Goal: Task Accomplishment & Management: Manage account settings

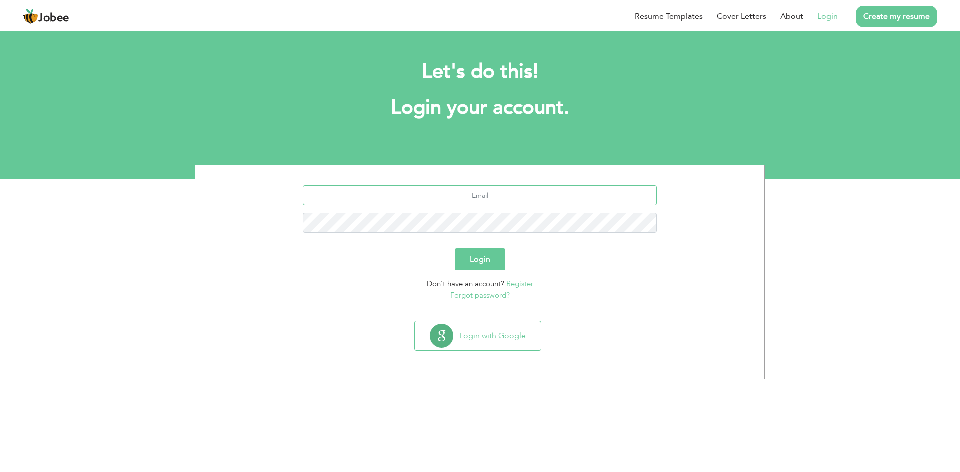
click at [499, 193] on input "text" at bounding box center [480, 195] width 354 height 20
type input "maanhaider01@hotmail.com"
click at [455, 248] on button "Login" at bounding box center [480, 259] width 50 height 22
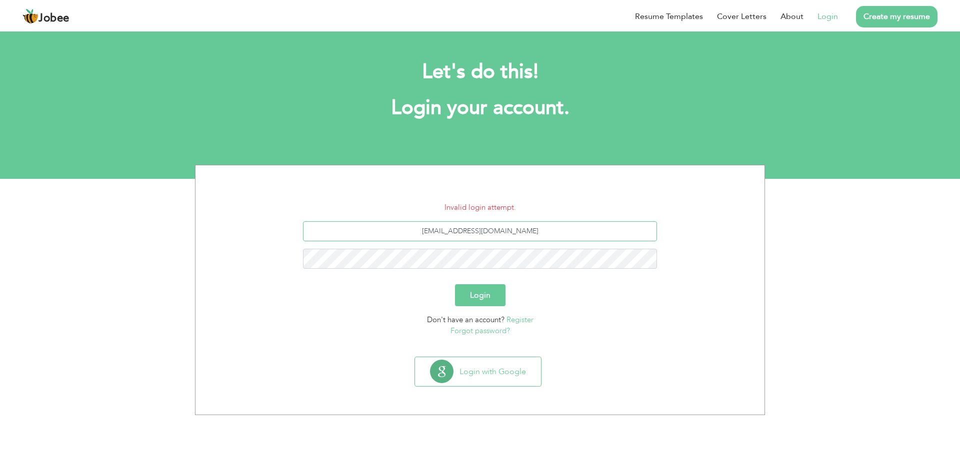
drag, startPoint x: 536, startPoint y: 233, endPoint x: 359, endPoint y: 233, distance: 176.9
click at [358, 234] on input "maanhaider01@hotmail.com" at bounding box center [480, 231] width 354 height 20
type input ","
type input "[EMAIL_ADDRESS][DOMAIN_NAME]"
click at [455, 284] on button "Login" at bounding box center [480, 295] width 50 height 22
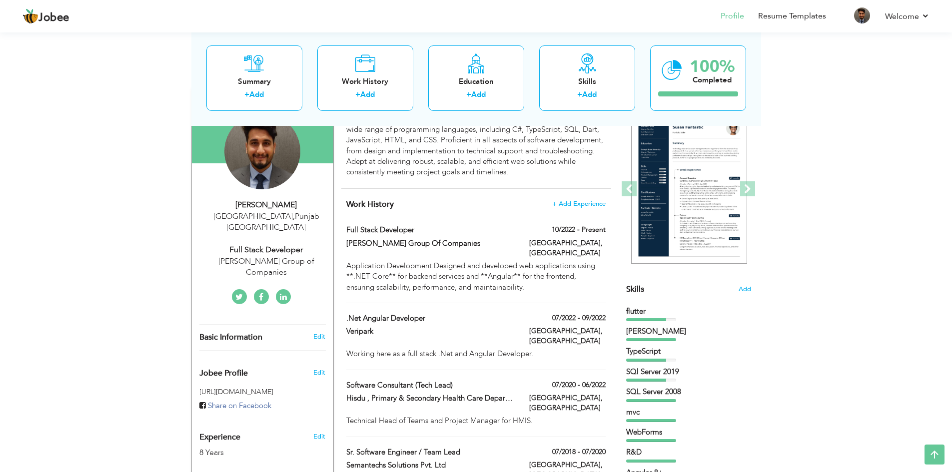
scroll to position [100, 0]
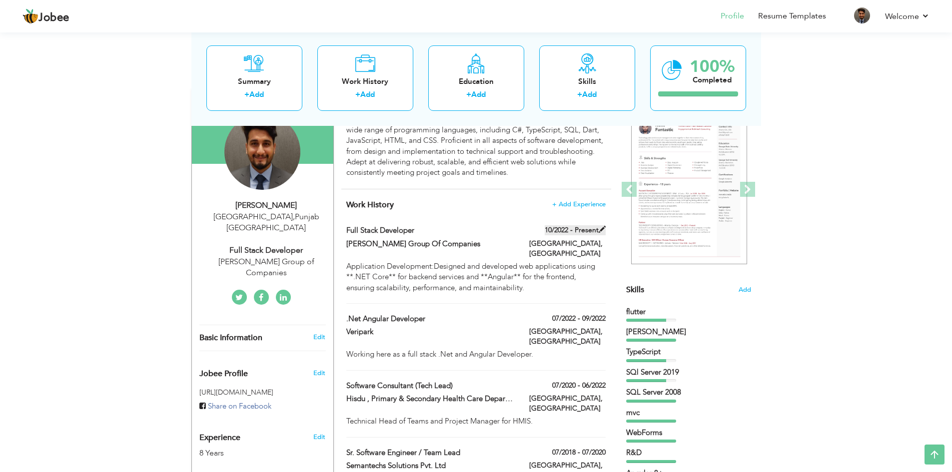
click at [601, 230] on span at bounding box center [602, 229] width 7 height 7
type input "Full Stack Developer"
type input "[PERSON_NAME] Group Of Companies"
type input "10/2022"
type input "[GEOGRAPHIC_DATA]"
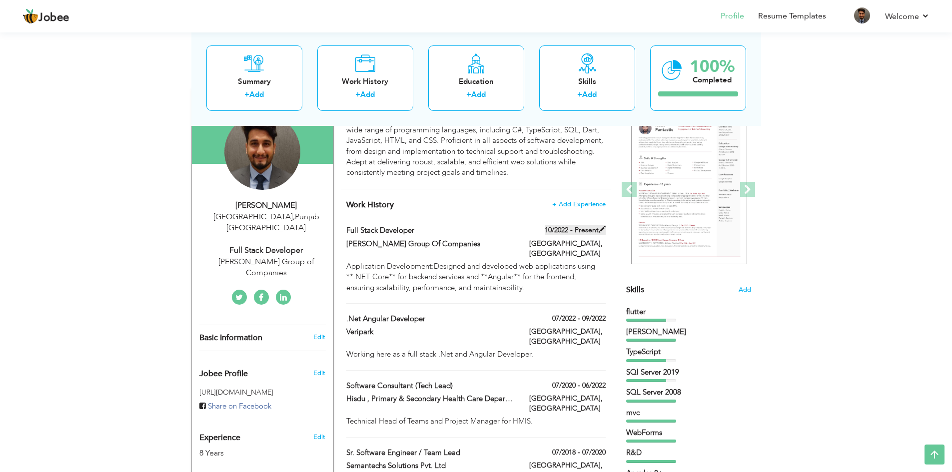
type input "[GEOGRAPHIC_DATA]"
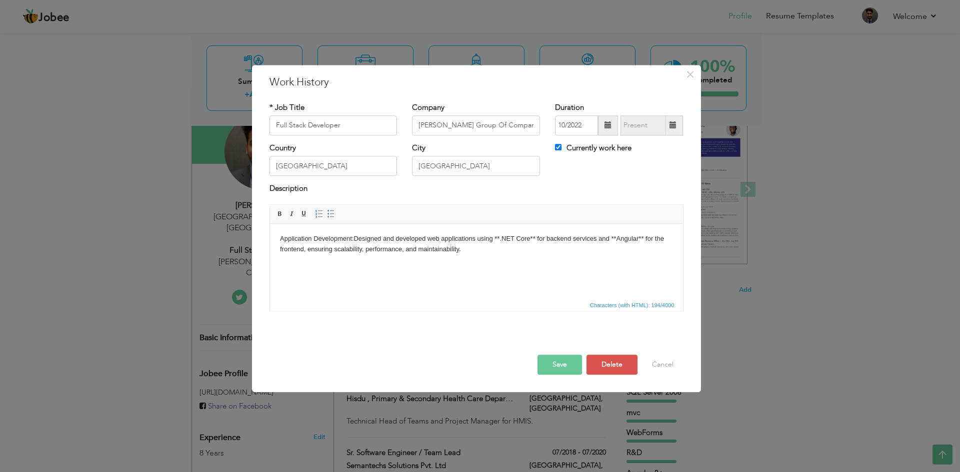
click at [676, 122] on span at bounding box center [672, 125] width 7 height 7
click at [555, 147] on input "Currently work here" at bounding box center [558, 147] width 6 height 6
checkbox input "false"
click at [677, 125] on span at bounding box center [672, 125] width 19 height 20
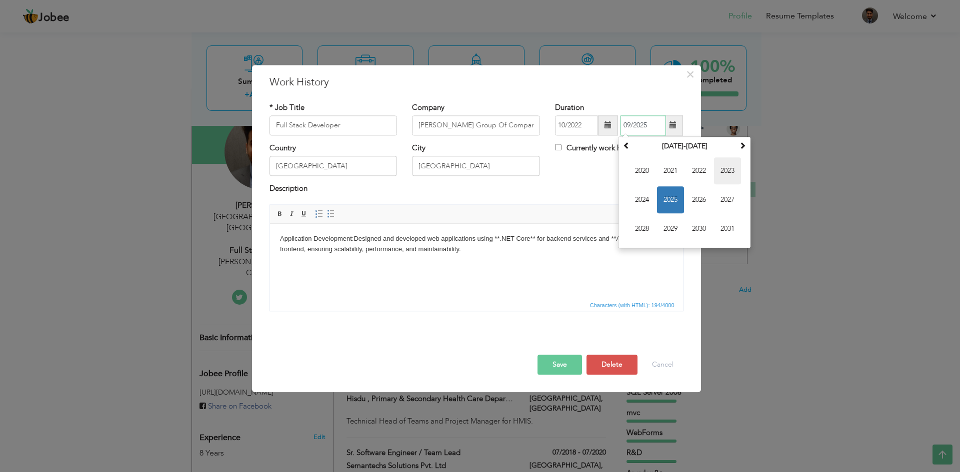
click at [729, 169] on span "2023" at bounding box center [727, 170] width 27 height 27
click at [631, 147] on th at bounding box center [626, 146] width 12 height 15
click at [739, 148] on span at bounding box center [742, 145] width 7 height 7
drag, startPoint x: 695, startPoint y: 226, endPoint x: 742, endPoint y: 146, distance: 93.4
click at [742, 146] on table "2023 Jan Feb Mar Apr May Jun Jul Aug Sep Oct Nov Dec" at bounding box center [684, 192] width 128 height 107
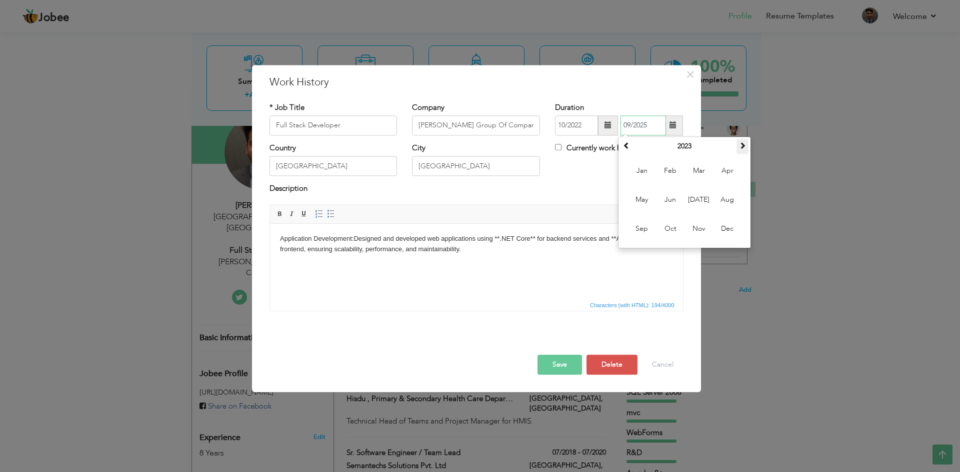
click at [742, 146] on span at bounding box center [742, 145] width 7 height 7
click at [697, 174] on span "Mar" at bounding box center [698, 170] width 27 height 27
type input "03/2024"
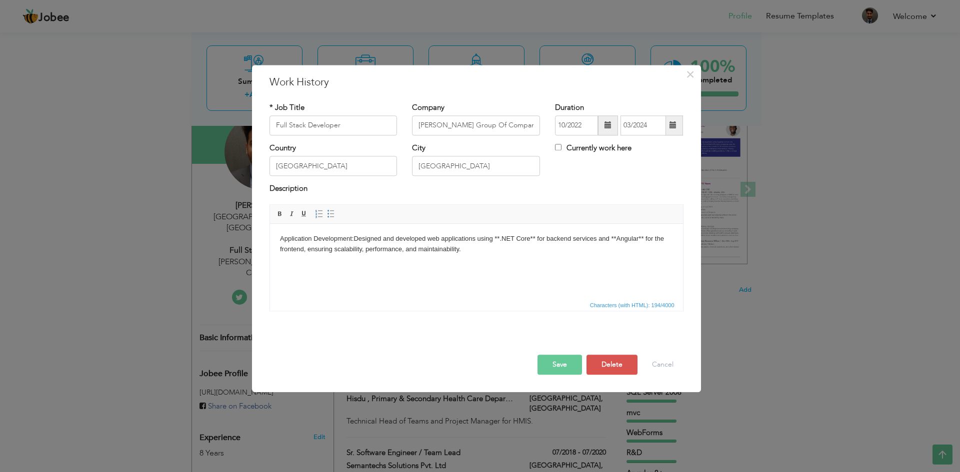
click at [607, 193] on div "Description" at bounding box center [476, 190] width 414 height 13
click at [557, 364] on button "Save" at bounding box center [559, 365] width 44 height 20
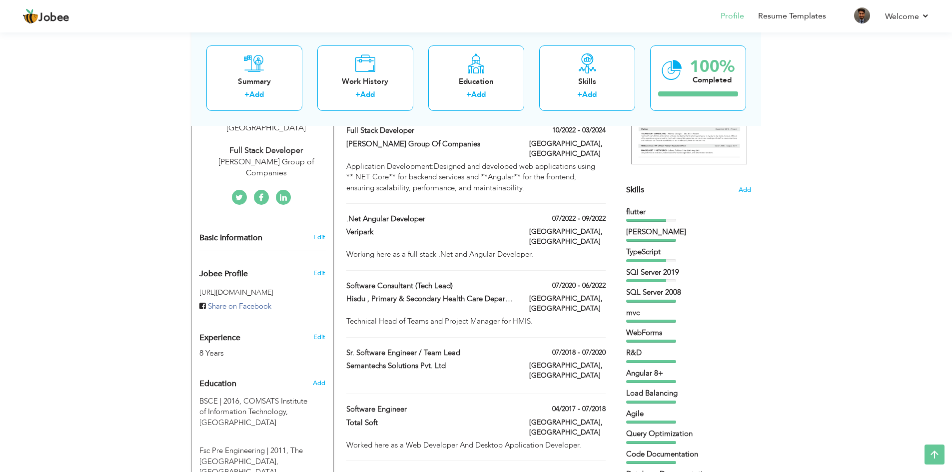
scroll to position [0, 0]
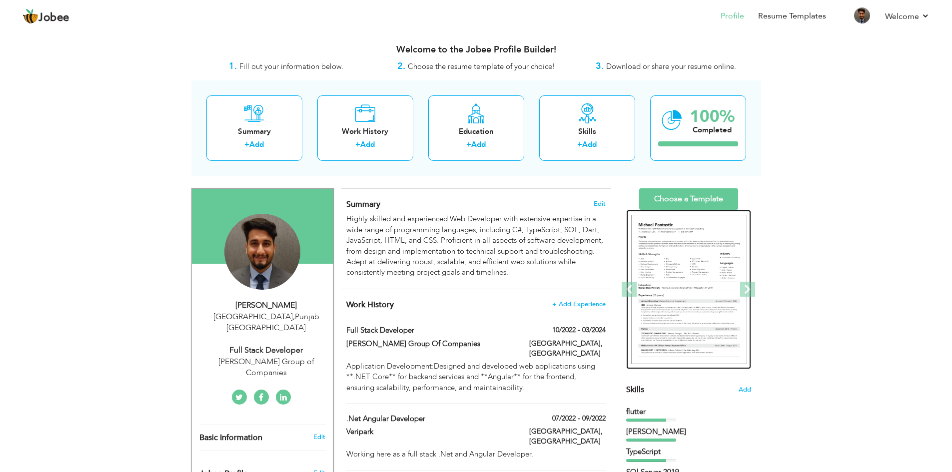
click at [679, 280] on img at bounding box center [689, 290] width 116 height 150
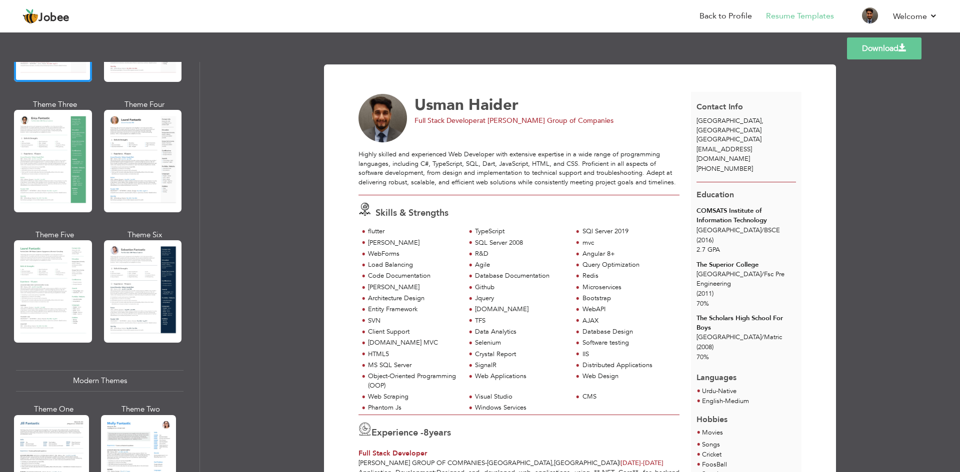
scroll to position [100, 0]
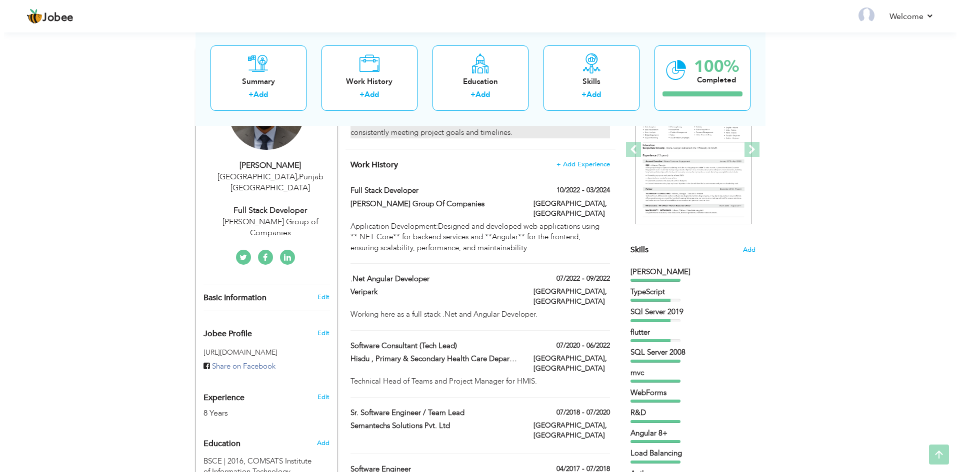
scroll to position [150, 0]
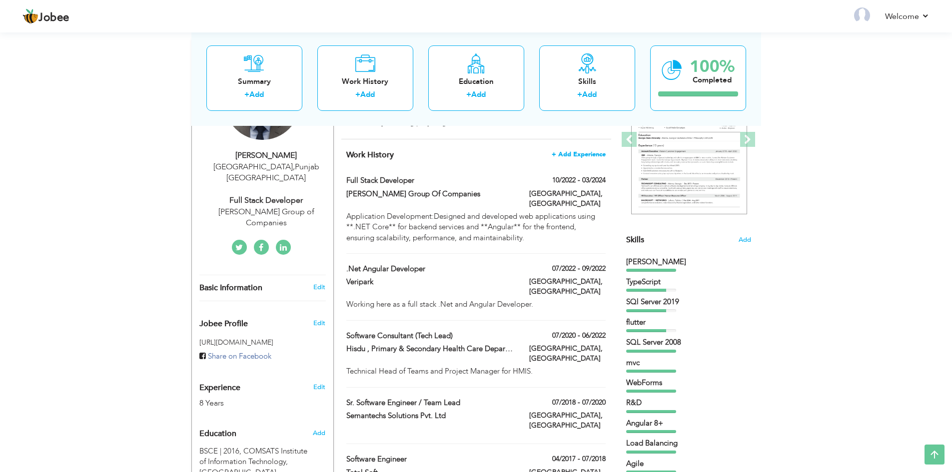
click at [589, 153] on span "+ Add Experience" at bounding box center [579, 154] width 54 height 7
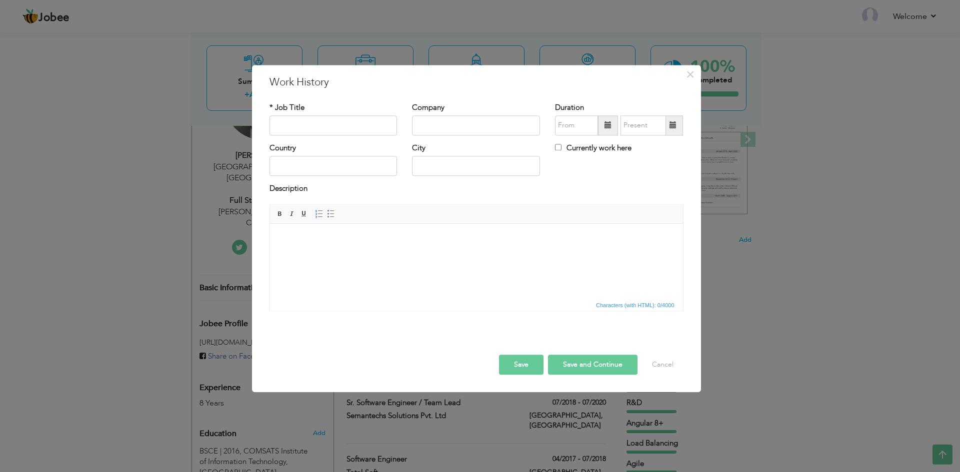
drag, startPoint x: 470, startPoint y: 72, endPoint x: 482, endPoint y: 81, distance: 14.7
click at [488, 81] on div "× Work History * Job Title Company Duration Currently work here Country City Bo…" at bounding box center [476, 228] width 449 height 327
click at [346, 127] on input "text" at bounding box center [333, 125] width 128 height 20
type input "Head of Technology"
click at [456, 118] on input "text" at bounding box center [476, 125] width 128 height 20
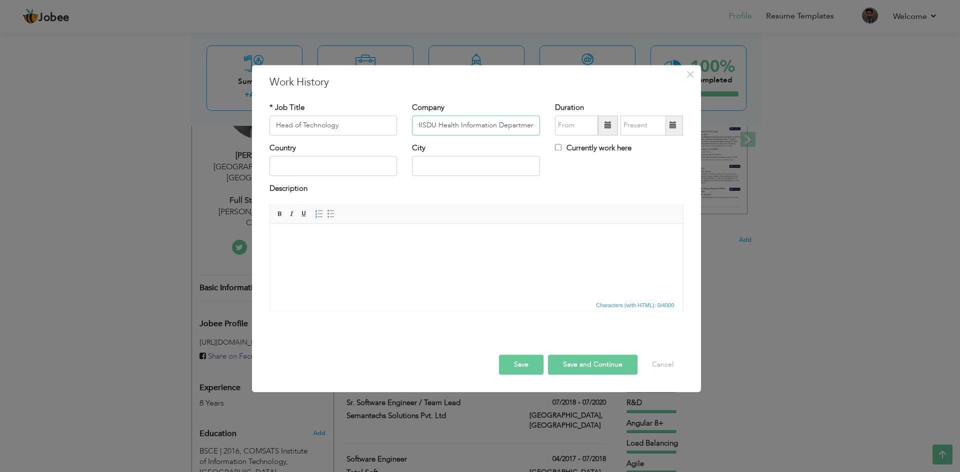
scroll to position [0, 5]
type input "HISDU Health Information Department"
click at [606, 128] on span at bounding box center [607, 125] width 7 height 7
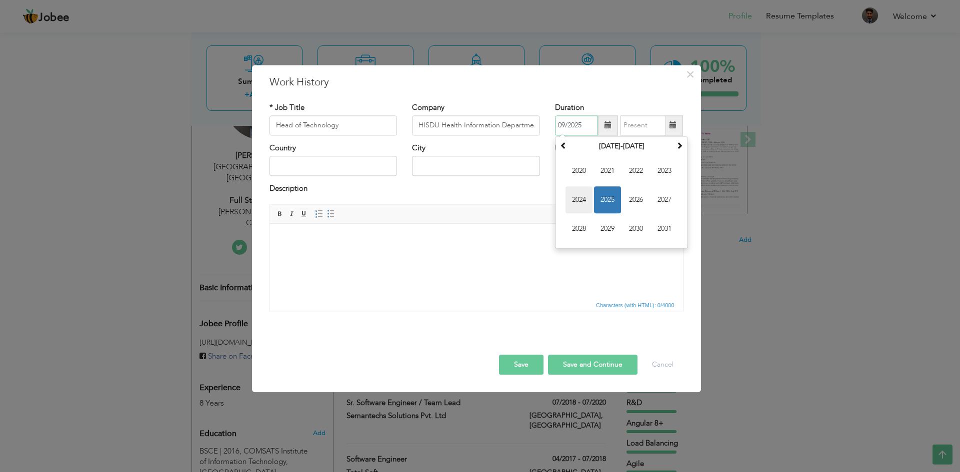
click at [582, 195] on span "2024" at bounding box center [578, 199] width 27 height 27
click at [659, 172] on span "Apr" at bounding box center [664, 170] width 27 height 27
type input "04/2024"
click at [560, 148] on input "Currently work here" at bounding box center [558, 147] width 6 height 6
checkbox input "true"
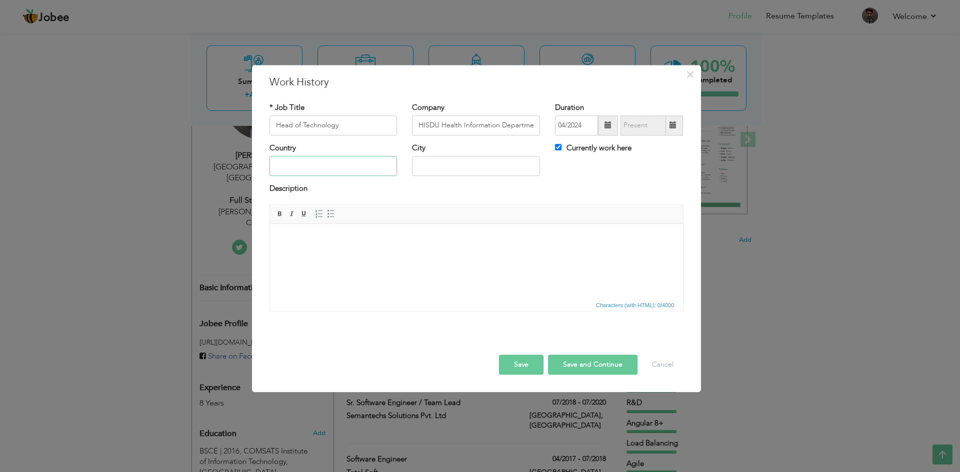
click at [373, 167] on input "text" at bounding box center [333, 166] width 128 height 20
type input "[GEOGRAPHIC_DATA]"
click at [477, 168] on input "text" at bounding box center [476, 166] width 128 height 20
type input "[GEOGRAPHIC_DATA]"
click at [394, 254] on html at bounding box center [475, 239] width 413 height 30
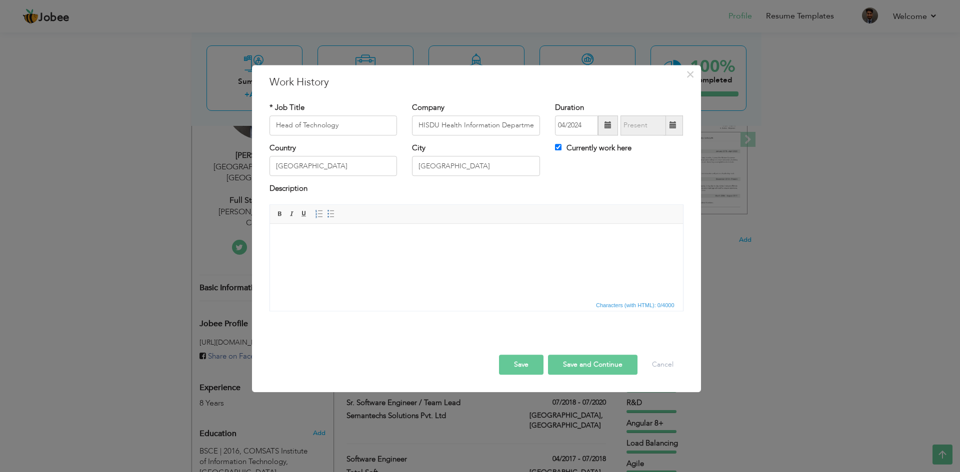
click at [382, 254] on html at bounding box center [475, 239] width 413 height 30
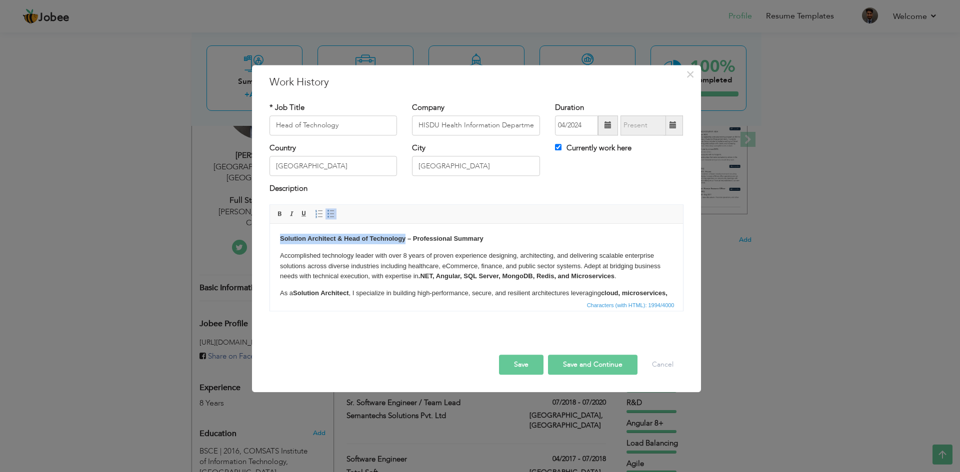
drag, startPoint x: 404, startPoint y: 239, endPoint x: 270, endPoint y: 238, distance: 134.0
click at [270, 238] on html "Solution Architect & Head of Technology – Professional Summary Accomplished tec…" at bounding box center [475, 377] width 413 height 306
copy strong "Solution Architect & Head of Technology"
click at [351, 123] on input "Head of Technology" at bounding box center [333, 125] width 128 height 20
drag, startPoint x: 392, startPoint y: 126, endPoint x: 213, endPoint y: 124, distance: 178.4
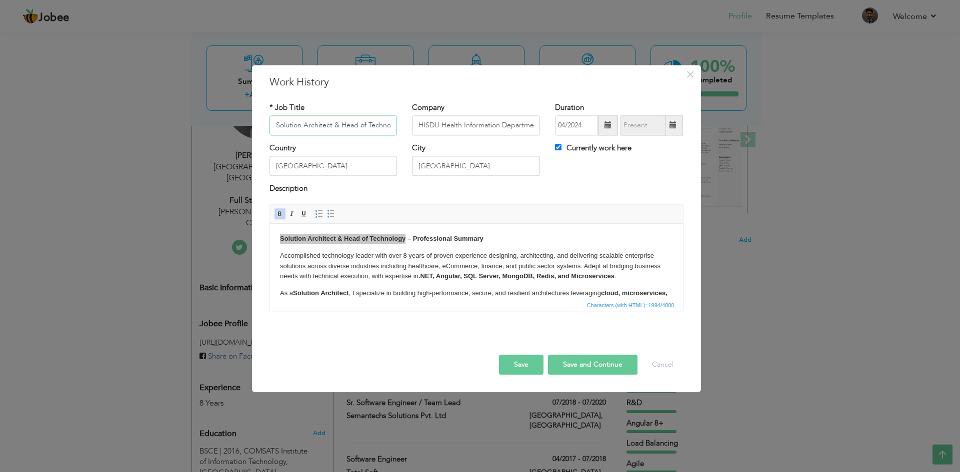
click at [213, 124] on div "× Work History * Job Title Solution Architect & Head of Technology Company HISD…" at bounding box center [480, 236] width 960 height 472
click at [311, 123] on input "Solution Architect & Head of Technology" at bounding box center [333, 125] width 128 height 20
type input "Solution Architect & Head of Technology"
click at [345, 103] on div "* Job Title Solution Architect & Head of Technology" at bounding box center [333, 118] width 128 height 33
click at [395, 201] on div "Description" at bounding box center [476, 194] width 429 height 20
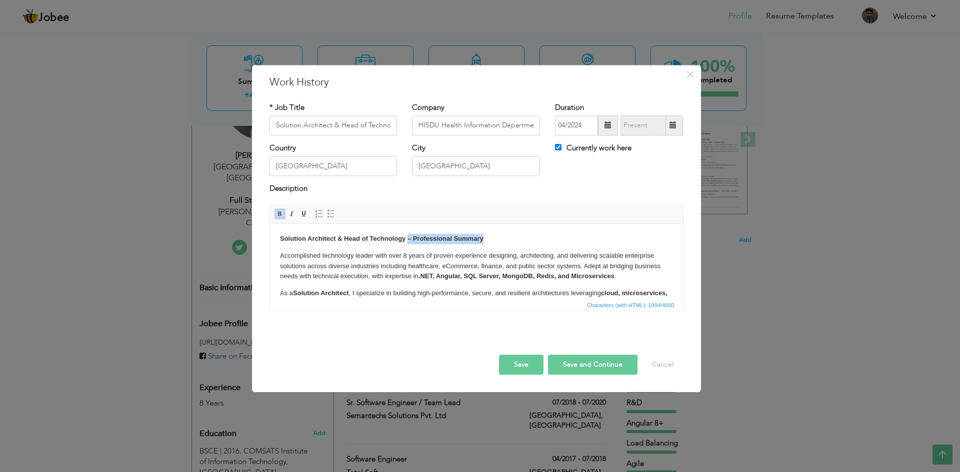
drag, startPoint x: 407, startPoint y: 238, endPoint x: 545, endPoint y: 239, distance: 138.0
click at [545, 239] on body "Solution Architect & Head of Technology – Professional Summary Accomplished tec…" at bounding box center [475, 377] width 393 height 286
drag, startPoint x: 432, startPoint y: 240, endPoint x: 252, endPoint y: 234, distance: 180.0
click at [269, 234] on html "Solution Architect & Head of Technology Accomplished technology leader with ove…" at bounding box center [475, 377] width 413 height 306
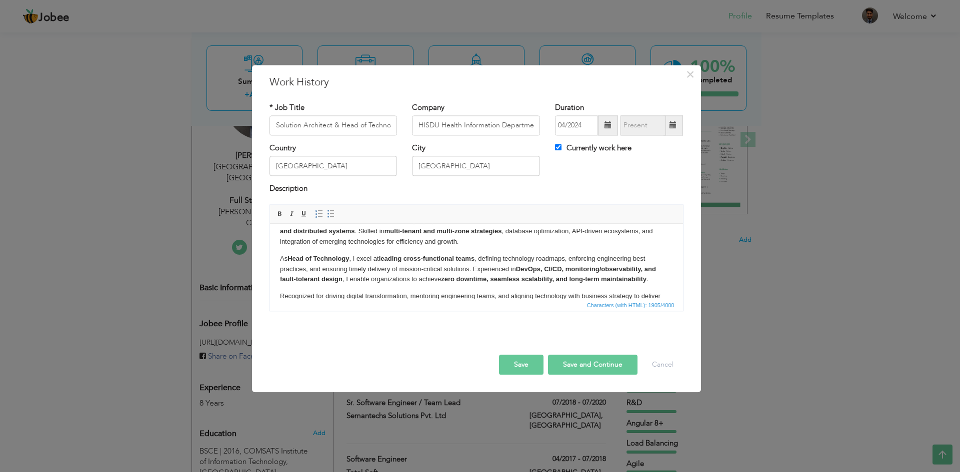
scroll to position [214, 0]
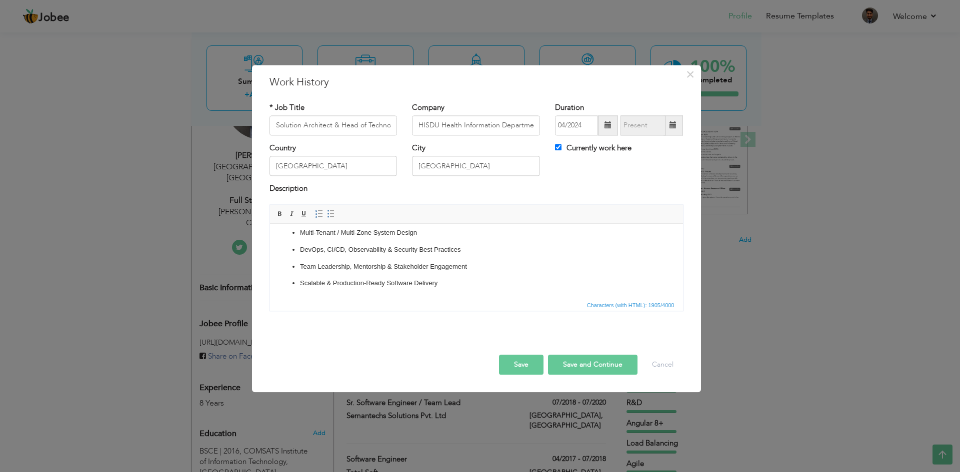
click at [529, 369] on button "Save" at bounding box center [521, 365] width 44 height 20
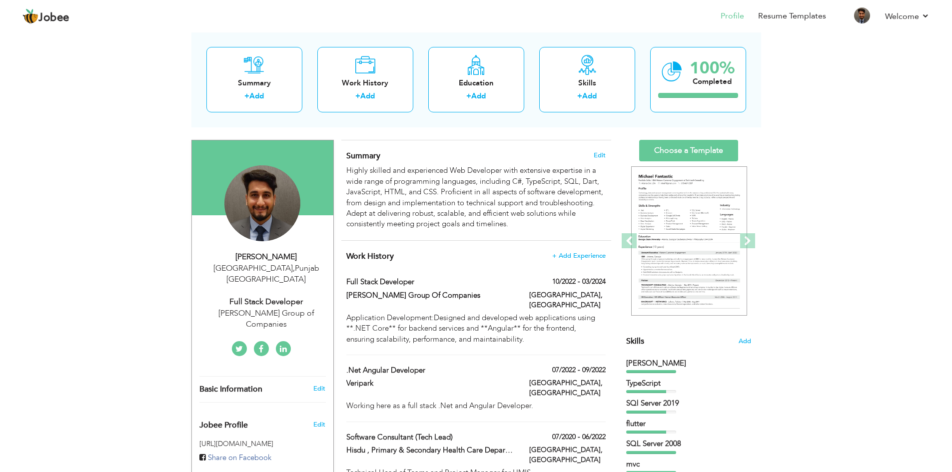
scroll to position [50, 0]
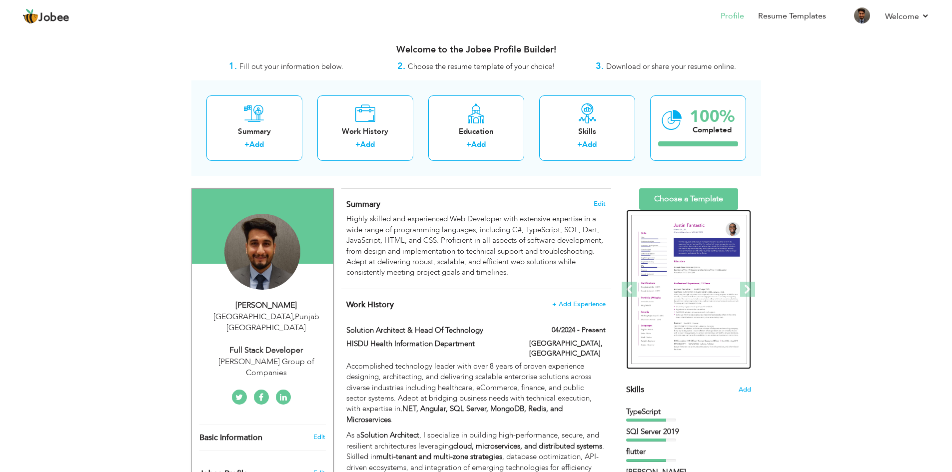
click at [710, 249] on div at bounding box center [496, 290] width 1559 height 160
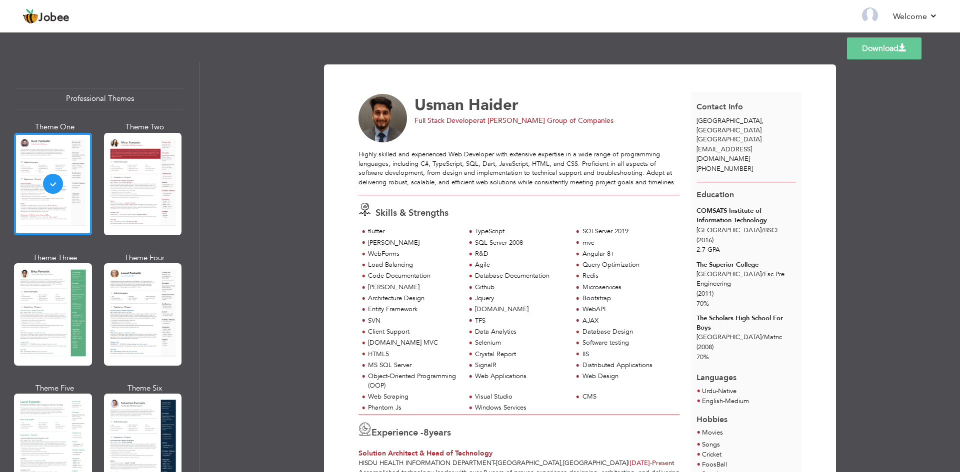
click at [882, 43] on link "Download" at bounding box center [884, 48] width 74 height 22
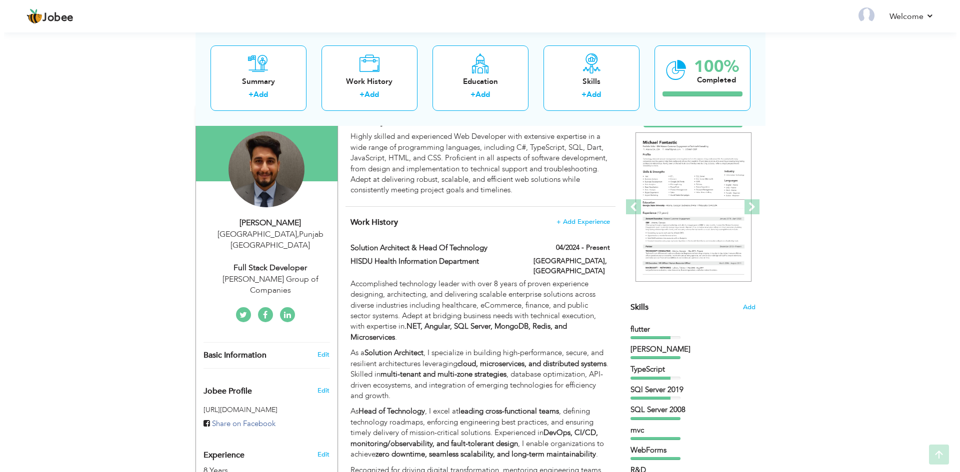
scroll to position [100, 0]
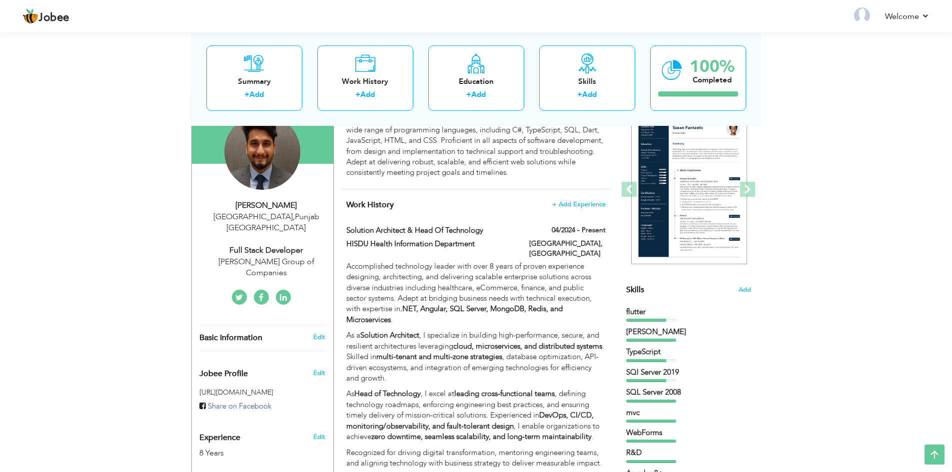
click at [276, 256] on div "[PERSON_NAME] Group of Companies" at bounding box center [266, 267] width 134 height 23
type input "Usman"
type input "Haider"
type input "[PHONE_NUMBER]"
select select "number:166"
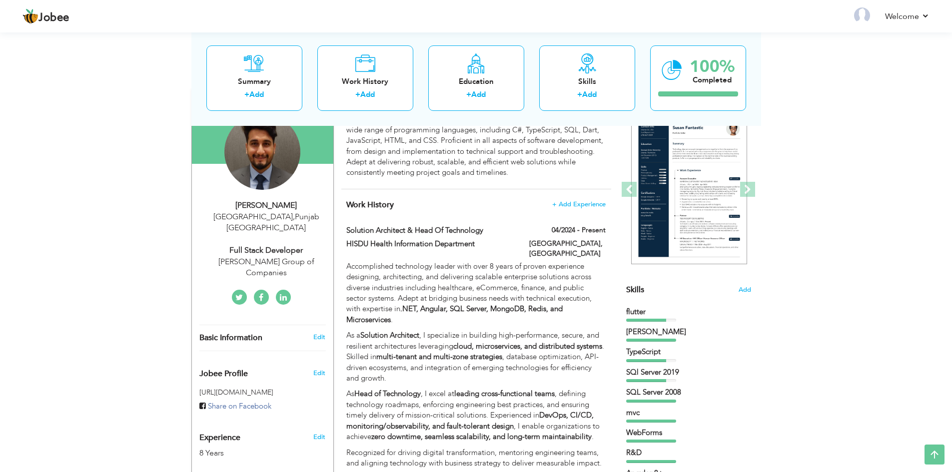
type input "[GEOGRAPHIC_DATA]"
select select "number:10"
type input "[PERSON_NAME] Group of Companies"
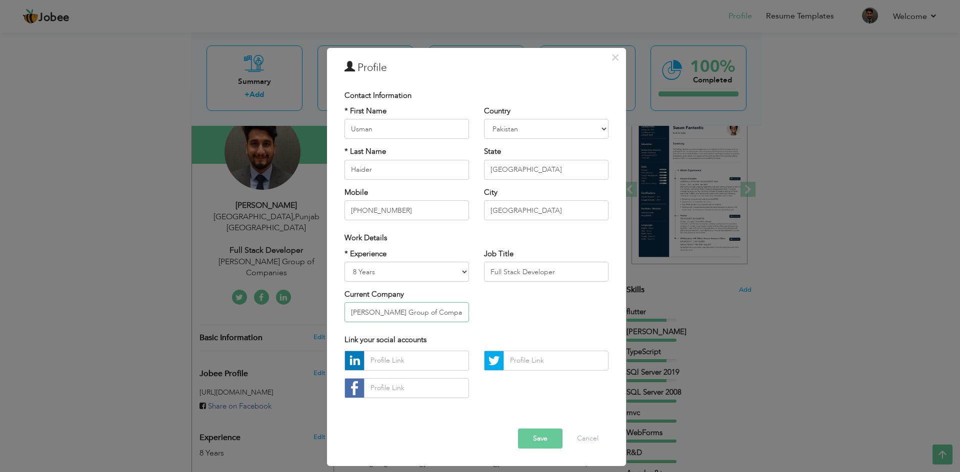
drag, startPoint x: 448, startPoint y: 314, endPoint x: 297, endPoint y: 312, distance: 150.5
click at [297, 312] on div "× Profile Contact Information * First Name Usman * Last Name Haider" at bounding box center [480, 236] width 960 height 472
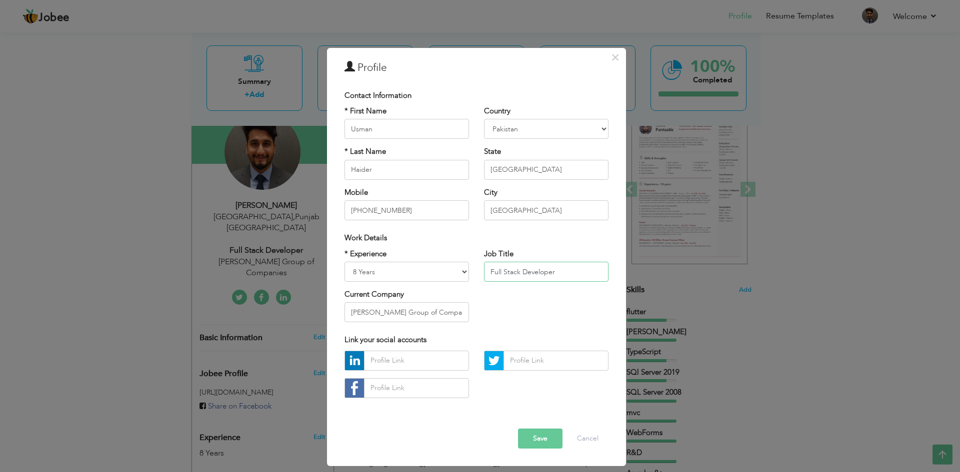
drag, startPoint x: 567, startPoint y: 273, endPoint x: 465, endPoint y: 270, distance: 102.0
click at [465, 270] on div "* Experience Entry Level Less than 1 Year 1 Year 2 Years 3 Years 4 Years 5 Year…" at bounding box center [476, 289] width 279 height 81
paste input "Solution Architect & Head of Technology"
type input "Solution Architect & Head of Technology"
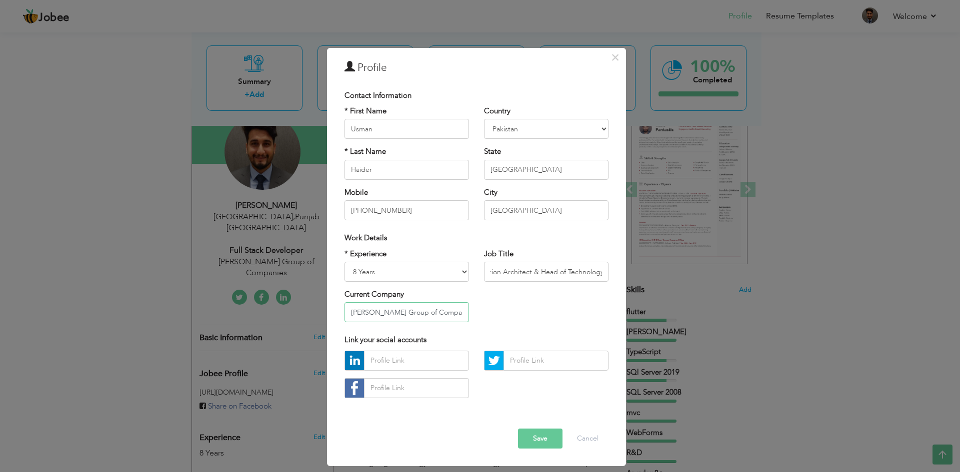
click at [402, 311] on input "[PERSON_NAME] Group of Companies" at bounding box center [406, 312] width 124 height 20
drag, startPoint x: 446, startPoint y: 312, endPoint x: 272, endPoint y: 308, distance: 174.0
click at [272, 308] on div "× Profile Contact Information * First Name Usman * Last Name Haider" at bounding box center [480, 236] width 960 height 472
drag, startPoint x: 555, startPoint y: 271, endPoint x: 475, endPoint y: 271, distance: 80.0
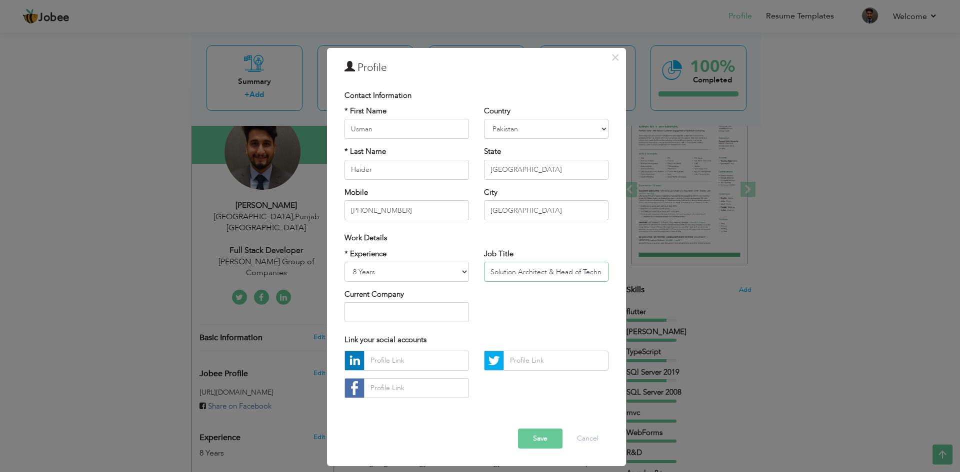
click at [475, 271] on div "* Experience Entry Level Less than 1 Year 1 Year 2 Years 3 Years 4 Years 5 Year…" at bounding box center [476, 289] width 279 height 81
click at [554, 269] on input "Solution Architect & Head of Technology" at bounding box center [546, 272] width 124 height 20
click at [401, 312] on input "text" at bounding box center [406, 312] width 124 height 20
click at [422, 309] on input "text" at bounding box center [406, 312] width 124 height 20
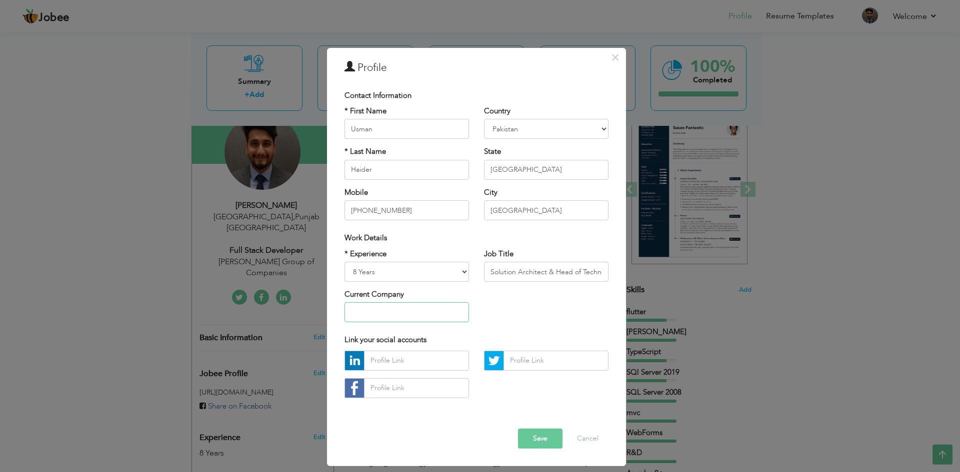
click at [445, 307] on input "text" at bounding box center [406, 312] width 124 height 20
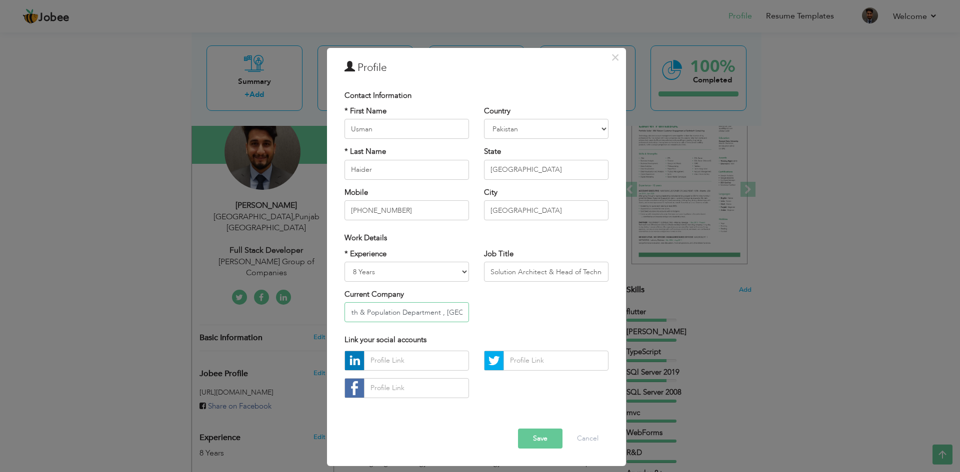
scroll to position [0, 17]
type input "Health & Population Department , [GEOGRAPHIC_DATA]"
click at [394, 268] on select "Entry Level Less than 1 Year 1 Year 2 Years 3 Years 4 Years 5 Years 6 Years 7 Y…" at bounding box center [406, 272] width 124 height 20
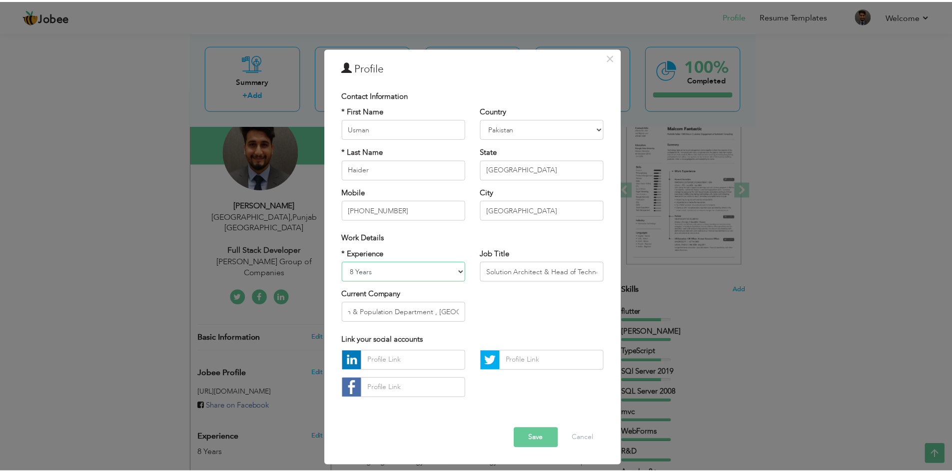
scroll to position [0, 0]
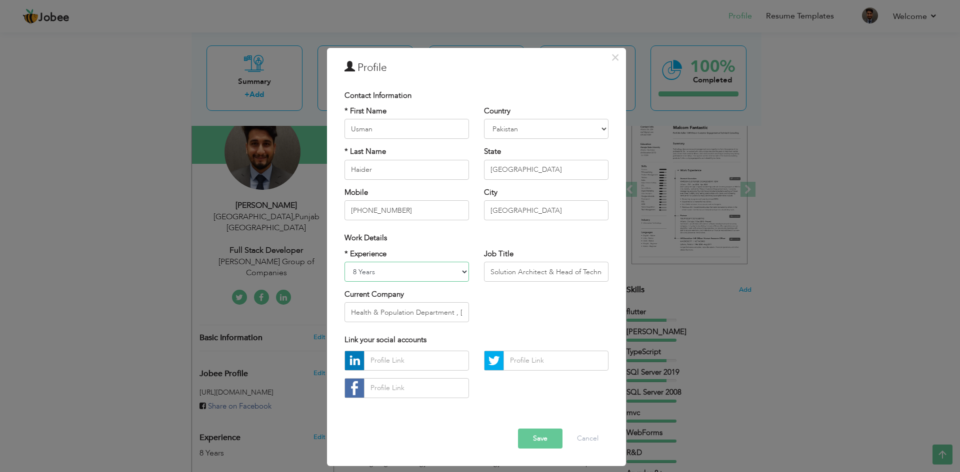
select select "number:11"
click at [344, 262] on select "Entry Level Less than 1 Year 1 Year 2 Years 3 Years 4 Years 5 Years 6 Years 7 Y…" at bounding box center [406, 272] width 124 height 20
click at [536, 438] on button "Save" at bounding box center [540, 439] width 44 height 20
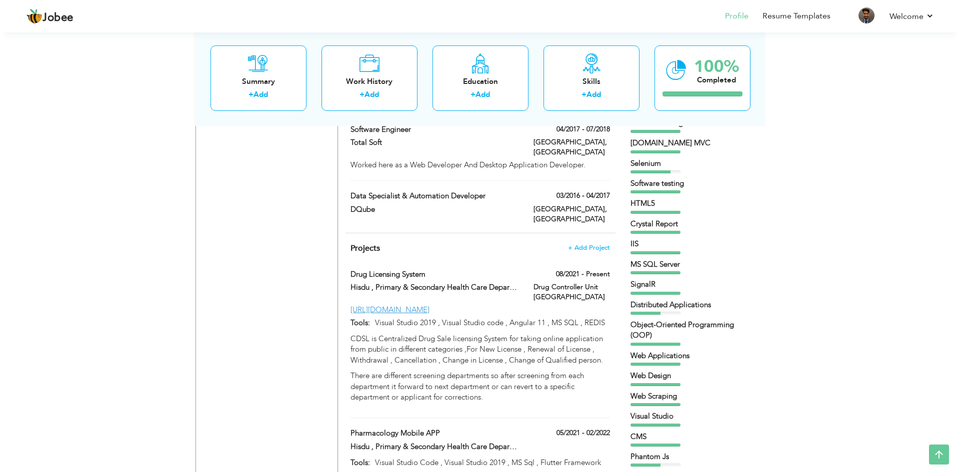
scroll to position [900, 0]
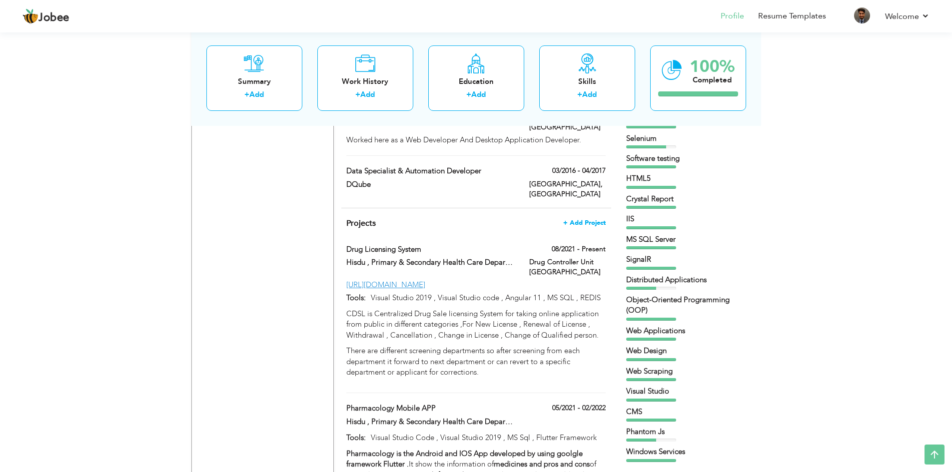
click at [596, 219] on span "+ Add Project" at bounding box center [584, 222] width 42 height 7
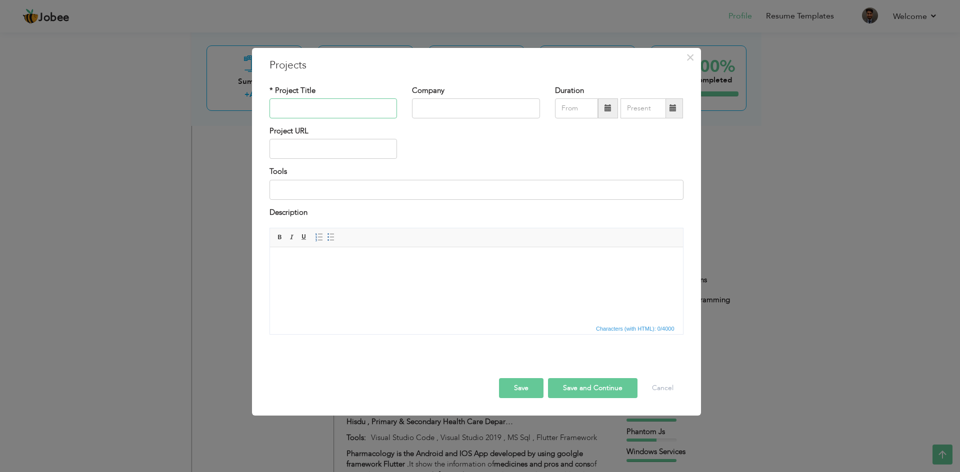
click at [344, 114] on input "text" at bounding box center [333, 108] width 128 height 20
type input "Health Information Management System"
drag, startPoint x: 458, startPoint y: 151, endPoint x: 461, endPoint y: 144, distance: 7.2
click at [458, 150] on div "Project URL" at bounding box center [476, 146] width 429 height 40
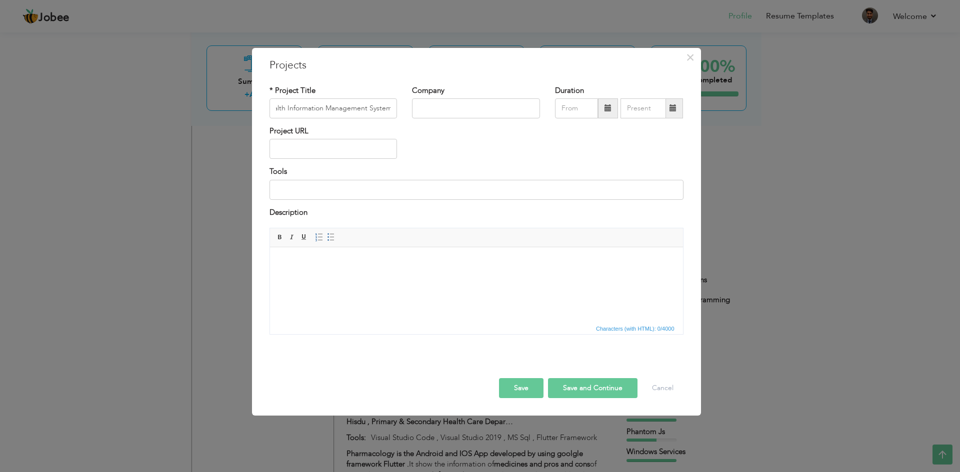
scroll to position [0, 0]
click at [474, 114] on input "text" at bounding box center [476, 108] width 128 height 20
type input "Population & Health Department"
click at [606, 107] on span at bounding box center [607, 107] width 7 height 7
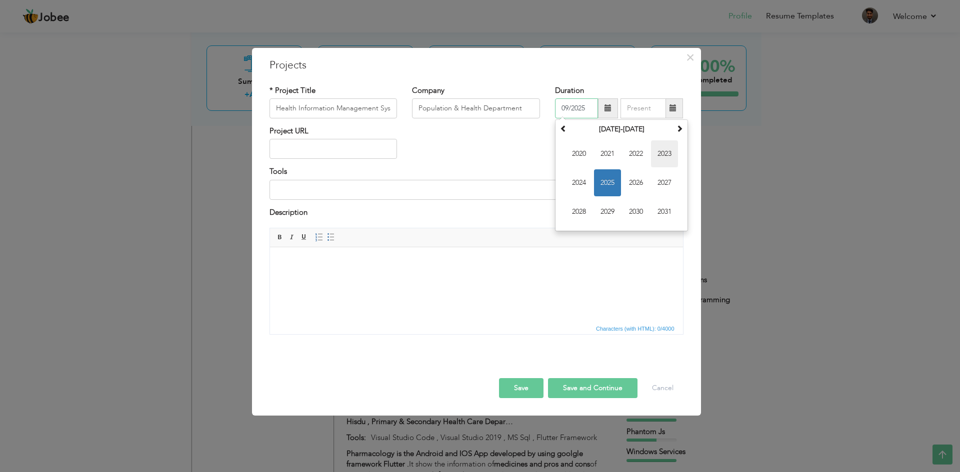
click at [663, 155] on span "2023" at bounding box center [664, 153] width 27 height 27
click at [564, 129] on span at bounding box center [563, 128] width 7 height 7
click at [681, 127] on span at bounding box center [679, 128] width 7 height 7
click at [659, 157] on span "Apr" at bounding box center [664, 153] width 27 height 27
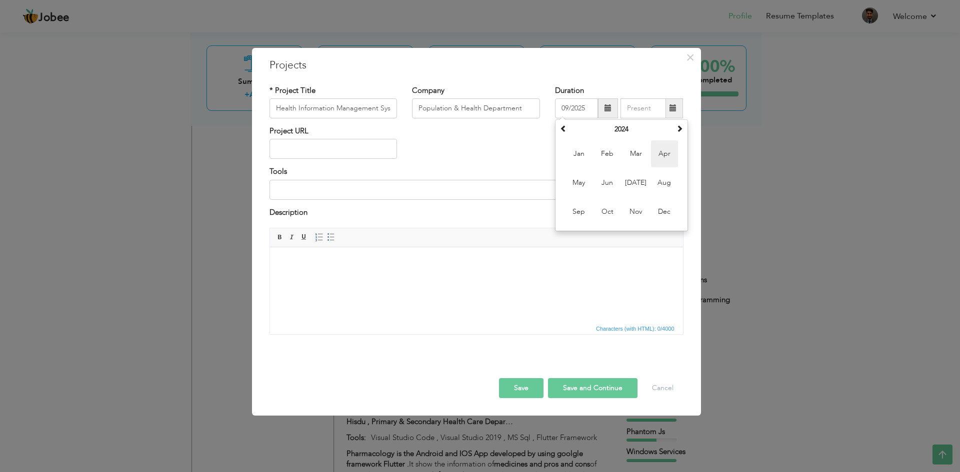
type input "04/2024"
click at [671, 110] on span at bounding box center [672, 107] width 7 height 7
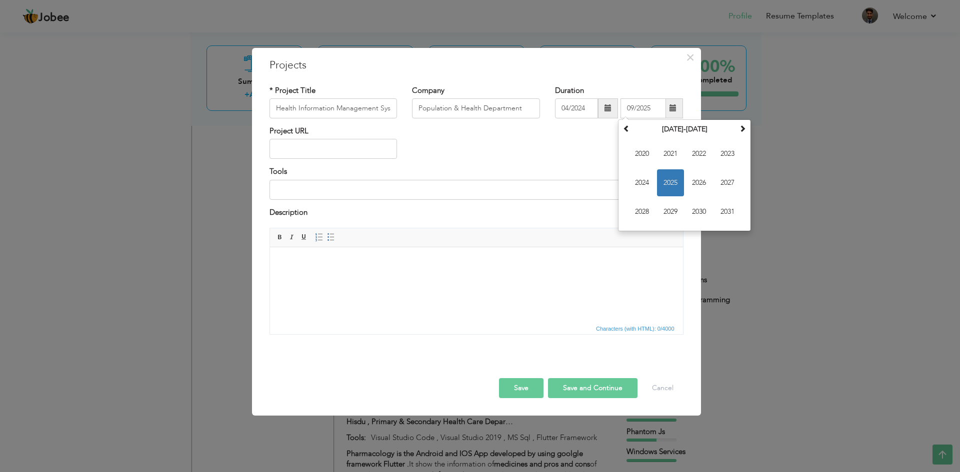
click at [567, 143] on div "Project URL" at bounding box center [476, 146] width 429 height 40
click at [653, 110] on input "09/2025" at bounding box center [642, 108] width 45 height 20
type input "0"
click at [500, 150] on div "Project URL" at bounding box center [476, 146] width 429 height 40
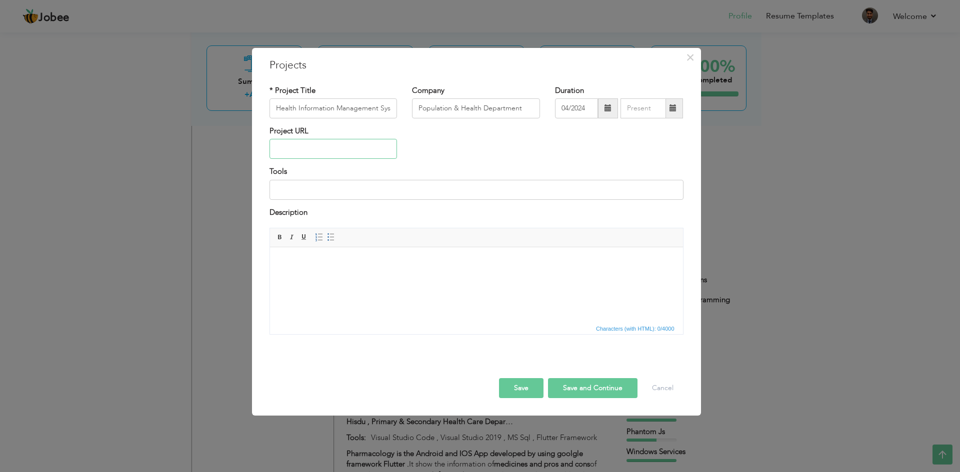
click at [344, 151] on input "text" at bounding box center [333, 149] width 128 height 20
paste input "https://phis.pshealthpunjab.gov.pk/"
type input "[URL][DOMAIN_NAME]"
click at [413, 188] on input at bounding box center [476, 190] width 414 height 20
paste input ".NET Core, C#"
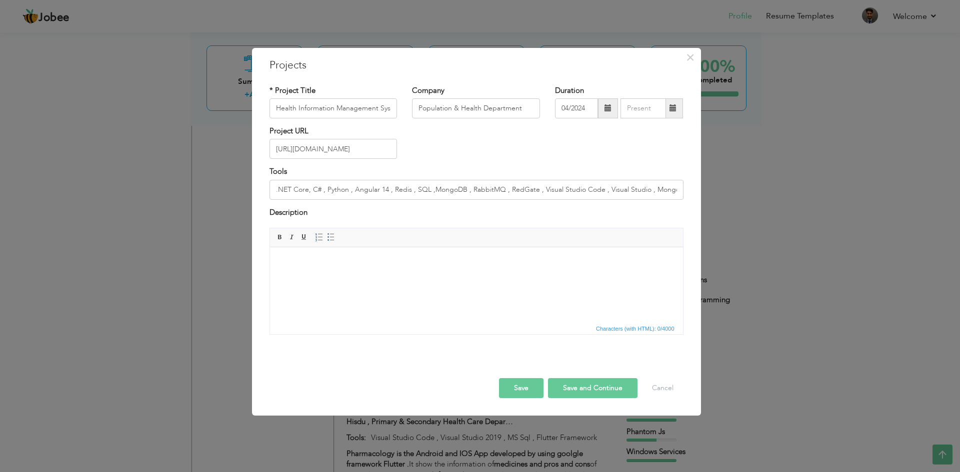
click at [547, 64] on h3 "Projects" at bounding box center [476, 65] width 414 height 15
click at [671, 192] on input ".NET Core, C# , Python , Angular 14 , Redis , SQL ,MongoDB , RabbitMQ , RedGate…" at bounding box center [476, 190] width 414 height 20
type input ".NET Core, C# , Python , Angular 14 , Redis , SQL ,MongoDB , RabbitMQ , RedGate…"
click at [478, 273] on html at bounding box center [475, 262] width 413 height 30
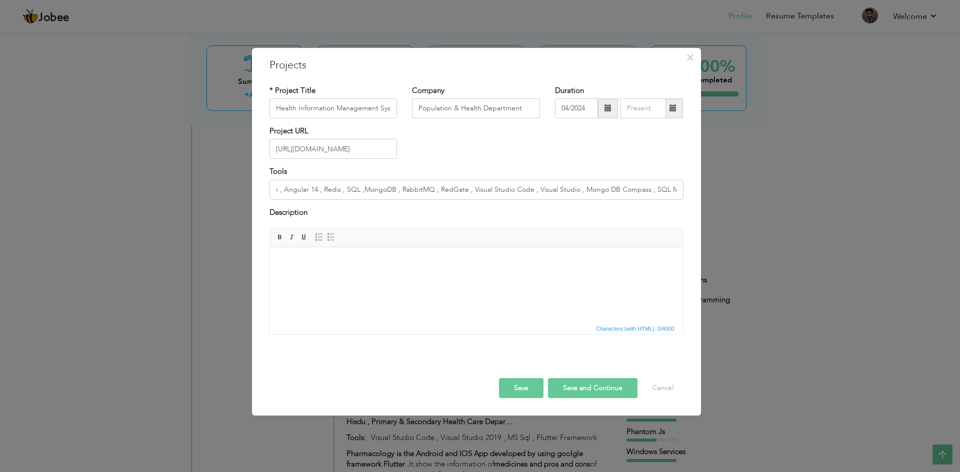
scroll to position [0, 0]
click at [397, 266] on body at bounding box center [475, 262] width 393 height 10
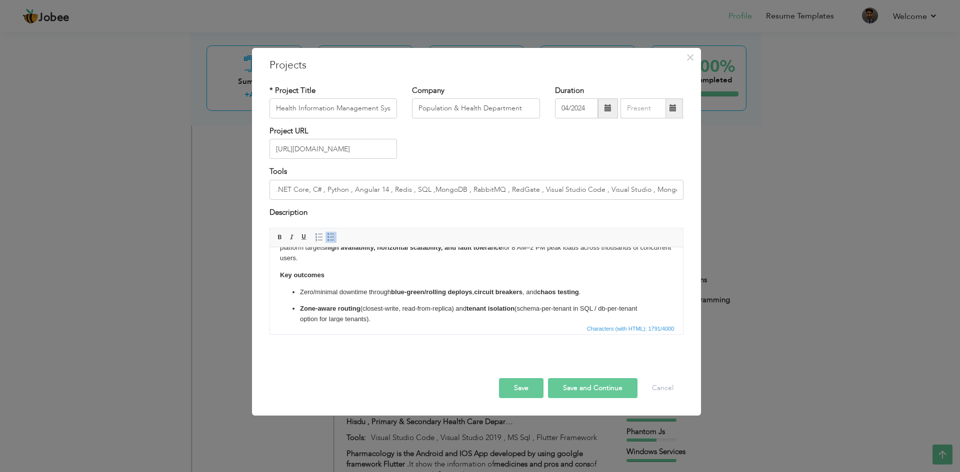
scroll to position [112, 0]
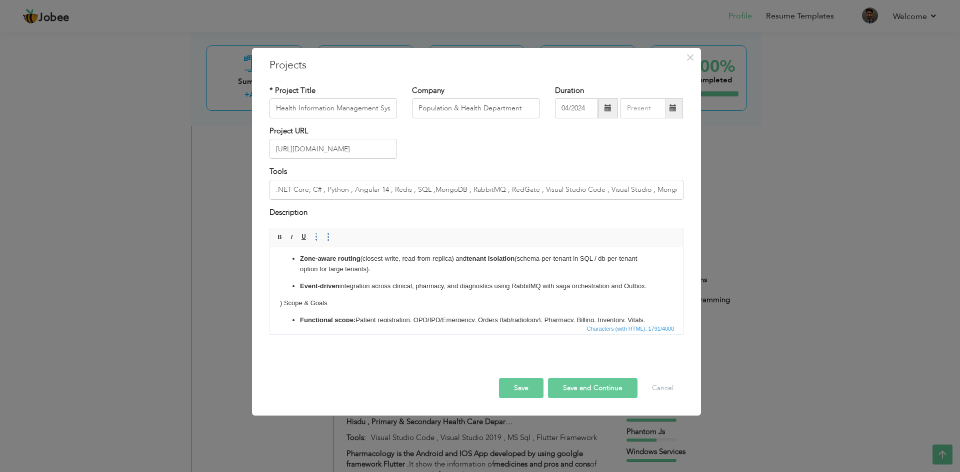
click at [277, 315] on html "1) Executive Summary A multi‑zone, multi‑tenant Hospital Management Information…" at bounding box center [475, 288] width 413 height 306
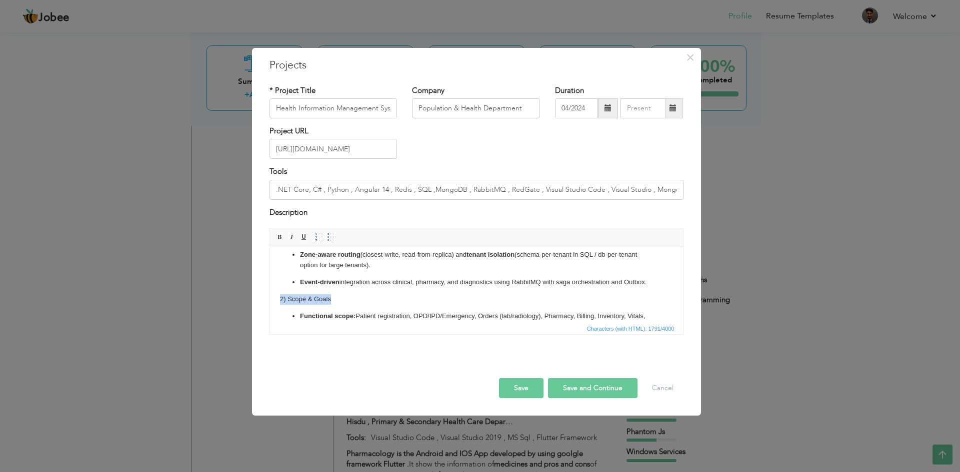
drag, startPoint x: 342, startPoint y: 314, endPoint x: 515, endPoint y: 559, distance: 299.4
click at [269, 311] on html "1) Executive Summary A multi‑zone, multi‑tenant Hospital Management Information…" at bounding box center [475, 284] width 413 height 306
click at [279, 238] on span at bounding box center [280, 237] width 8 height 8
click at [348, 305] on p "2) Scope & Goals" at bounding box center [475, 299] width 393 height 10
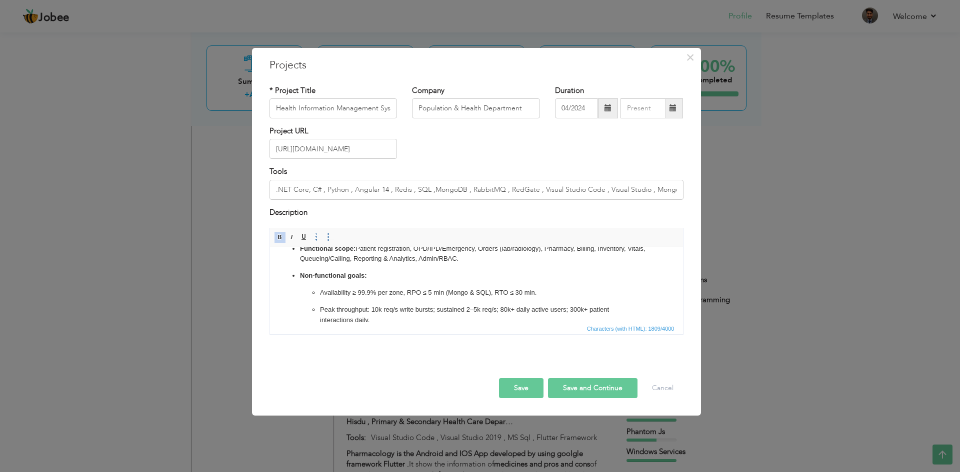
scroll to position [166, 0]
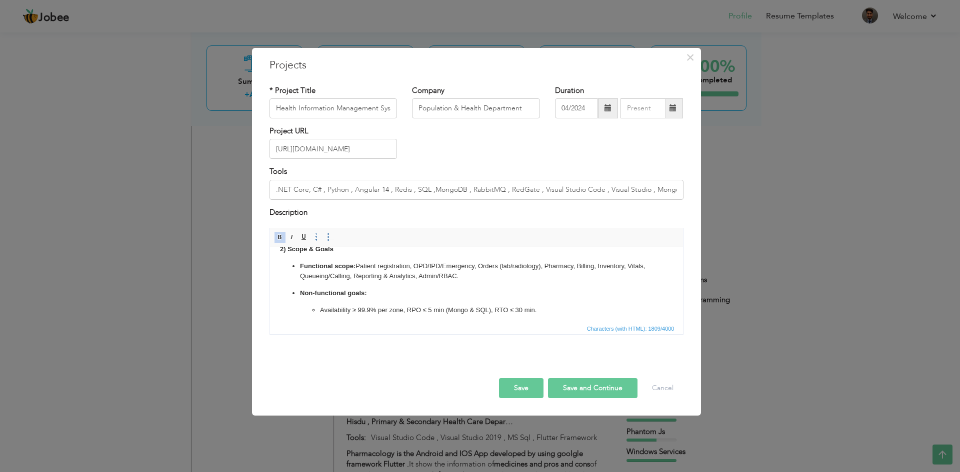
click at [363, 296] on ul "Functional scope: Patient registration, OPD/IPD/Emergency, Orders (lab/radiolog…" at bounding box center [475, 310] width 393 height 99
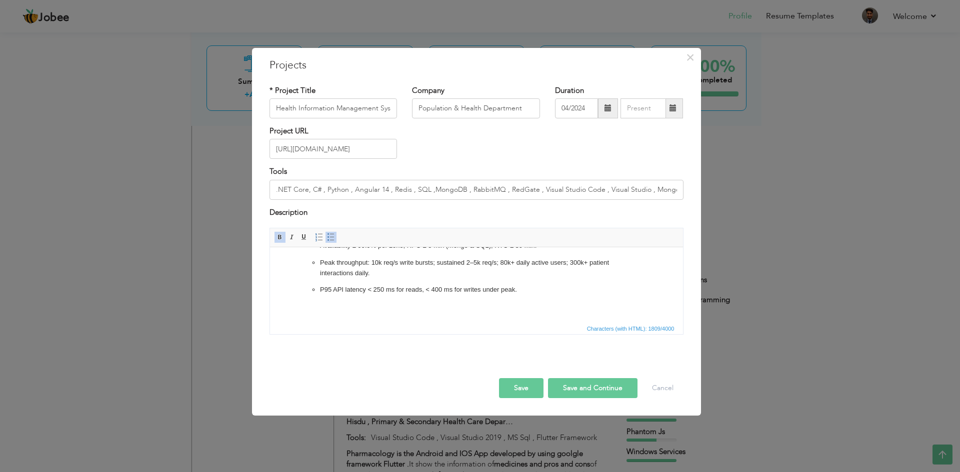
click at [534, 293] on p "P95 API latency < 250 ms for reads, < 400 ms for writes under peak." at bounding box center [475, 290] width 313 height 10
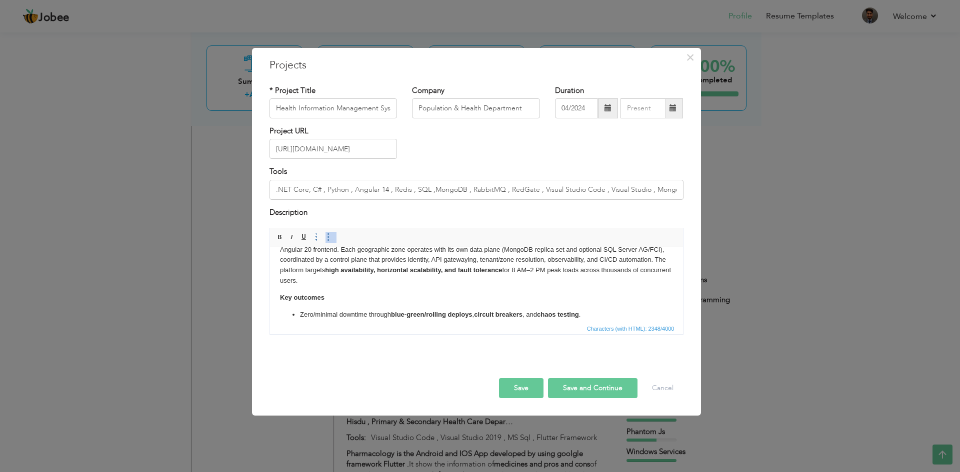
scroll to position [0, 0]
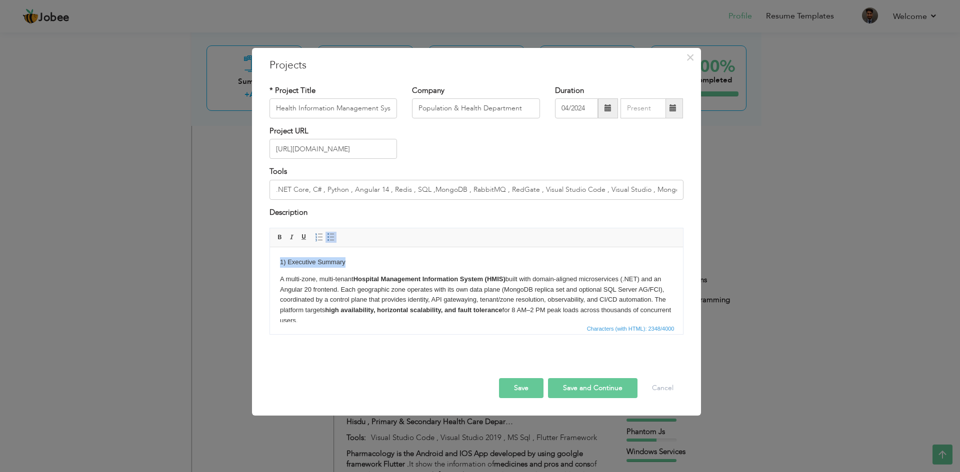
drag, startPoint x: 353, startPoint y: 262, endPoint x: 537, endPoint y: 508, distance: 307.1
click at [269, 260] on html "1) Executive Summary A multi‑zone, multi‑tenant Hospital Management Information…" at bounding box center [475, 456] width 413 height 418
click at [279, 234] on span at bounding box center [280, 237] width 8 height 8
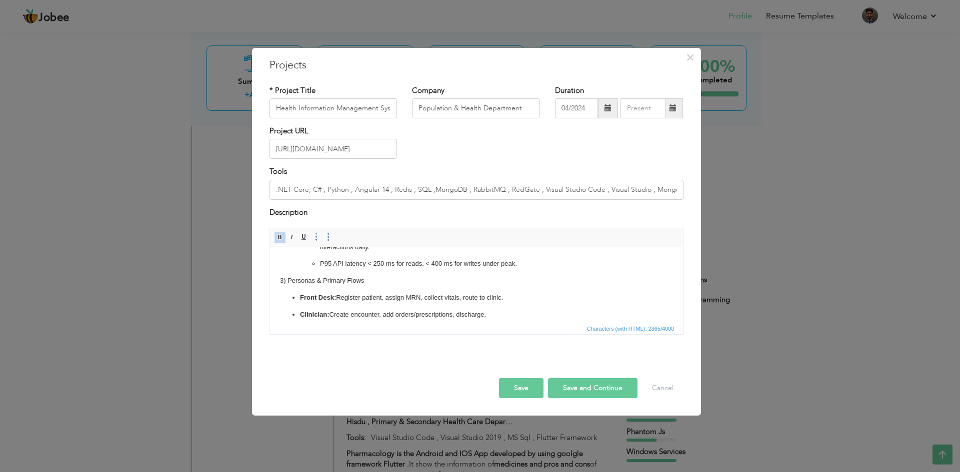
scroll to position [253, 0]
drag, startPoint x: 369, startPoint y: 294, endPoint x: 270, endPoint y: 296, distance: 99.0
click at [270, 296] on html "1) Executive Summary A multi‑zone, multi‑tenant Hospital Management Information…" at bounding box center [475, 204] width 413 height 418
click at [283, 239] on span at bounding box center [280, 237] width 8 height 8
click at [498, 220] on div "Description" at bounding box center [476, 213] width 414 height 13
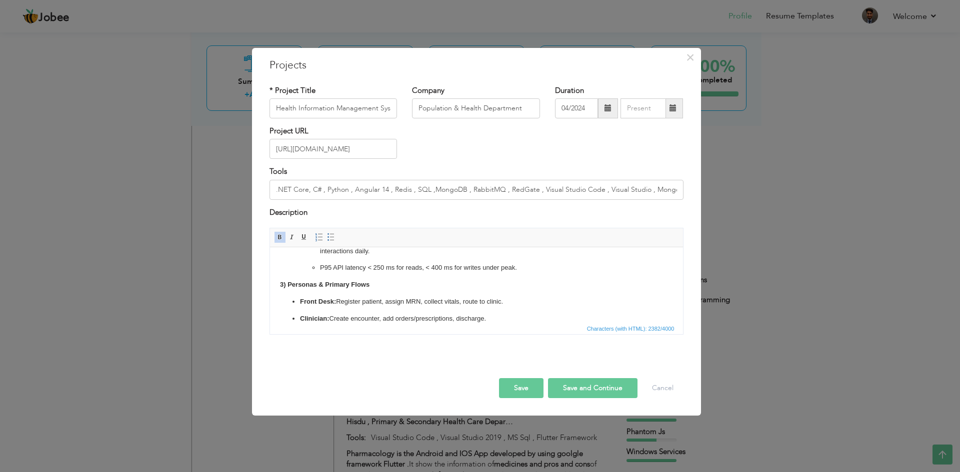
click at [373, 288] on body "1) Executive Summary A multi‑zone, multi‑tenant Hospital Management Information…" at bounding box center [475, 203] width 393 height 398
drag, startPoint x: 381, startPoint y: 295, endPoint x: 273, endPoint y: 295, distance: 108.0
click at [273, 295] on html "1) Executive Summary A multi‑zone, multi‑tenant Hospital Management Information…" at bounding box center [475, 204] width 413 height 418
click at [305, 237] on span at bounding box center [304, 237] width 8 height 8
click at [408, 290] on p "3) Personas & Primary Flows" at bounding box center [475, 285] width 393 height 10
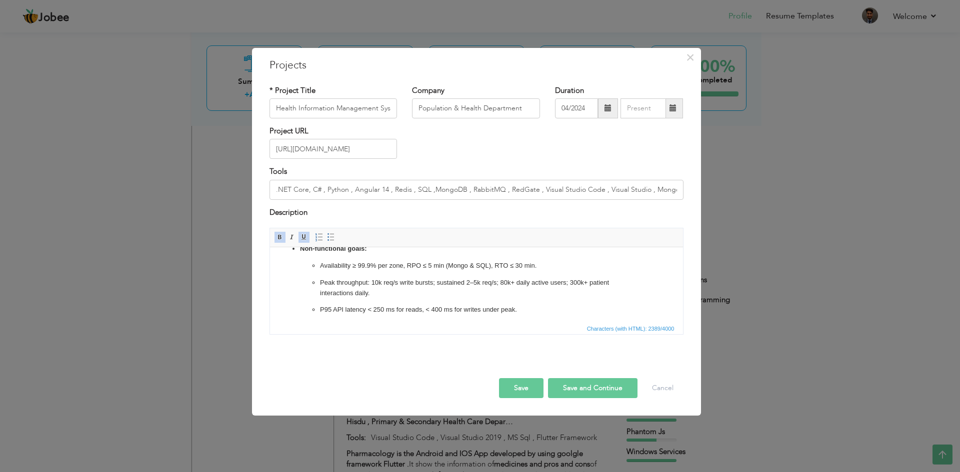
scroll to position [153, 0]
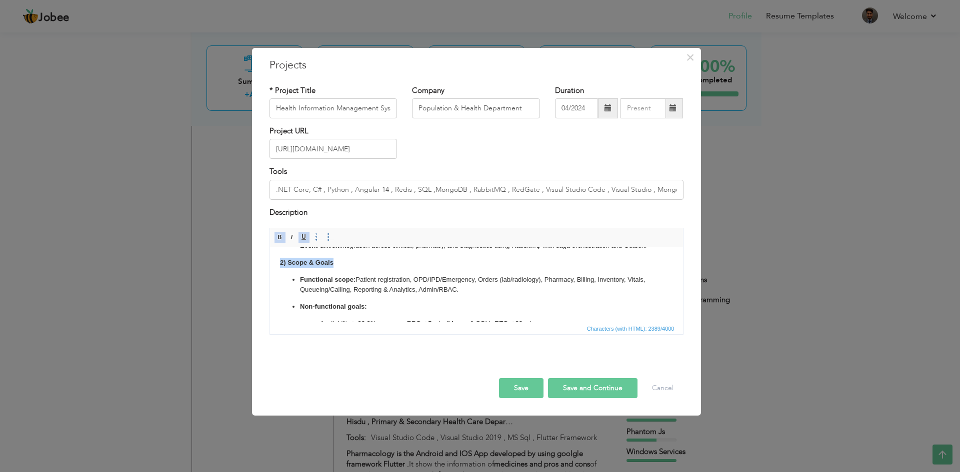
drag, startPoint x: 347, startPoint y: 267, endPoint x: 248, endPoint y: 272, distance: 99.1
click at [269, 272] on html "1) Executive Summary A multi‑zone, multi‑tenant Hospital Management Information…" at bounding box center [475, 303] width 413 height 418
click at [301, 239] on span at bounding box center [304, 237] width 8 height 8
click at [394, 278] on body "1) Executive Summary A multi‑zone, multi‑tenant Hospital Management Information…" at bounding box center [475, 303] width 393 height 398
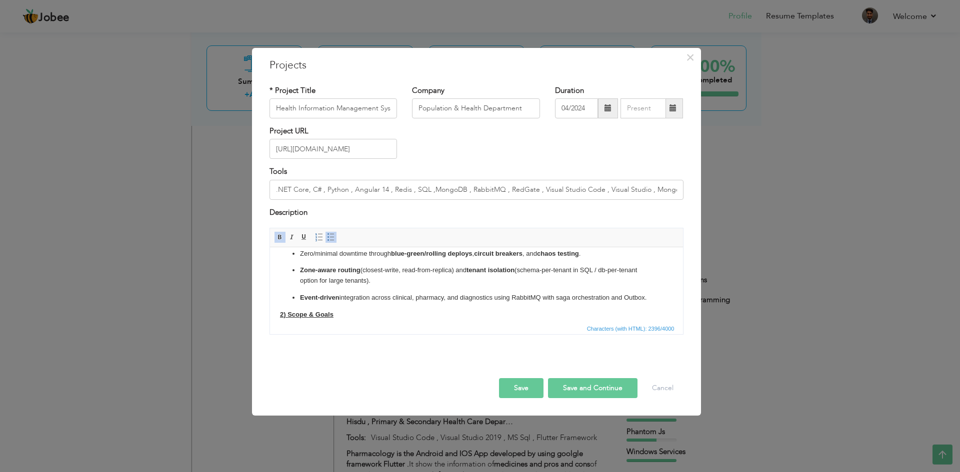
scroll to position [3, 0]
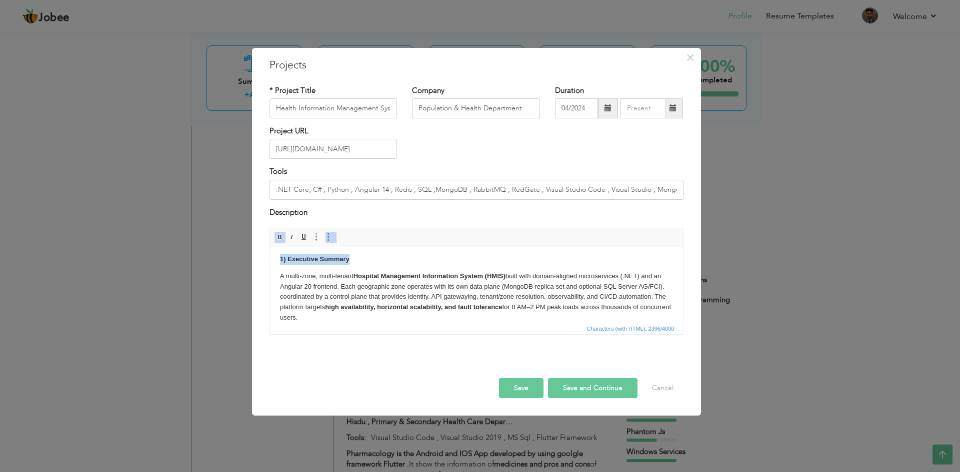
drag, startPoint x: 355, startPoint y: 260, endPoint x: 529, endPoint y: 507, distance: 302.0
click at [269, 261] on html "1) Executive Summary A multi‑zone, multi‑tenant Hospital Management Information…" at bounding box center [475, 453] width 413 height 418
click at [304, 239] on span at bounding box center [304, 237] width 8 height 8
click at [523, 385] on button "Save" at bounding box center [521, 388] width 44 height 20
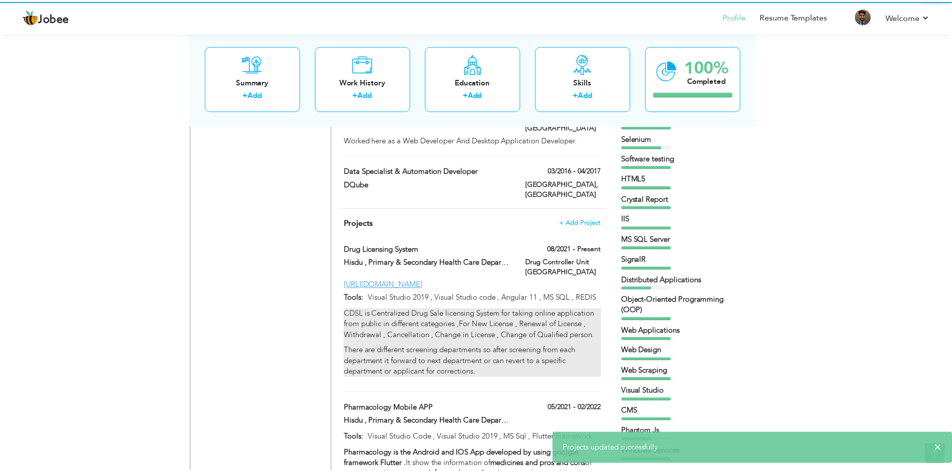
scroll to position [0, 0]
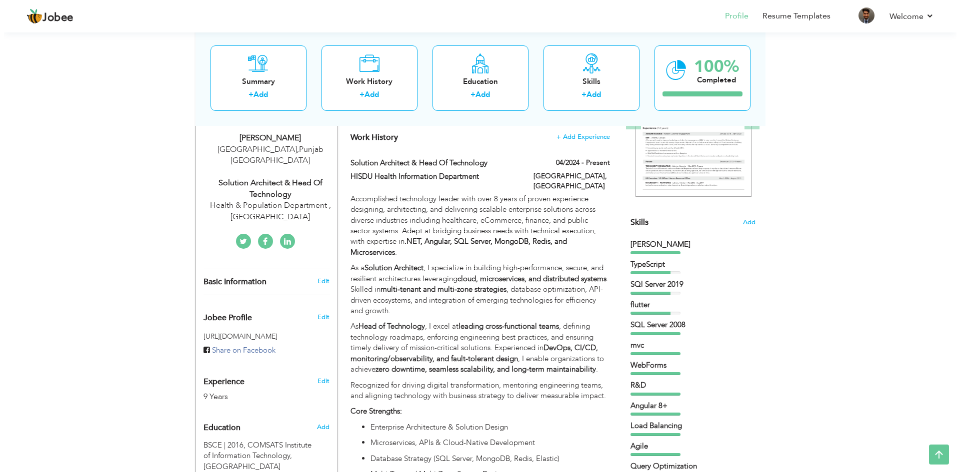
scroll to position [150, 0]
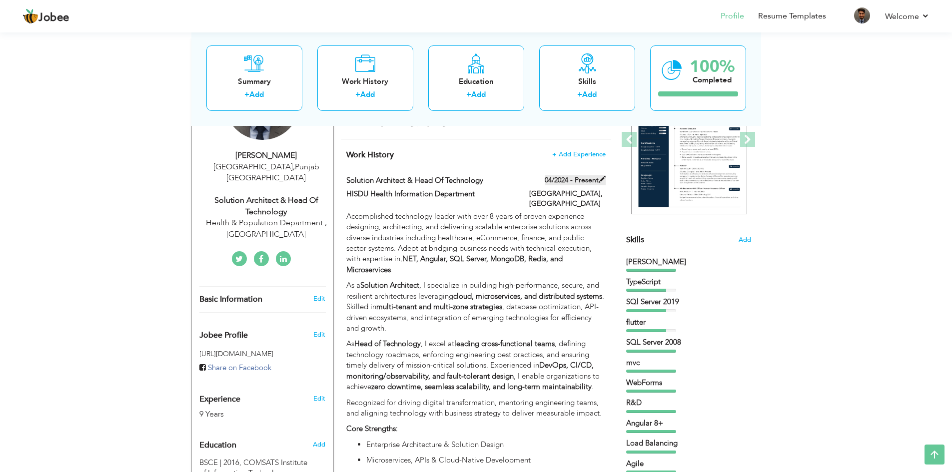
click at [603, 179] on span at bounding box center [602, 179] width 7 height 7
type input "Solution Architect & Head of Technology"
type input "HISDU Health Information Department"
type input "04/2024"
type input "[GEOGRAPHIC_DATA]"
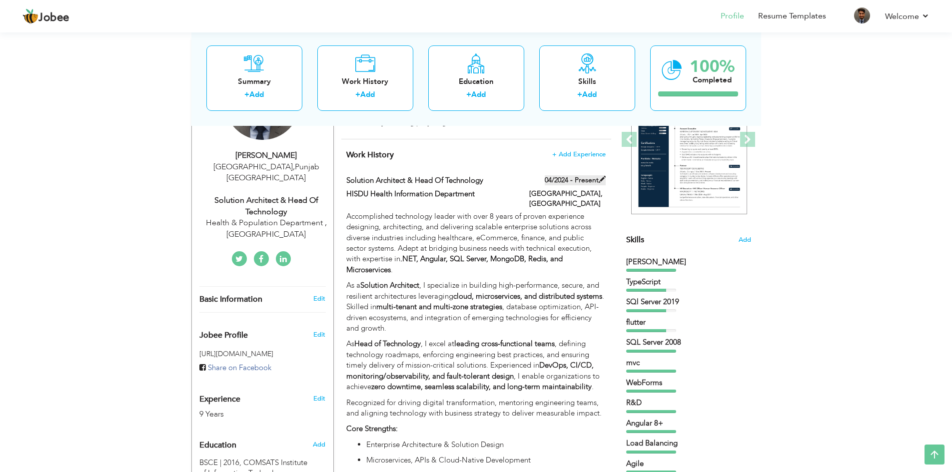
type input "[GEOGRAPHIC_DATA]"
checkbox input "true"
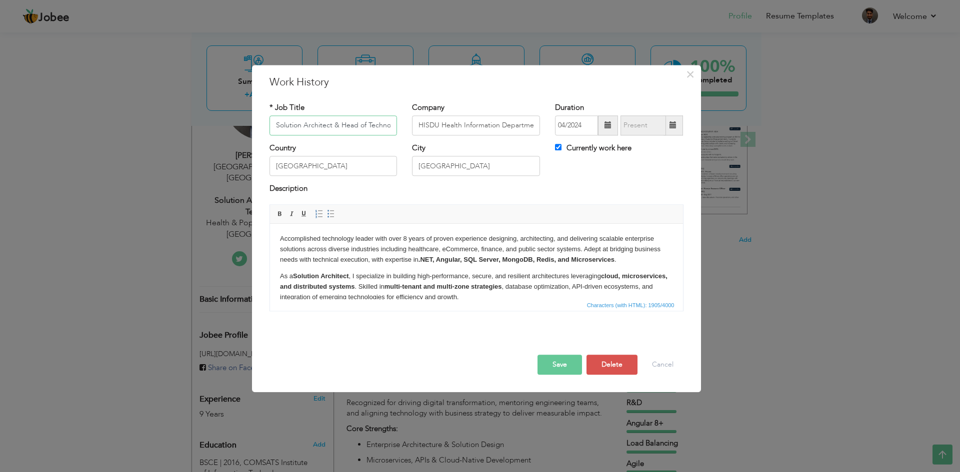
scroll to position [0, 11]
click at [484, 271] on p "As a Solution Architect , I specialize in building high-performance, secure, an…" at bounding box center [475, 286] width 393 height 31
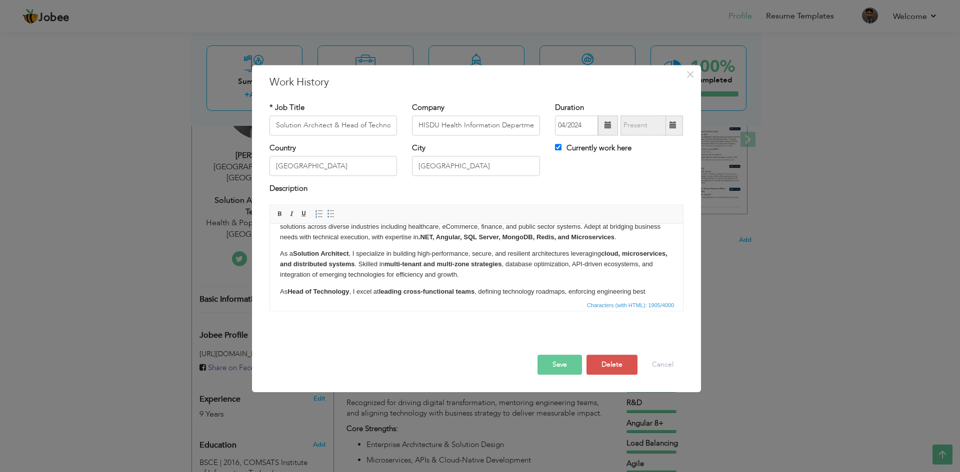
scroll to position [0, 0]
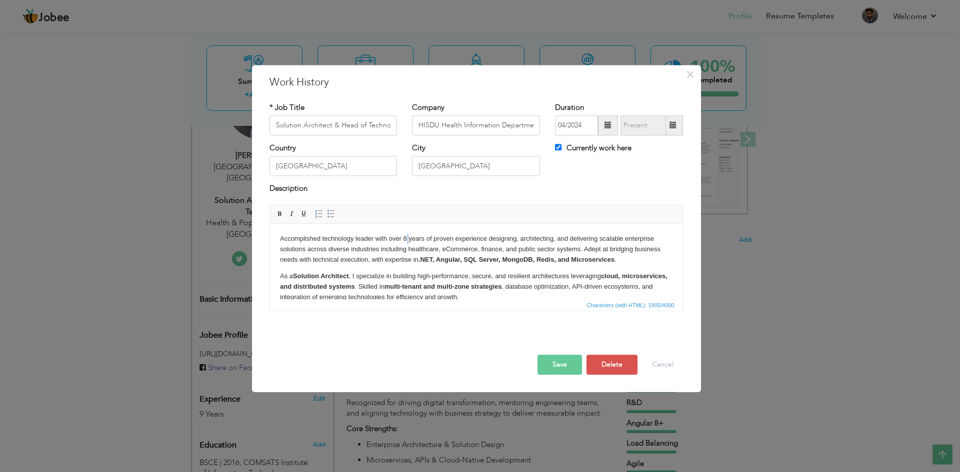
click at [406, 236] on p "Accomplished technology leader with over 8 years of proven experience designing…" at bounding box center [475, 249] width 393 height 31
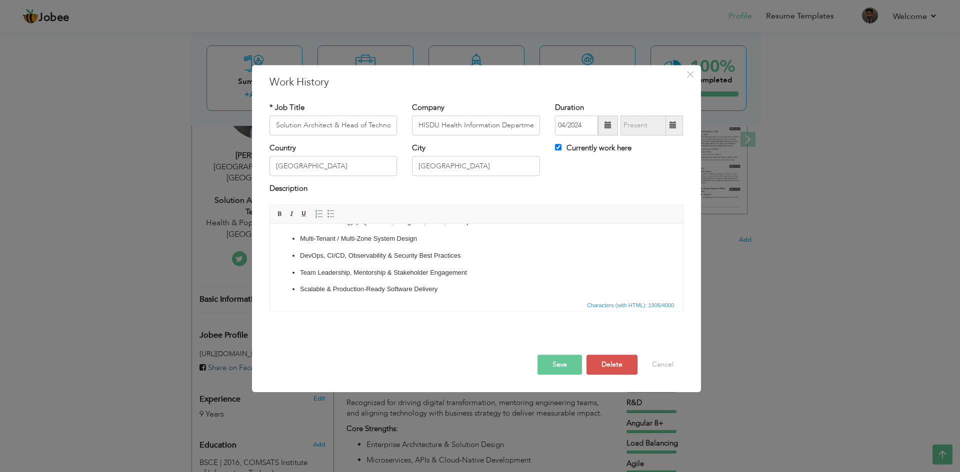
scroll to position [214, 0]
click at [566, 362] on button "Save" at bounding box center [559, 365] width 44 height 20
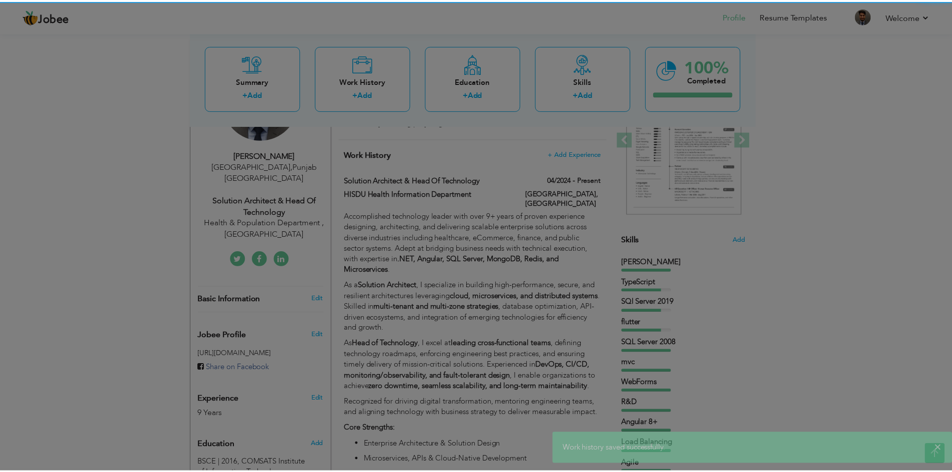
scroll to position [0, 0]
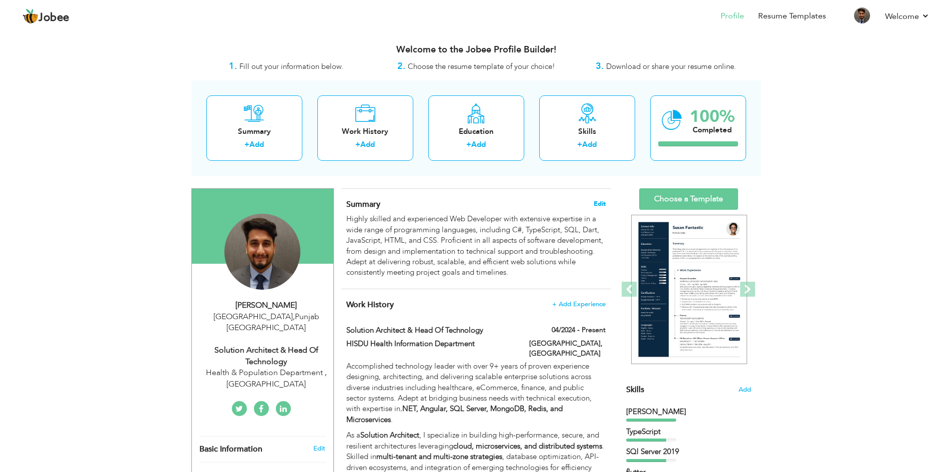
click at [602, 202] on span "Edit" at bounding box center [600, 203] width 12 height 7
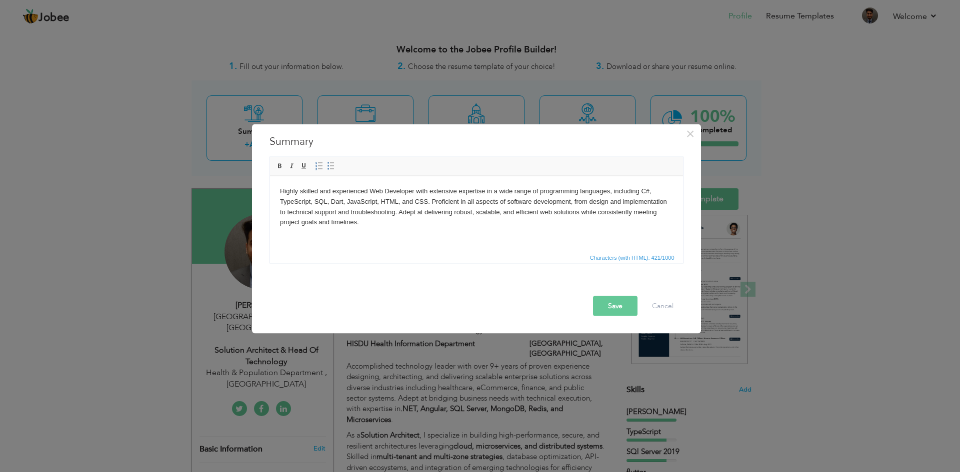
click at [465, 224] on body "Highly skilled and experienced Web Developer with extensive expertise in a wide…" at bounding box center [475, 206] width 393 height 41
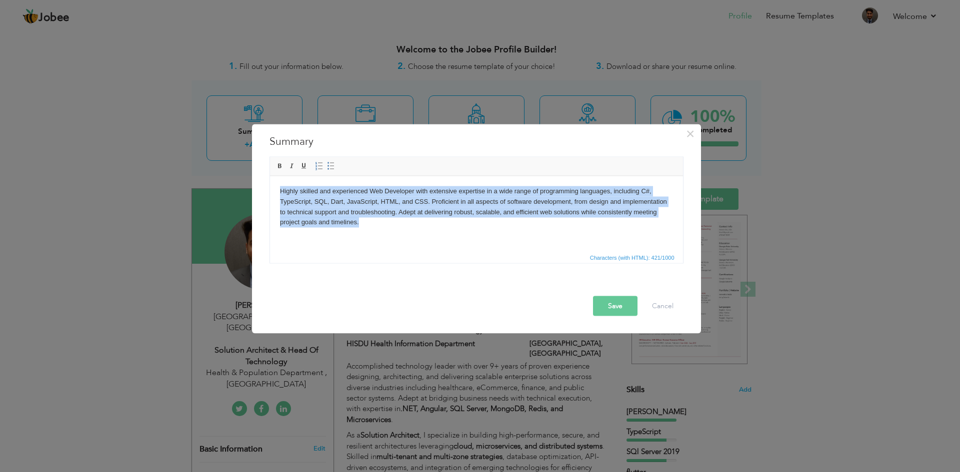
click at [409, 237] on html "Highly skilled and experienced Web Developer with extensive expertise in a wide…" at bounding box center [475, 206] width 413 height 61
drag, startPoint x: 383, startPoint y: 229, endPoint x: 537, endPoint y: 366, distance: 206.0
click at [269, 181] on html "Highly skilled and experienced Web Developer with extensive expertise in a wide…" at bounding box center [475, 206] width 413 height 61
click at [512, 233] on html "Highly skilled and experienced Web Developer with extensive expertise in a wide…" at bounding box center [475, 206] width 413 height 61
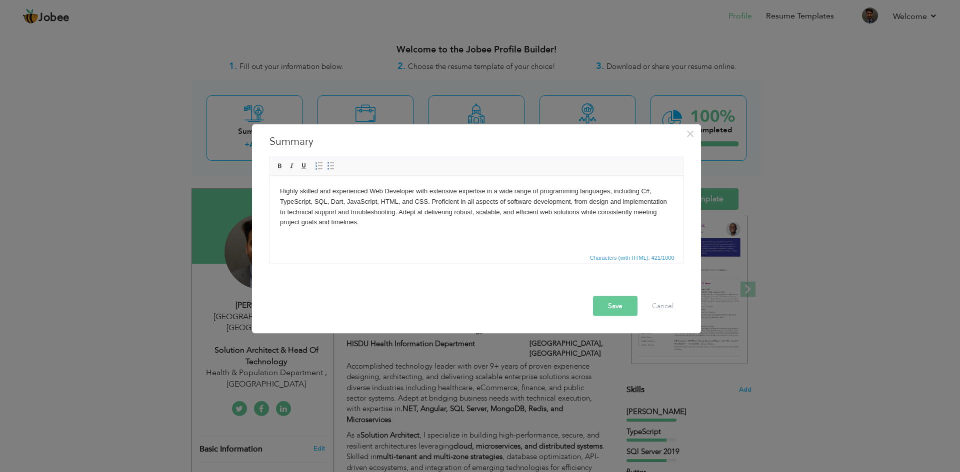
click at [385, 221] on body "Highly skilled and experienced Web Developer with extensive expertise in a wide…" at bounding box center [475, 206] width 393 height 41
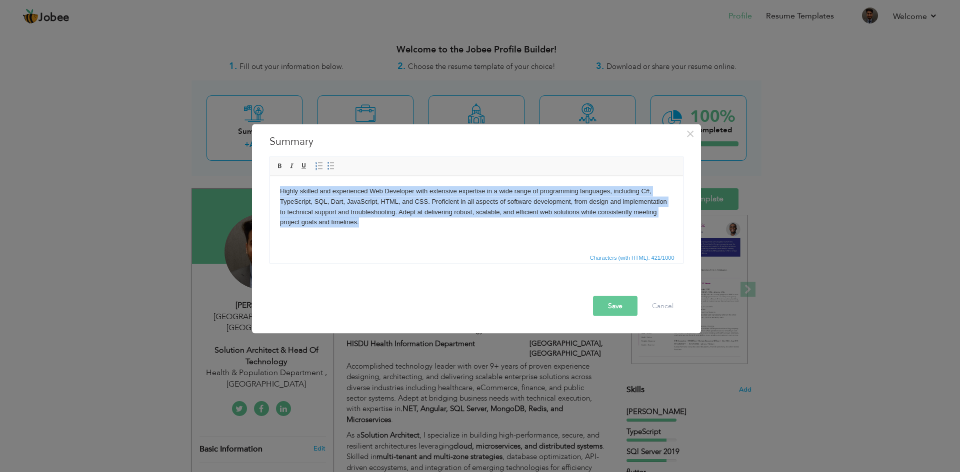
drag, startPoint x: 364, startPoint y: 225, endPoint x: 249, endPoint y: 192, distance: 119.1
click at [269, 192] on html "Highly skilled and experienced Web Developer with extensive expertise in a wide…" at bounding box center [475, 206] width 413 height 61
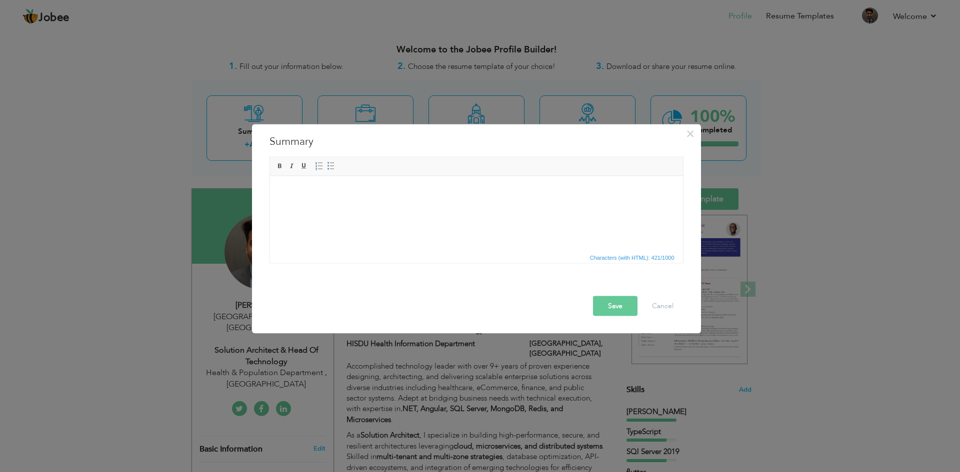
click at [388, 206] on html at bounding box center [475, 191] width 413 height 30
drag, startPoint x: 387, startPoint y: 209, endPoint x: 362, endPoint y: 225, distance: 29.3
click at [362, 206] on html at bounding box center [475, 191] width 413 height 30
drag, startPoint x: 365, startPoint y: 205, endPoint x: 342, endPoint y: 203, distance: 22.6
click at [342, 203] on html at bounding box center [475, 191] width 413 height 30
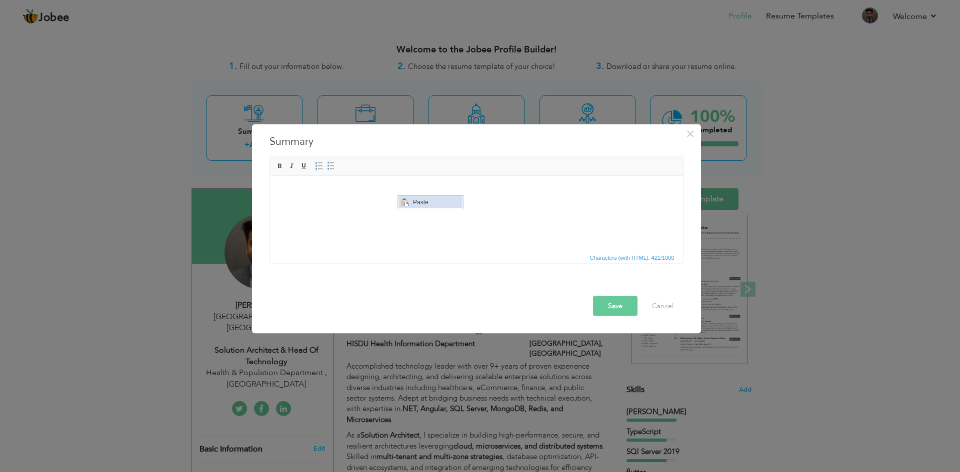
click at [422, 204] on span "Paste" at bounding box center [436, 202] width 52 height 12
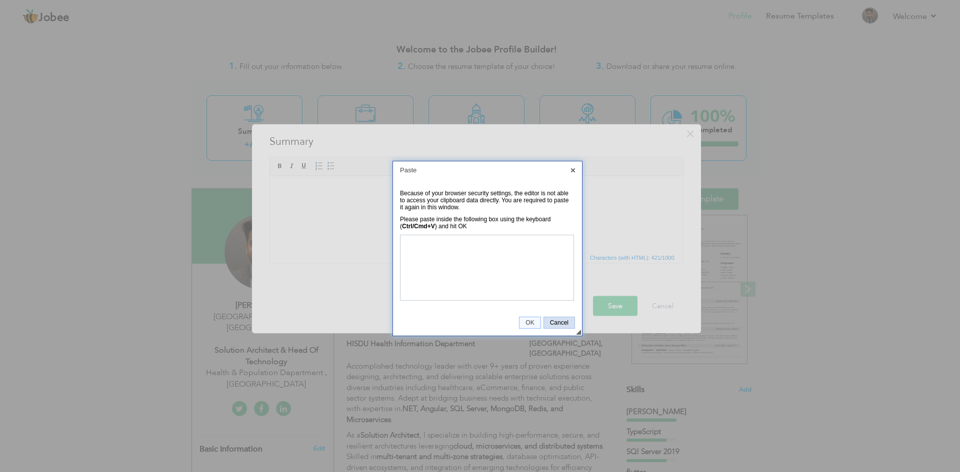
click at [544, 319] on span "Cancel" at bounding box center [559, 322] width 30 height 7
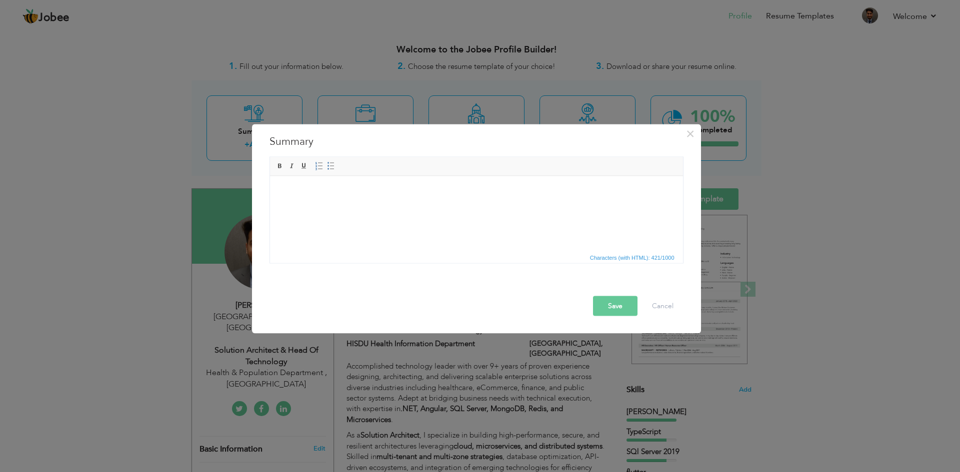
click at [428, 206] on html at bounding box center [475, 191] width 413 height 30
click at [406, 206] on html at bounding box center [475, 191] width 413 height 30
click at [408, 206] on html at bounding box center [475, 191] width 413 height 30
drag, startPoint x: 396, startPoint y: 205, endPoint x: 383, endPoint y: 198, distance: 15.0
click at [383, 198] on html at bounding box center [475, 191] width 413 height 30
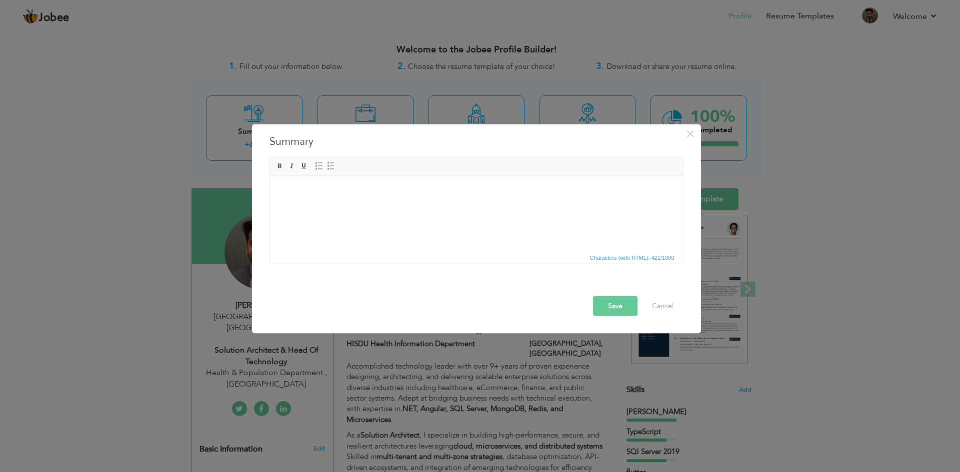
click at [413, 206] on html at bounding box center [475, 191] width 413 height 30
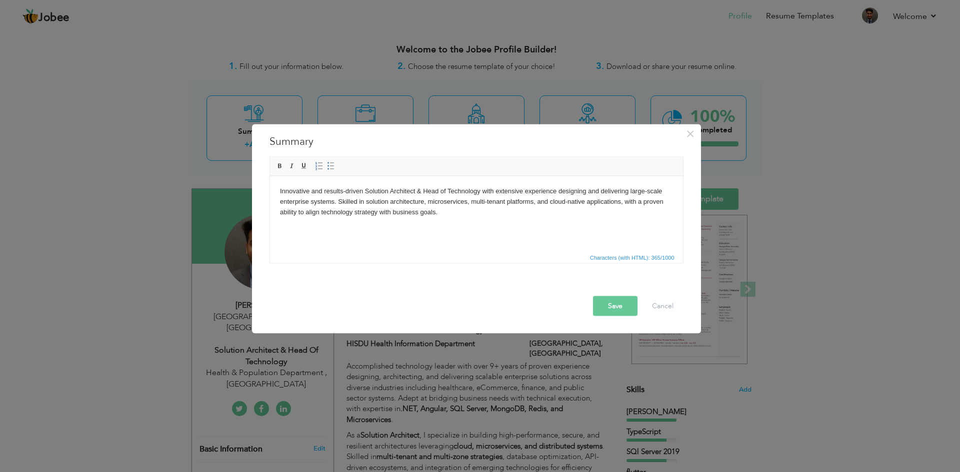
click at [464, 228] on p at bounding box center [475, 228] width 393 height 10
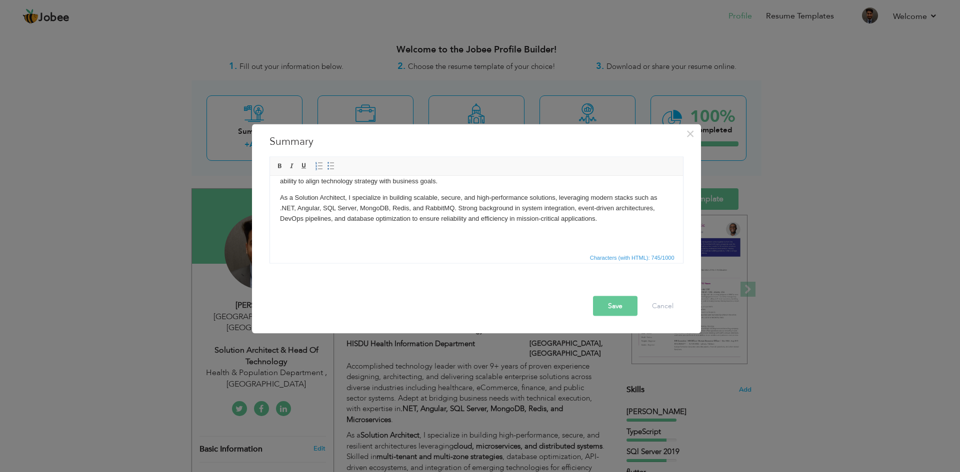
scroll to position [36, 0]
click at [378, 238] on body "Innovative and results-driven Solution Architect & Head of Technology with exte…" at bounding box center [475, 201] width 393 height 102
click at [368, 236] on body "Innovative and results-driven Solution Architect & Head of Technology with exte…" at bounding box center [475, 201] width 393 height 102
click at [350, 232] on p at bounding box center [475, 230] width 393 height 10
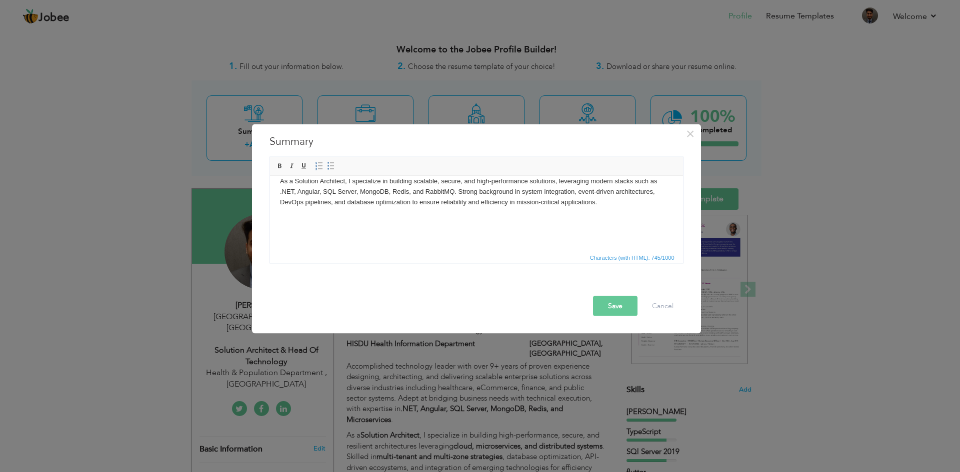
click at [610, 304] on button "Save" at bounding box center [615, 306] width 44 height 20
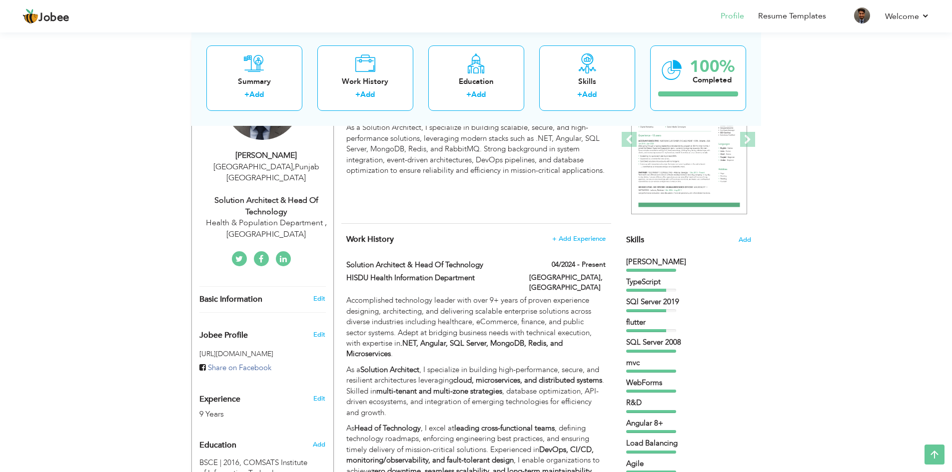
scroll to position [0, 0]
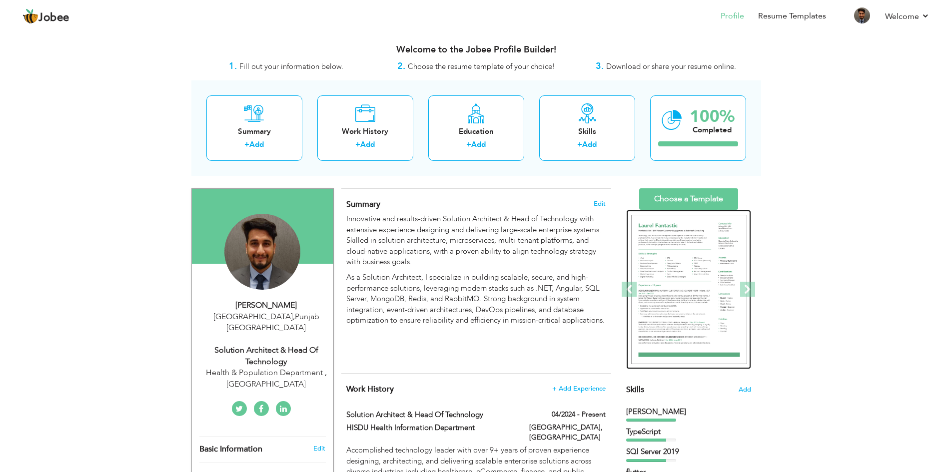
click at [699, 257] on img at bounding box center [689, 290] width 116 height 150
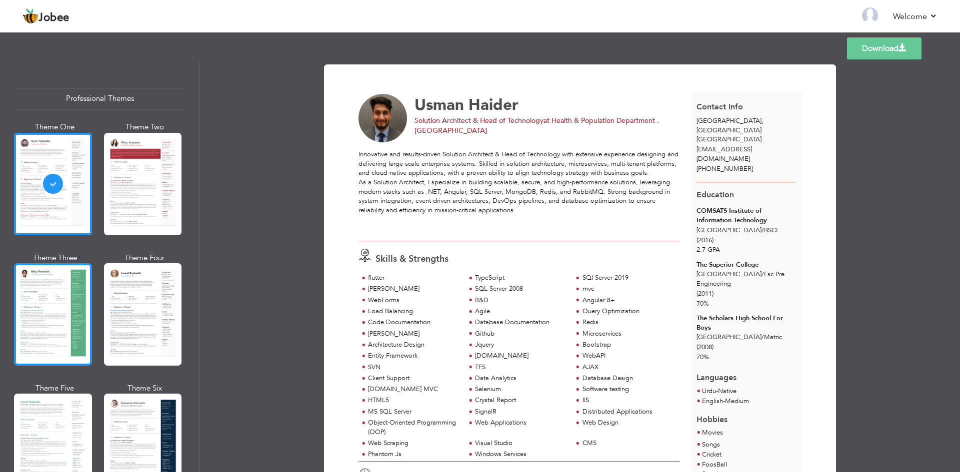
click at [24, 298] on div at bounding box center [53, 314] width 78 height 102
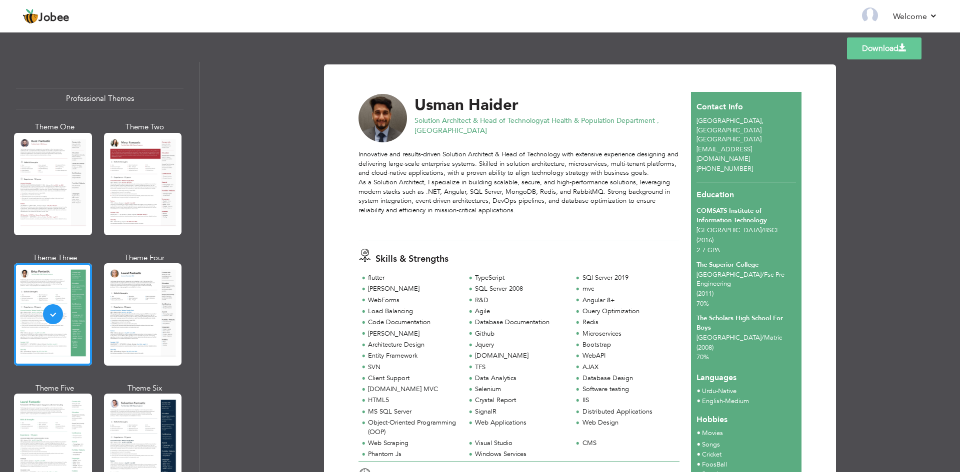
click at [58, 419] on div at bounding box center [53, 445] width 78 height 102
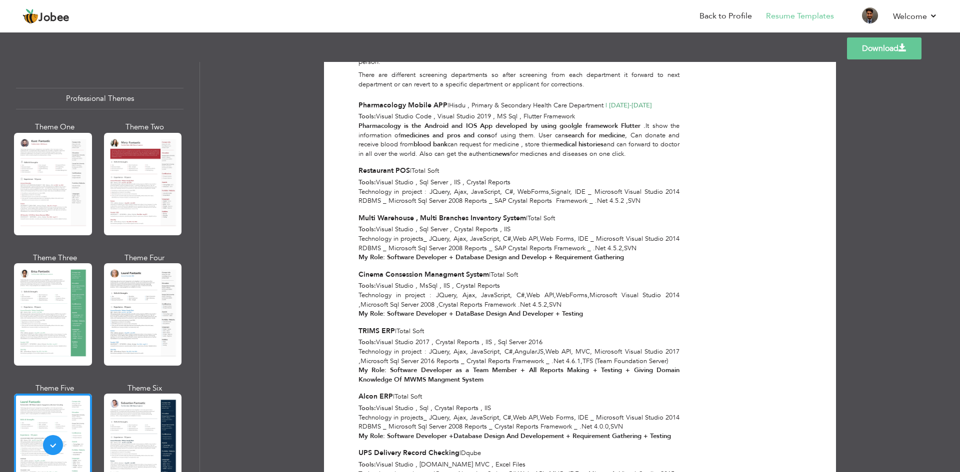
scroll to position [1599, 0]
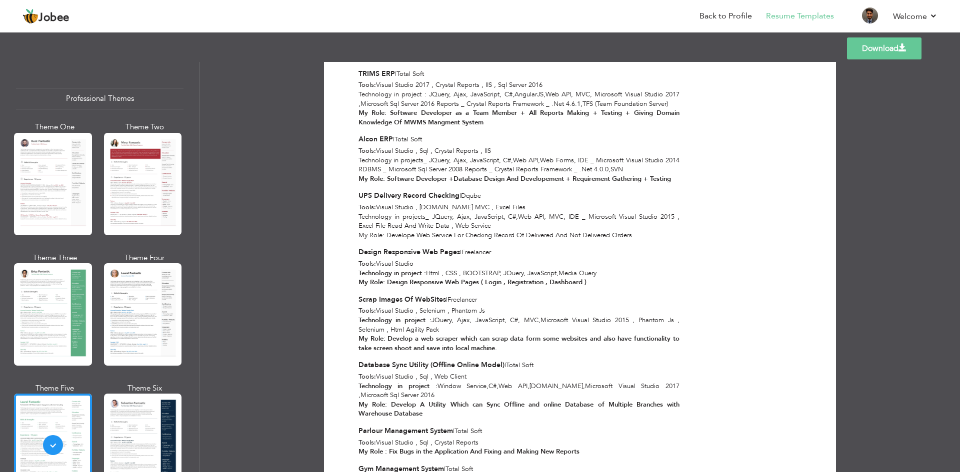
click at [877, 56] on link "Download" at bounding box center [884, 48] width 74 height 22
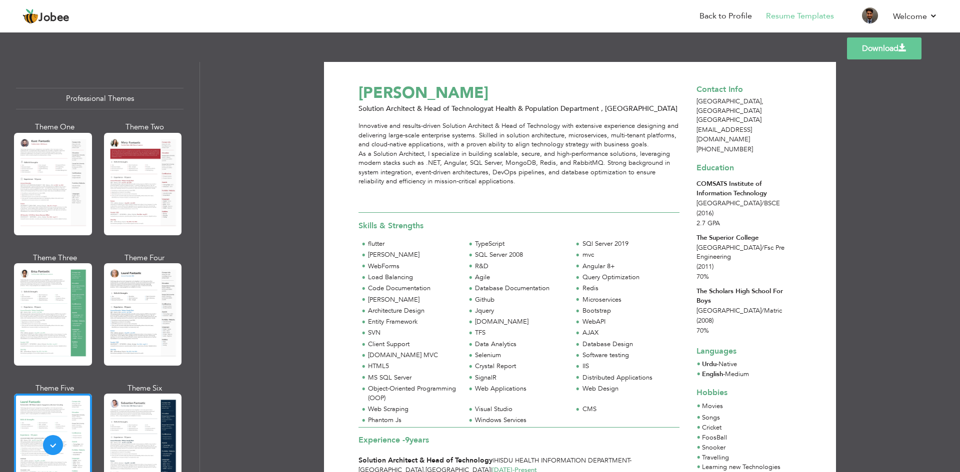
scroll to position [0, 0]
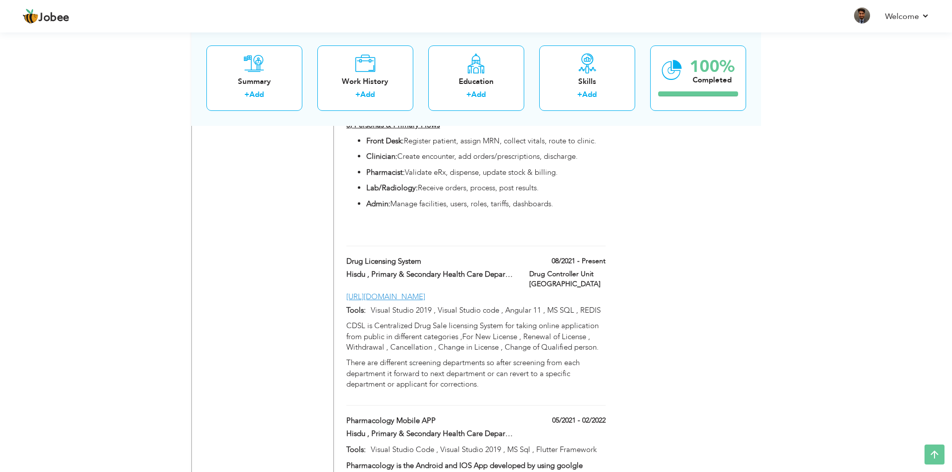
scroll to position [1545, 0]
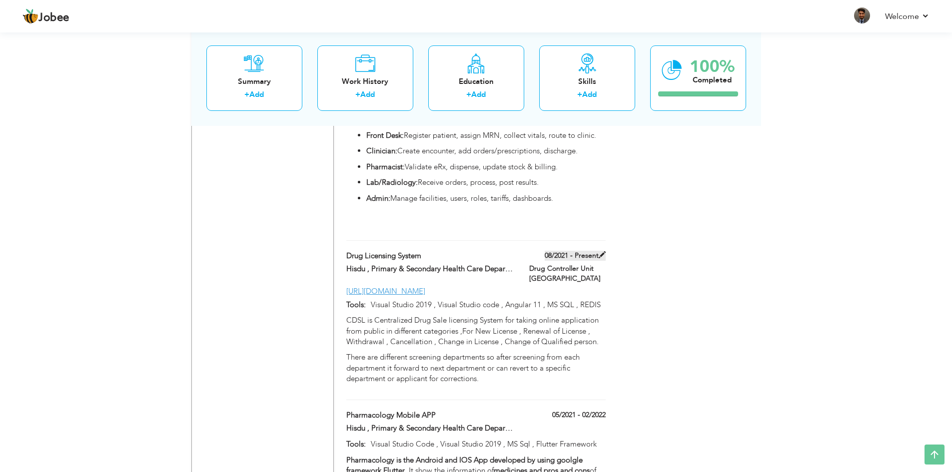
click at [602, 251] on span at bounding box center [602, 254] width 7 height 7
type input "Drug Licensing System"
type input "Hisdu , Primary & Secondary Health Care Department"
type input "08/2021"
type input "[URL][DOMAIN_NAME]"
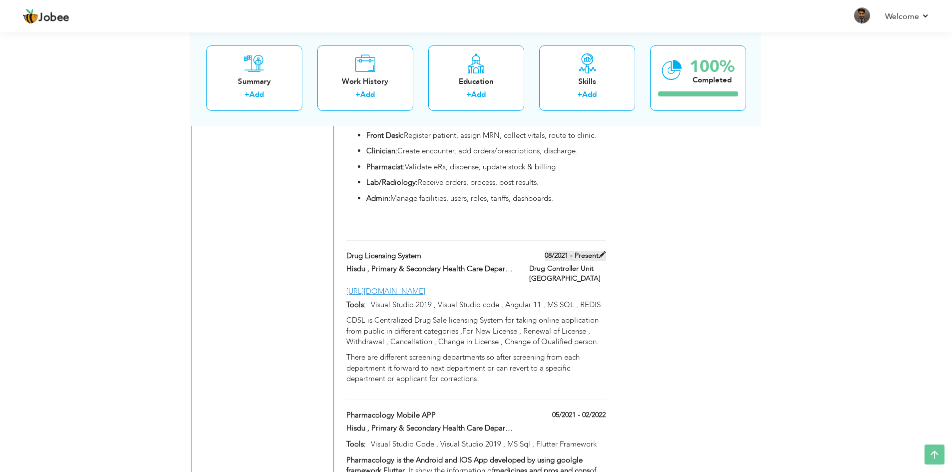
type input "Visual Studio 2019 , Visual Studio code , Angular 11 , MS SQL , REDIS"
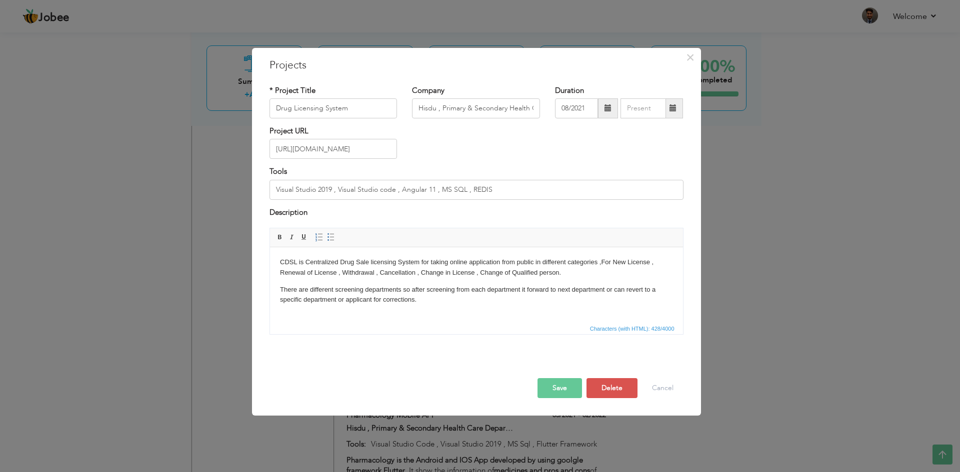
click at [670, 108] on span at bounding box center [672, 107] width 7 height 7
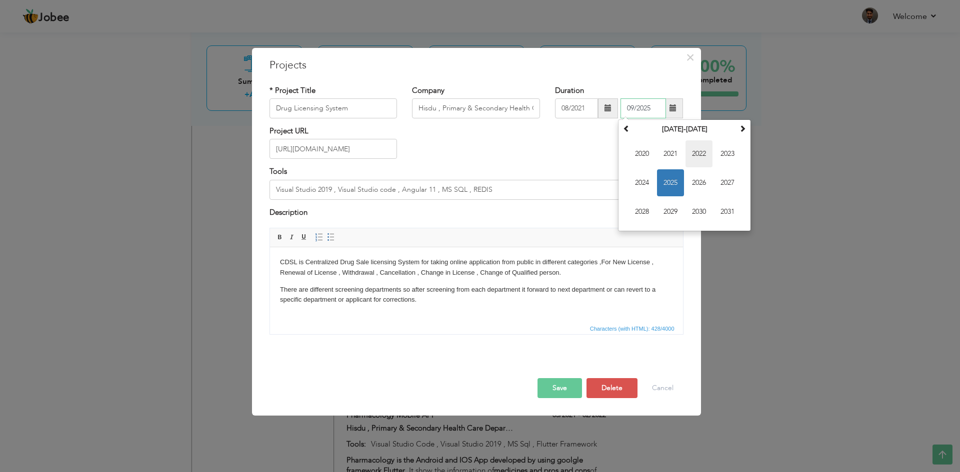
click at [696, 151] on span "2022" at bounding box center [698, 153] width 27 height 27
click at [699, 153] on span "Mar" at bounding box center [698, 153] width 27 height 27
type input "03/2022"
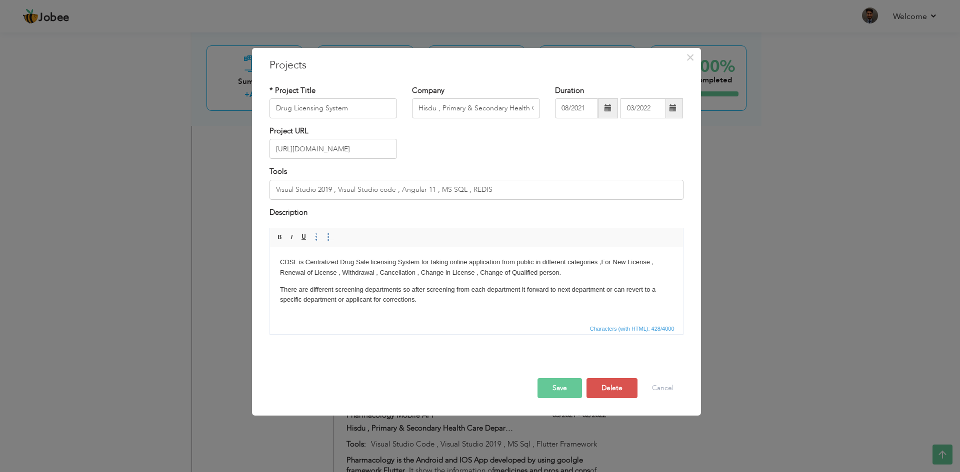
click at [559, 388] on button "Save" at bounding box center [559, 388] width 44 height 20
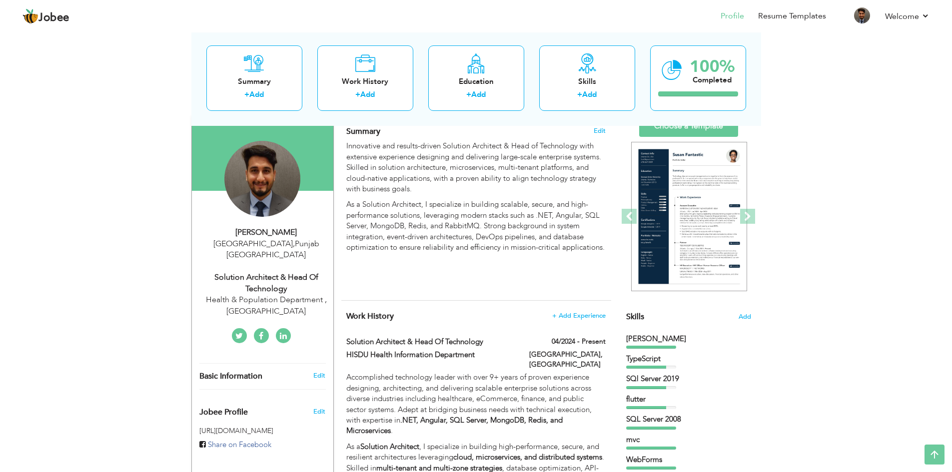
scroll to position [0, 0]
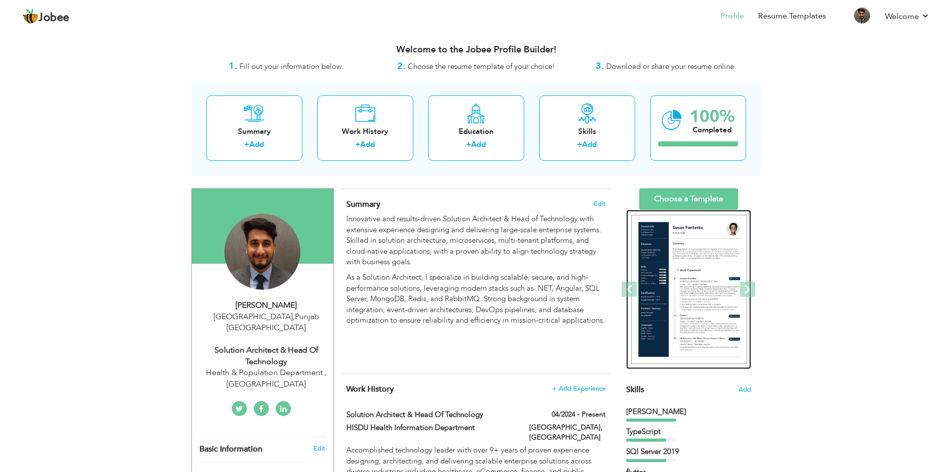
click at [703, 263] on img at bounding box center [689, 290] width 116 height 150
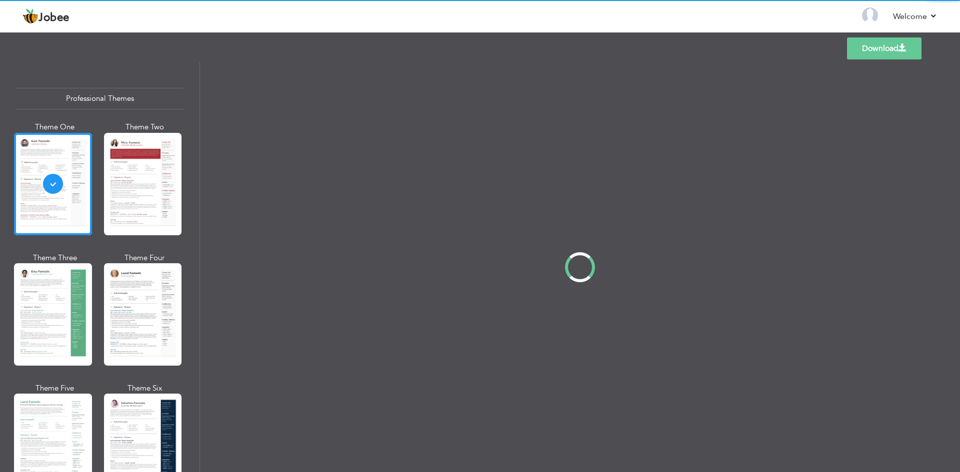
click at [55, 430] on div "Professional Themes Theme One Theme Two Theme Three Theme Four" at bounding box center [480, 267] width 960 height 410
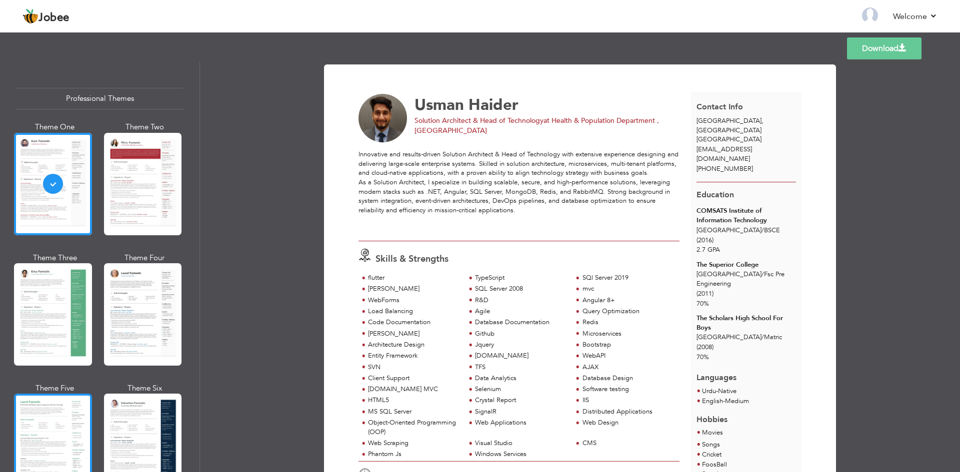
click at [57, 422] on div at bounding box center [53, 445] width 78 height 102
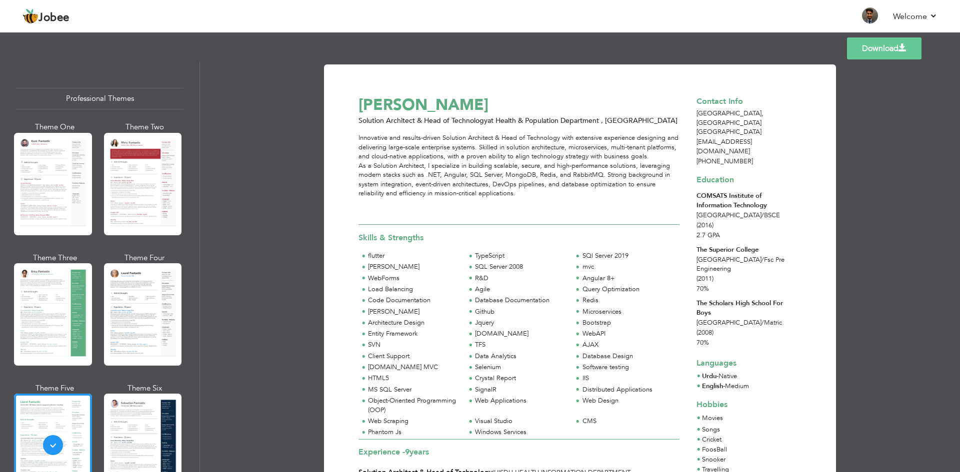
click at [883, 45] on link "Download" at bounding box center [884, 48] width 74 height 22
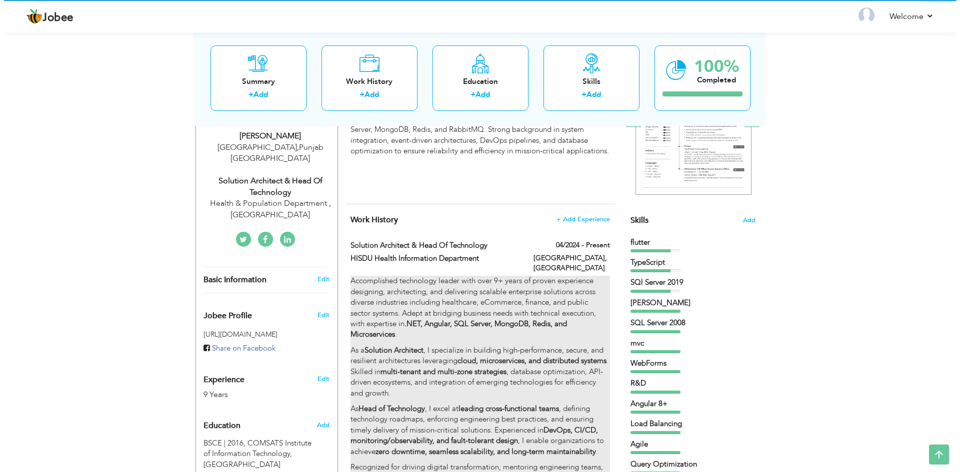
scroll to position [200, 0]
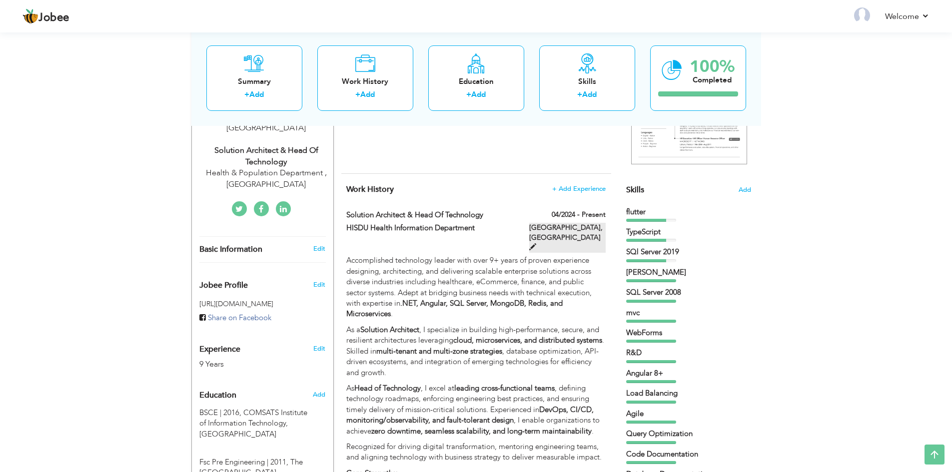
click at [536, 243] on span at bounding box center [532, 246] width 7 height 7
type input "Solution Architect & Head of Technology"
type input "HISDU Health Information Department"
type input "04/2024"
type input "[GEOGRAPHIC_DATA]"
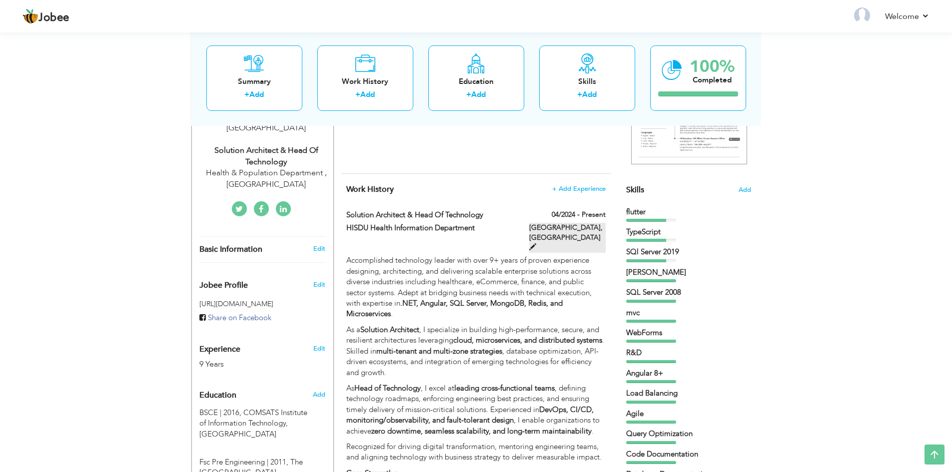
type input "[GEOGRAPHIC_DATA]"
checkbox input "true"
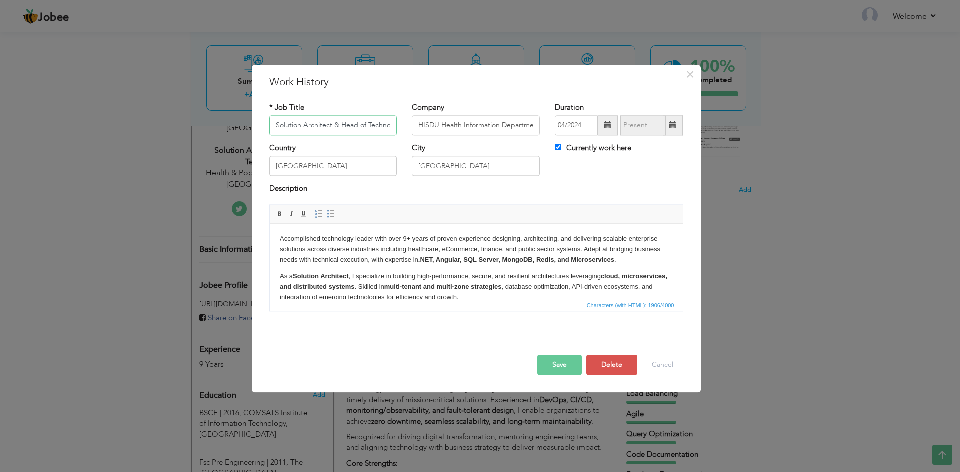
scroll to position [0, 11]
click at [487, 271] on p "As a Solution Architect , I specialize in building high-performance, secure, an…" at bounding box center [475, 286] width 393 height 31
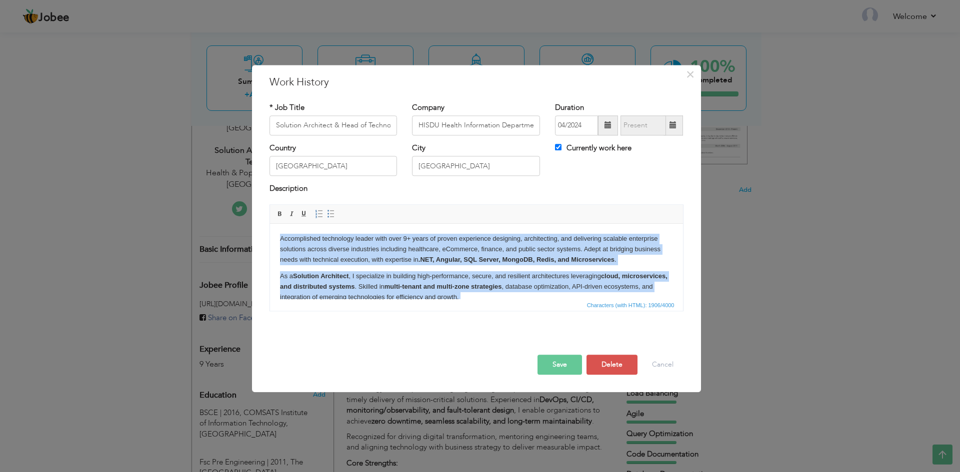
copy body "Accomplished technology leader with over 9+ years of proven experience designin…"
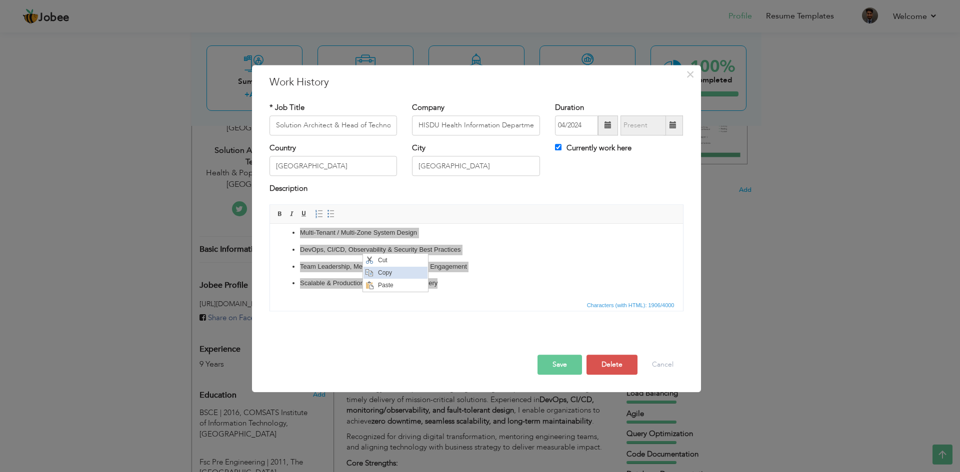
click at [385, 270] on span "Copy" at bounding box center [401, 273] width 52 height 12
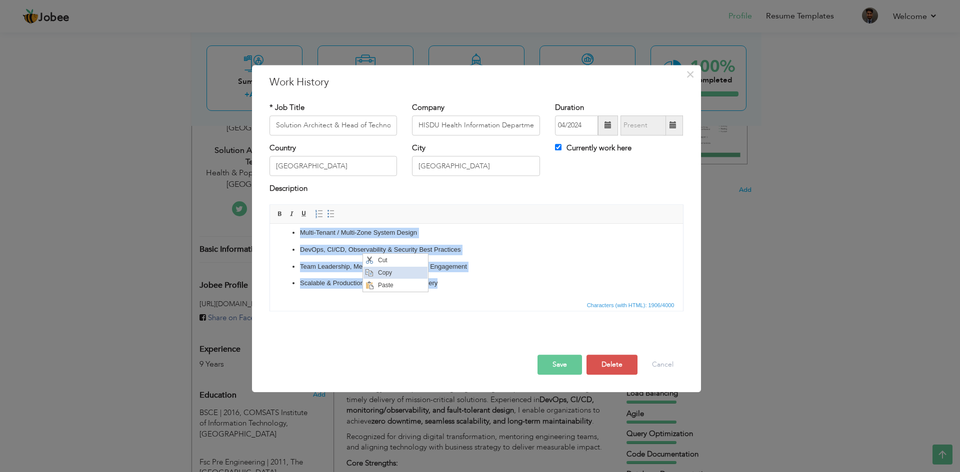
copy body "Accomplished technology leader with over 9+ years of proven experience designin…"
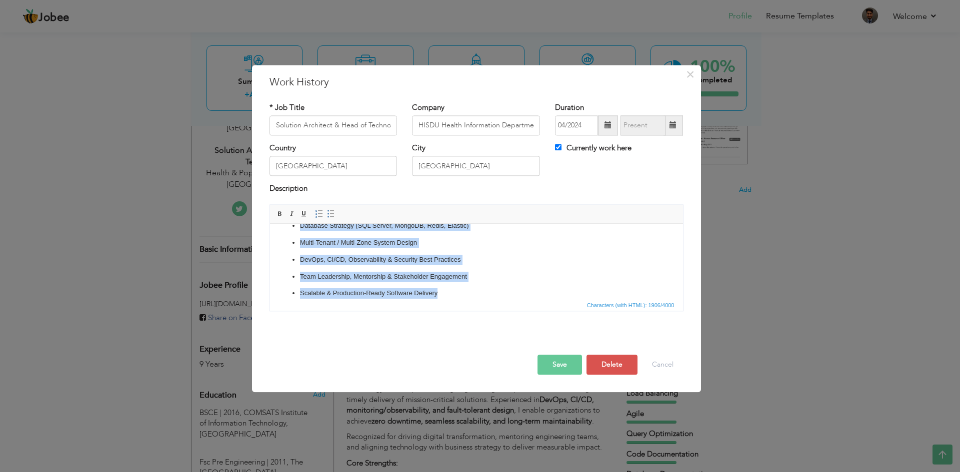
click at [488, 265] on ul "Enterprise Architecture & Solution Design Microservices, APIs & Cloud-Native De…" at bounding box center [475, 243] width 393 height 112
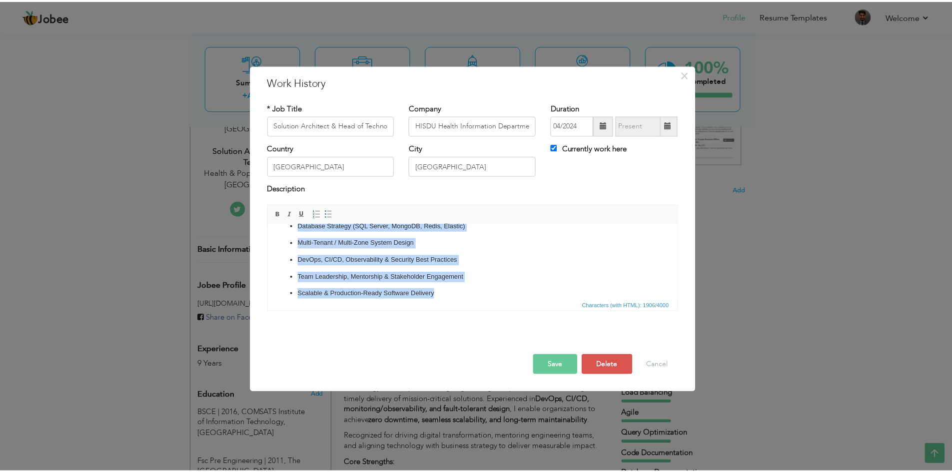
scroll to position [0, 0]
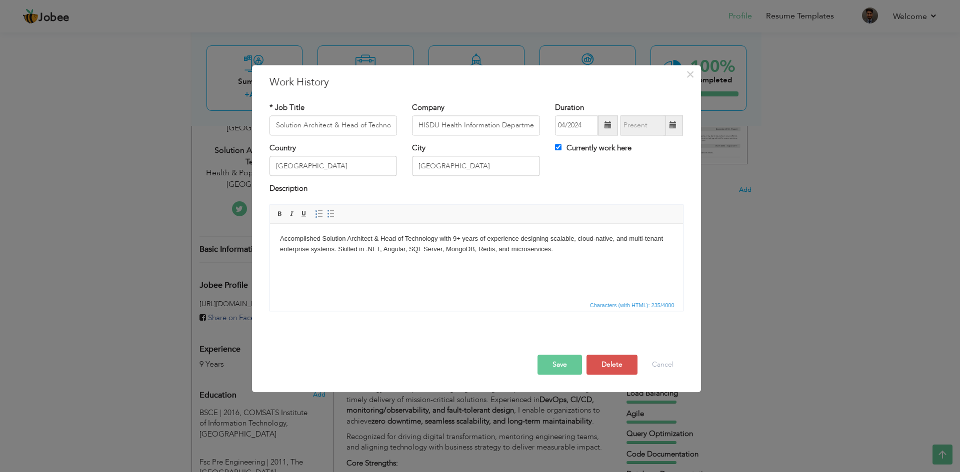
click at [560, 361] on button "Save" at bounding box center [559, 365] width 44 height 20
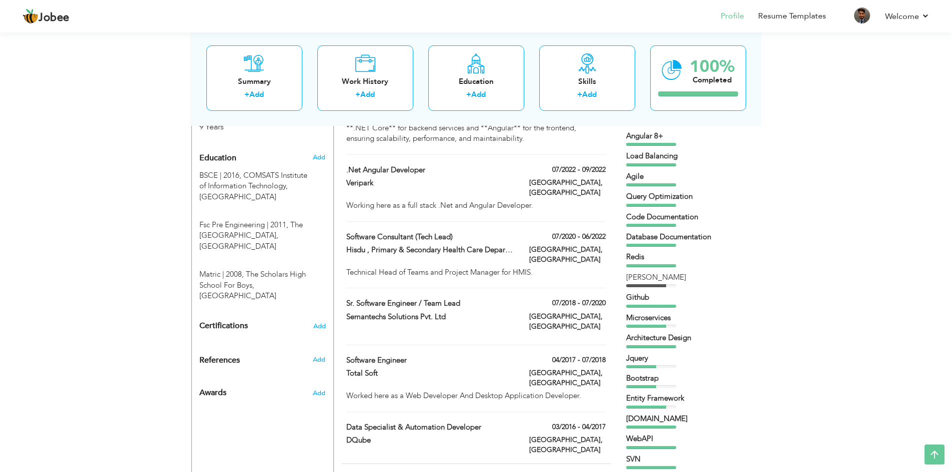
scroll to position [450, 0]
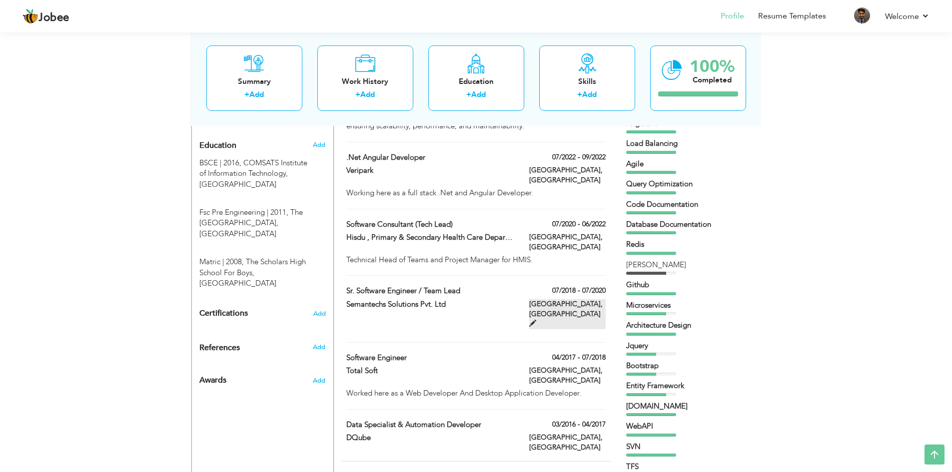
click at [598, 299] on label "Lahore, Pakistan" at bounding box center [567, 314] width 76 height 30
type input "Sr. Software Engineer / Team Lead"
type input "Semantechs Solutions Pvt. Ltd"
type input "07/2018"
type input "07/2020"
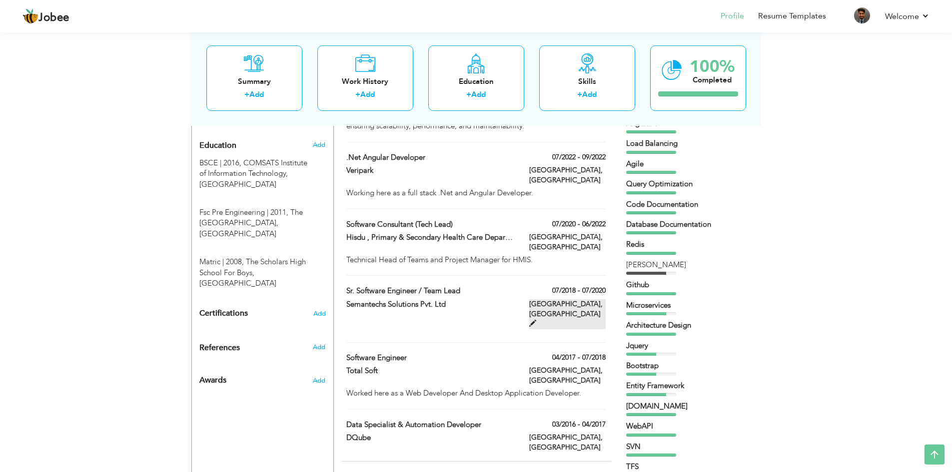
checkbox input "false"
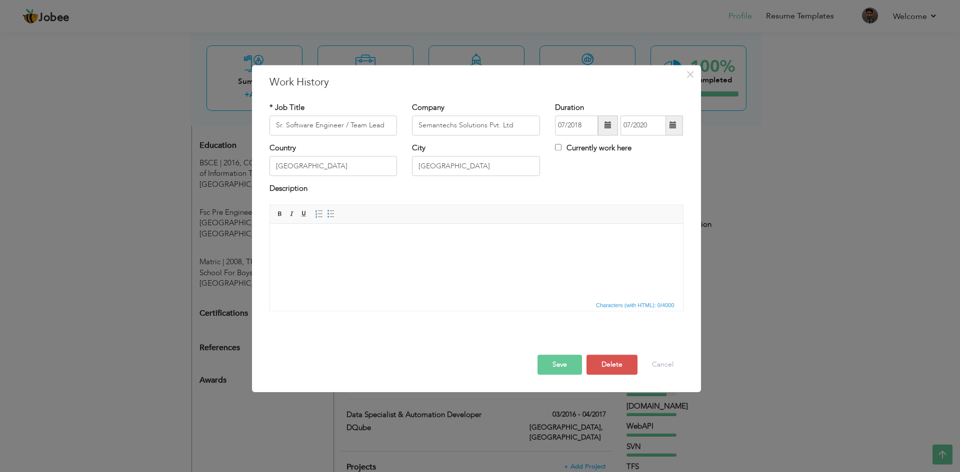
click at [460, 249] on html at bounding box center [475, 239] width 413 height 30
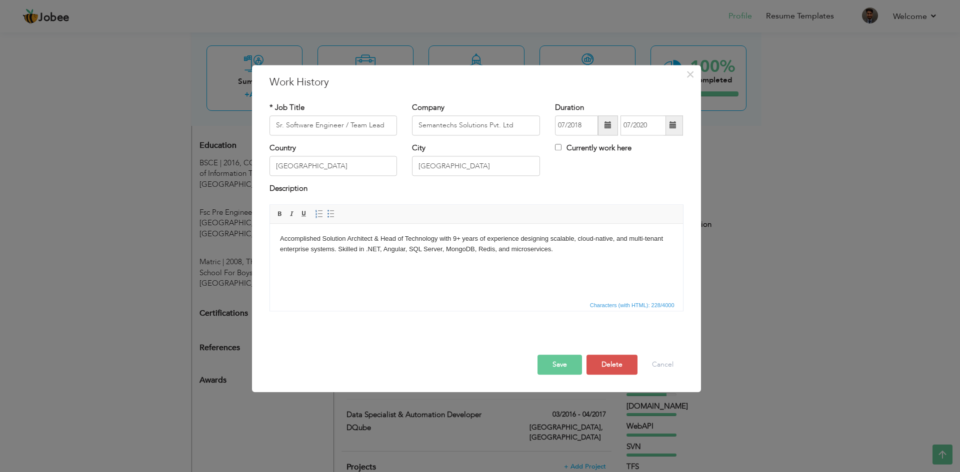
click at [374, 237] on body "Accomplished Solution Architect & Head of Technology with 9+ years of experienc…" at bounding box center [475, 244] width 393 height 21
drag, startPoint x: 323, startPoint y: 236, endPoint x: 437, endPoint y: 239, distance: 114.0
click at [437, 239] on body "Accomplished Solution Architect & Head of Technology with 9+ years of experienc…" at bounding box center [475, 244] width 393 height 21
click at [371, 237] on body "Accomplished Tech. Lead with 9+ years of experience designing scalable, cloud-n…" at bounding box center [475, 244] width 393 height 21
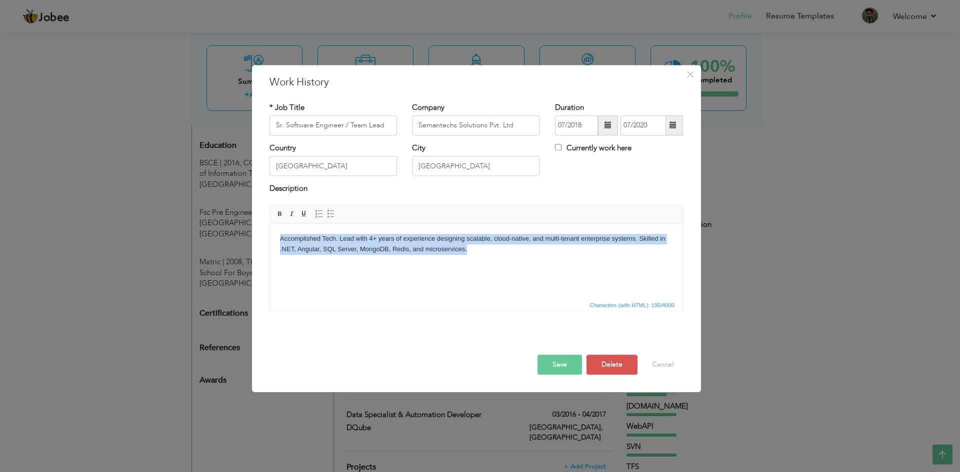
drag, startPoint x: 484, startPoint y: 249, endPoint x: 502, endPoint y: 455, distance: 206.7
click at [269, 230] on html "Accomplished Tech. Lead with 4+ years of experience designing scalable, cloud-n…" at bounding box center [475, 244] width 413 height 41
click at [507, 258] on html "Accomplished Tech. Lead with 4+ years of experience designing scalable, cloud-n…" at bounding box center [475, 244] width 413 height 41
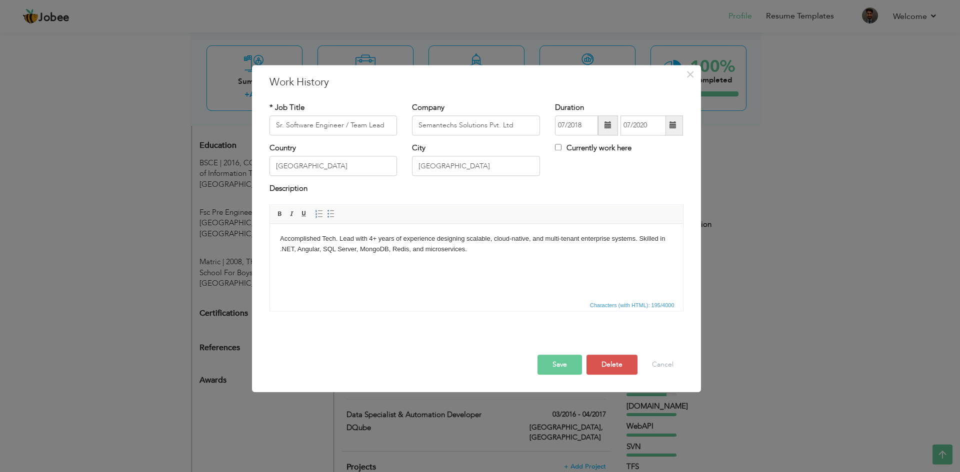
click at [437, 248] on body "Accomplished Tech. Lead with 4+ years of experience designing scalable, cloud-n…" at bounding box center [475, 244] width 393 height 21
click at [567, 363] on button "Save" at bounding box center [559, 365] width 44 height 20
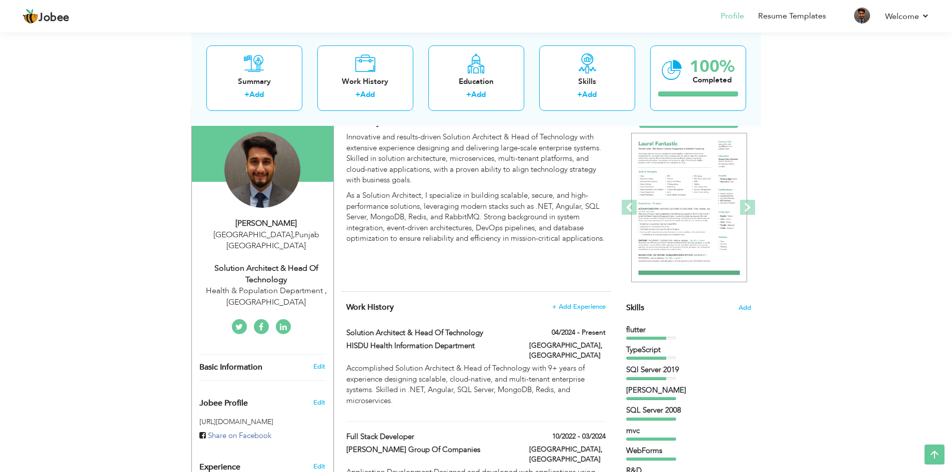
scroll to position [0, 0]
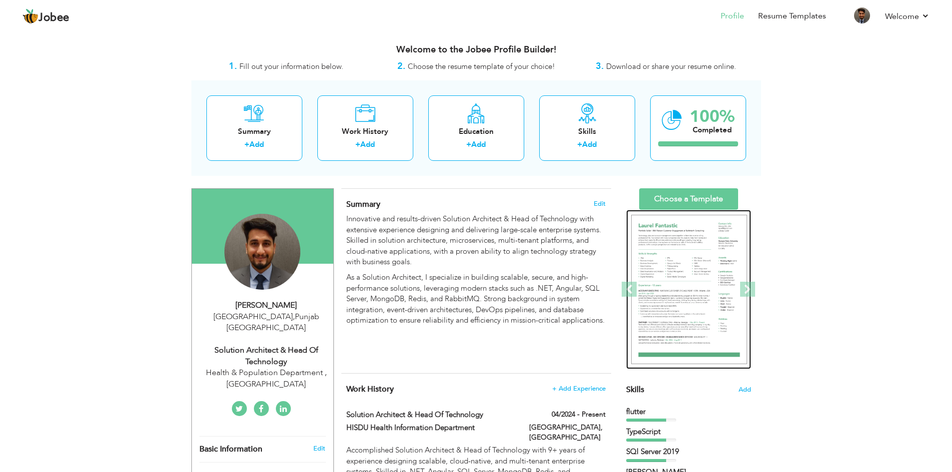
click at [693, 271] on img at bounding box center [689, 290] width 116 height 150
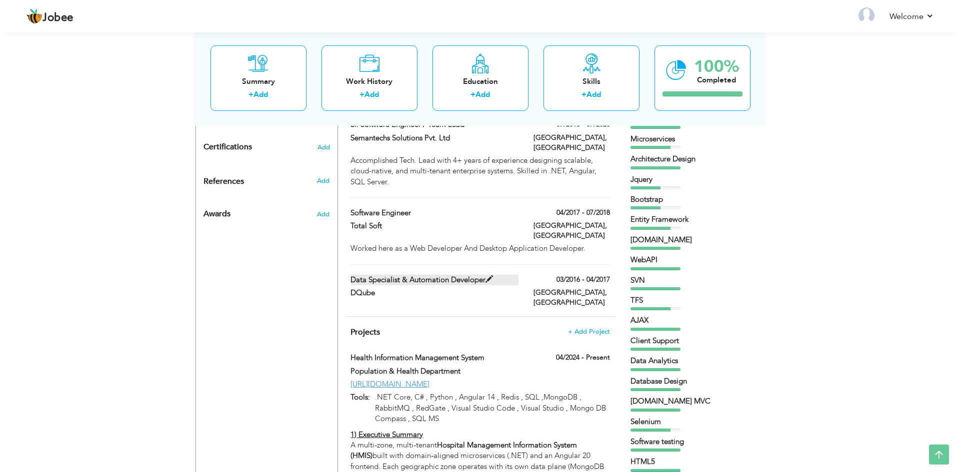
scroll to position [600, 0]
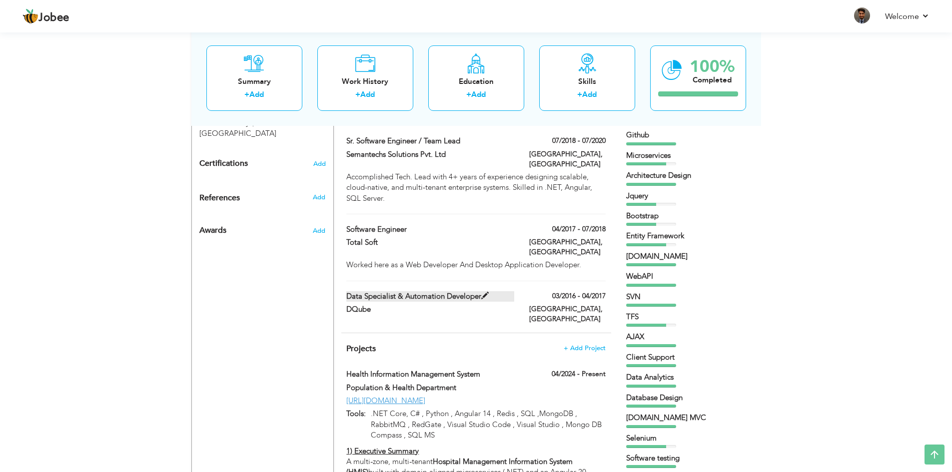
click at [483, 292] on span at bounding box center [484, 295] width 7 height 7
type input "Data Specialist & Automation Developer"
type input "DQube"
type input "03/2016"
type input "04/2017"
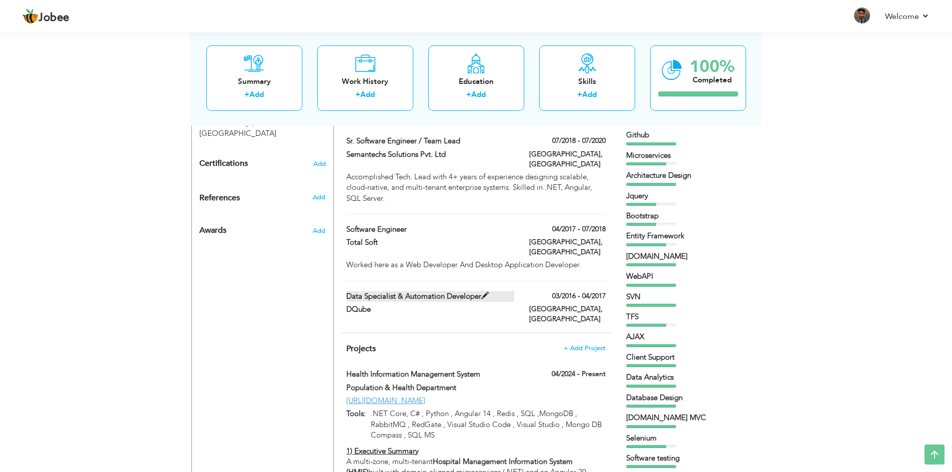
type input "[GEOGRAPHIC_DATA]"
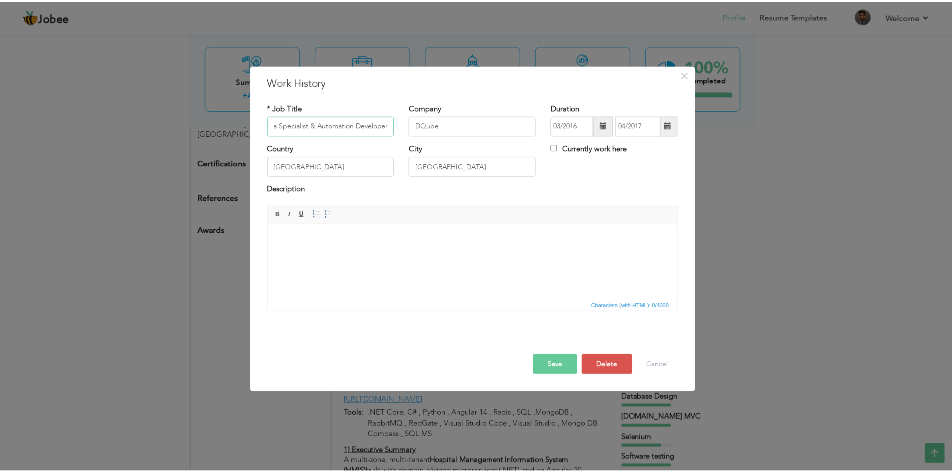
scroll to position [0, 0]
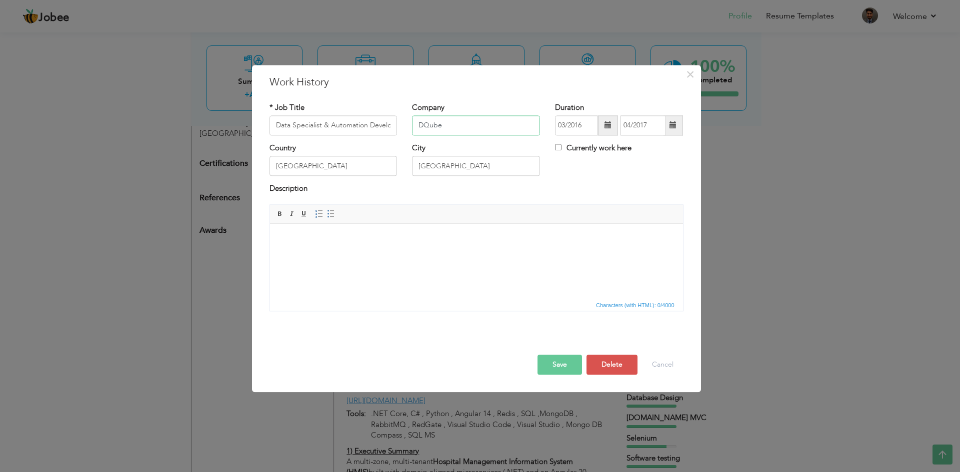
click at [461, 127] on input "DQube" at bounding box center [476, 125] width 128 height 20
drag, startPoint x: 585, startPoint y: 128, endPoint x: 539, endPoint y: 127, distance: 45.5
click at [539, 127] on div "* Job Title Data Specialist & Automation Developer Company DQube Duration 03/20…" at bounding box center [476, 122] width 429 height 40
click at [673, 367] on button "Cancel" at bounding box center [662, 365] width 41 height 20
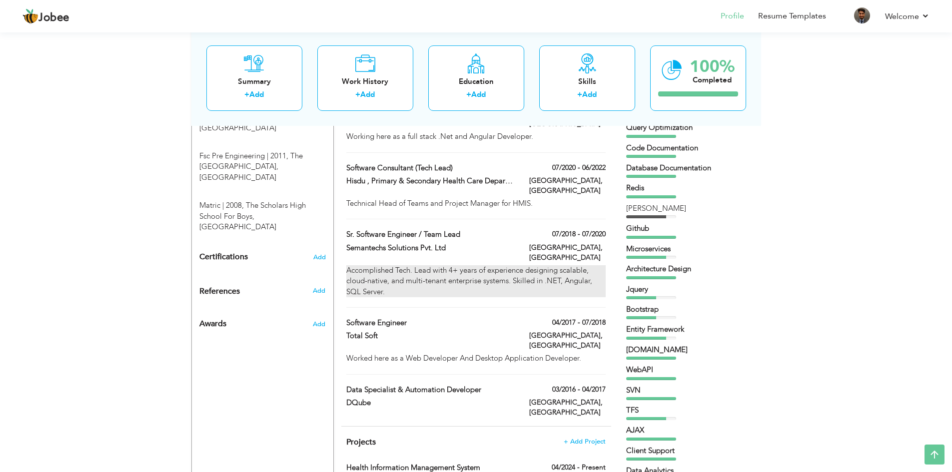
scroll to position [500, 0]
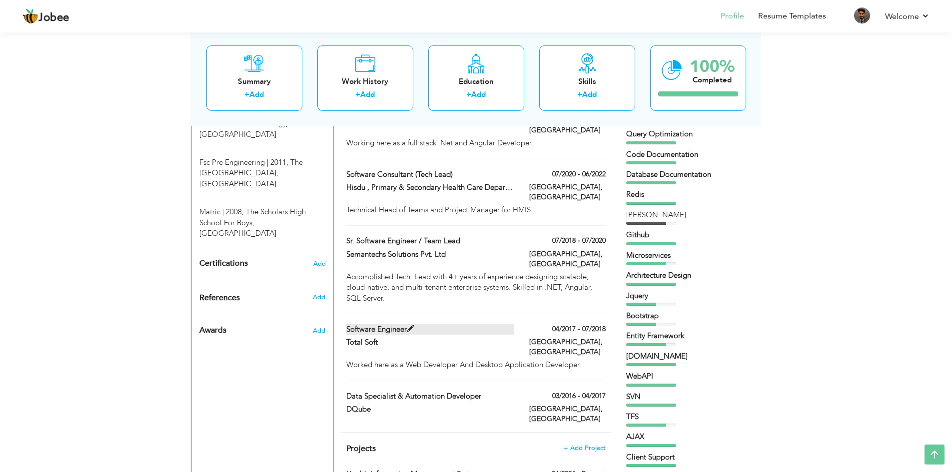
click at [407, 325] on span at bounding box center [410, 328] width 7 height 7
type input "Software Engineer"
type input "Total Soft"
type input "04/2017"
type input "07/2018"
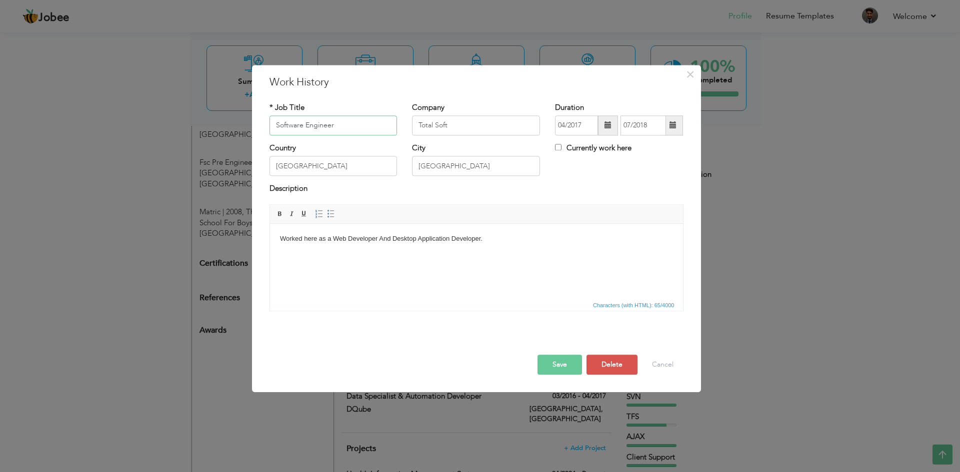
drag, startPoint x: 350, startPoint y: 125, endPoint x: 234, endPoint y: 125, distance: 116.0
click at [234, 125] on div "× Work History * Job Title Software Engineer Company Total Soft Duration" at bounding box center [480, 236] width 960 height 472
click at [274, 126] on input "Software Engineer" at bounding box center [333, 125] width 128 height 20
drag, startPoint x: 366, startPoint y: 124, endPoint x: 224, endPoint y: 122, distance: 142.0
click at [224, 122] on div "× Work History * Job Title Jr. Software Engineer Company Total Soft City" at bounding box center [480, 236] width 960 height 472
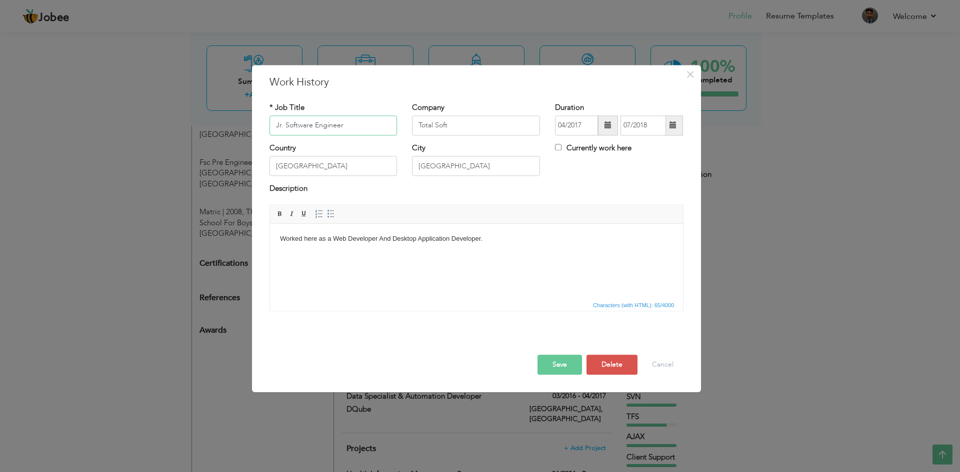
type input "Jr. Software Engineer"
drag, startPoint x: 475, startPoint y: 127, endPoint x: 401, endPoint y: 123, distance: 73.6
click at [401, 123] on div "* Job Title Jr. Software Engineer Company Total Soft Duration 04/2017 07/2018 C…" at bounding box center [476, 122] width 429 height 40
click at [604, 126] on span at bounding box center [608, 125] width 20 height 20
click at [611, 200] on span "2017" at bounding box center [607, 199] width 27 height 27
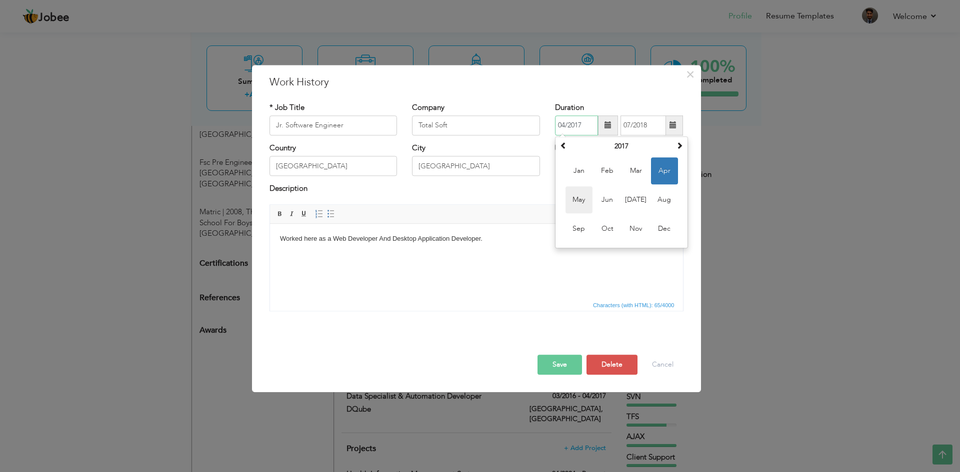
click at [572, 200] on span "May" at bounding box center [578, 199] width 27 height 27
type input "05/2017"
click at [480, 124] on input "Total Soft" at bounding box center [476, 125] width 128 height 20
type input "Total Soft PVT. LTD"
click at [562, 366] on button "Save" at bounding box center [559, 365] width 44 height 20
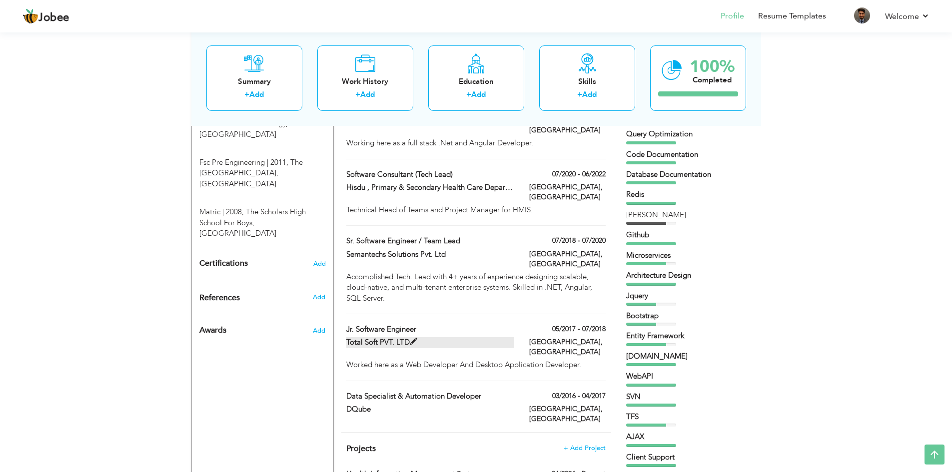
scroll to position [450, 0]
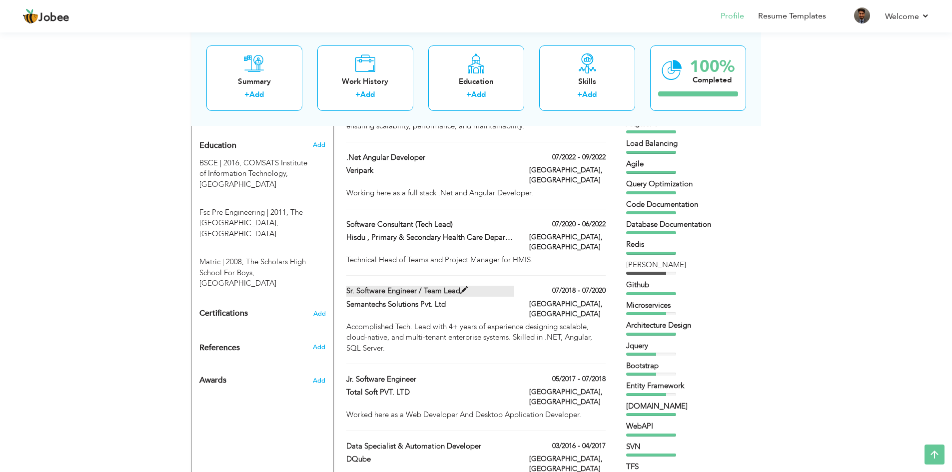
click at [465, 287] on span at bounding box center [463, 290] width 7 height 7
type input "Sr. Software Engineer / Team Lead"
type input "Semantechs Solutions Pvt. Ltd"
type input "07/2018"
type input "07/2020"
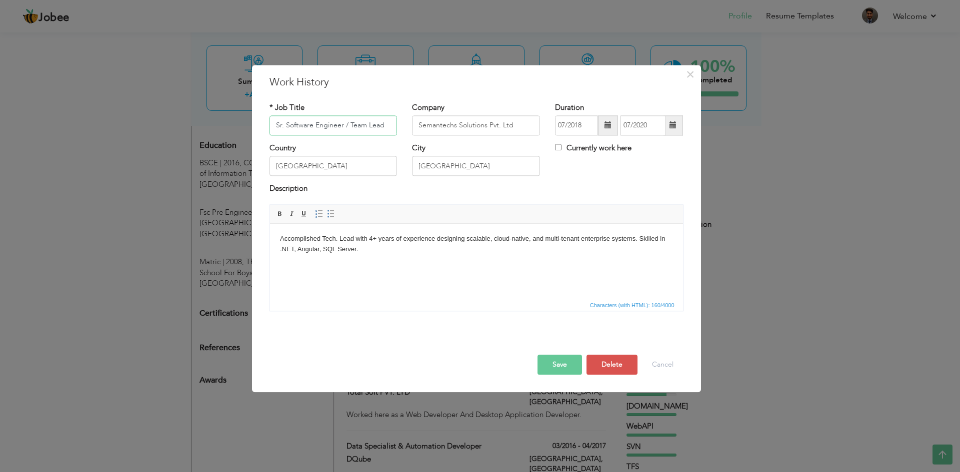
drag, startPoint x: 385, startPoint y: 125, endPoint x: 254, endPoint y: 120, distance: 130.5
click at [256, 120] on div "× Work History * Job Title Sr. Software Engineer / Team Lead Company Semantechs…" at bounding box center [476, 228] width 449 height 327
drag, startPoint x: 519, startPoint y: 124, endPoint x: 381, endPoint y: 121, distance: 138.0
click at [381, 121] on div "* Job Title Sr. Software Engineer / Team Lead Company Semantechs Solutions Pvt.…" at bounding box center [476, 122] width 429 height 40
click at [608, 125] on span at bounding box center [607, 125] width 7 height 7
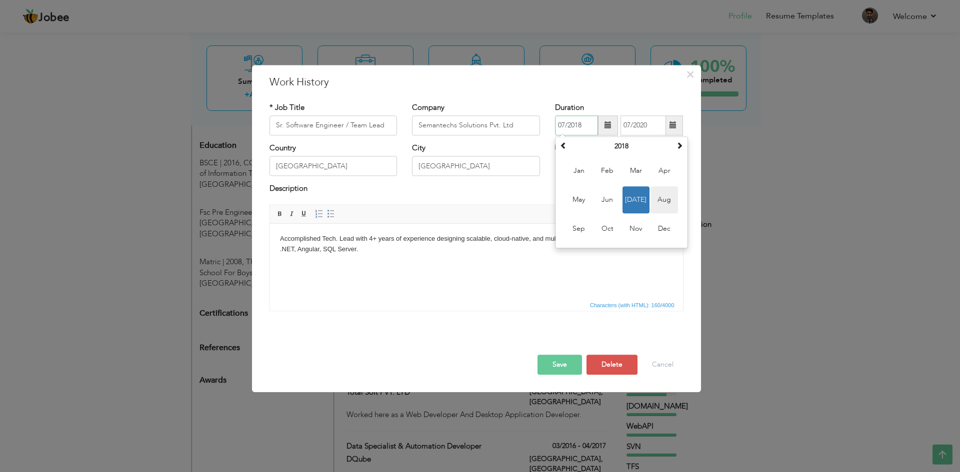
click at [660, 200] on span "Aug" at bounding box center [664, 199] width 27 height 27
type input "08/2018"
click at [569, 364] on button "Save" at bounding box center [559, 365] width 44 height 20
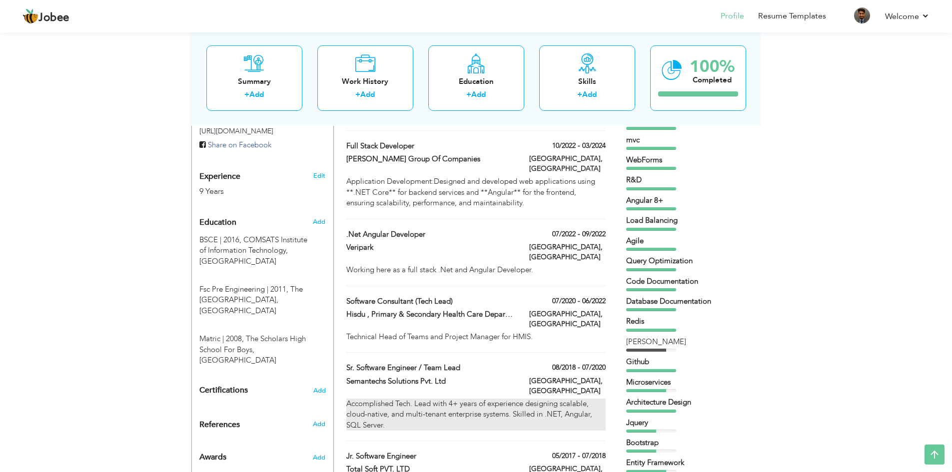
scroll to position [350, 0]
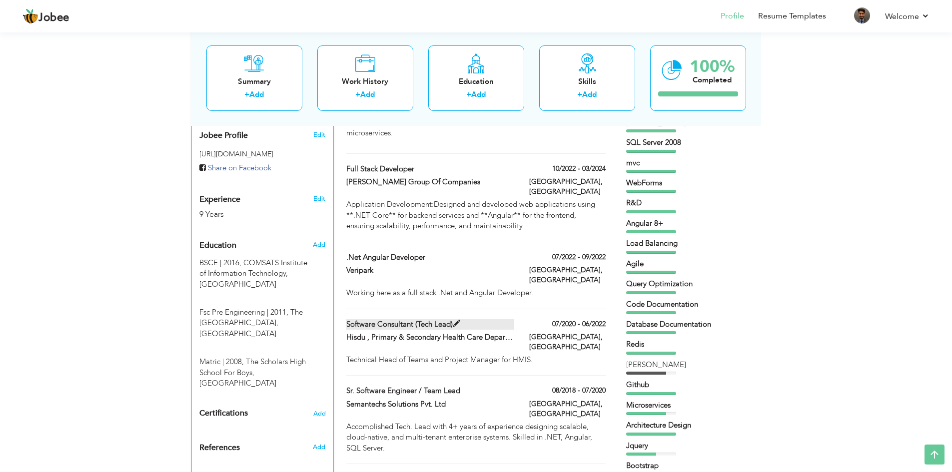
click at [458, 320] on span at bounding box center [456, 323] width 7 height 7
type input "Software Consultant (Tech Lead)"
type input "Hisdu , Primary & Secondary Health Care Department"
type input "07/2020"
type input "06/2022"
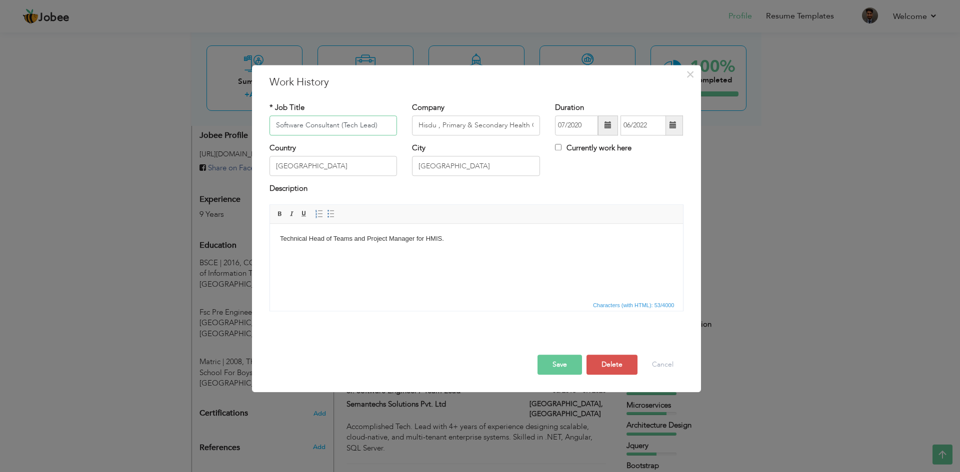
drag, startPoint x: 381, startPoint y: 123, endPoint x: 268, endPoint y: 125, distance: 113.0
click at [268, 125] on div "* Job Title Software Consultant (Tech Lead)" at bounding box center [333, 122] width 143 height 40
click at [606, 124] on span at bounding box center [607, 125] width 7 height 7
click at [669, 198] on span "Aug" at bounding box center [664, 199] width 27 height 27
type input "08/2020"
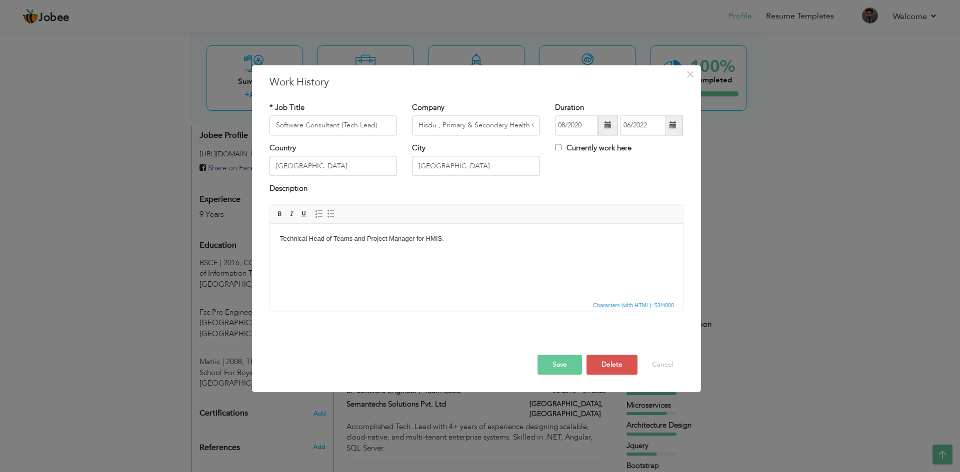
click at [562, 365] on button "Save" at bounding box center [559, 365] width 44 height 20
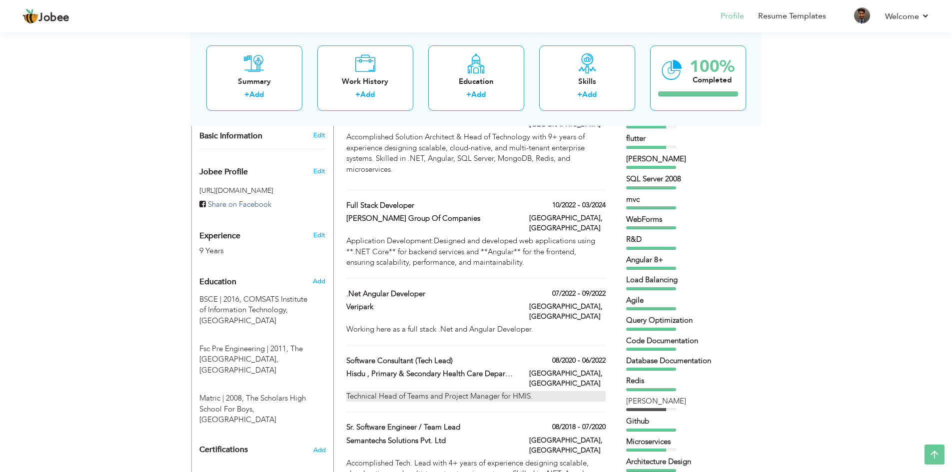
scroll to position [300, 0]
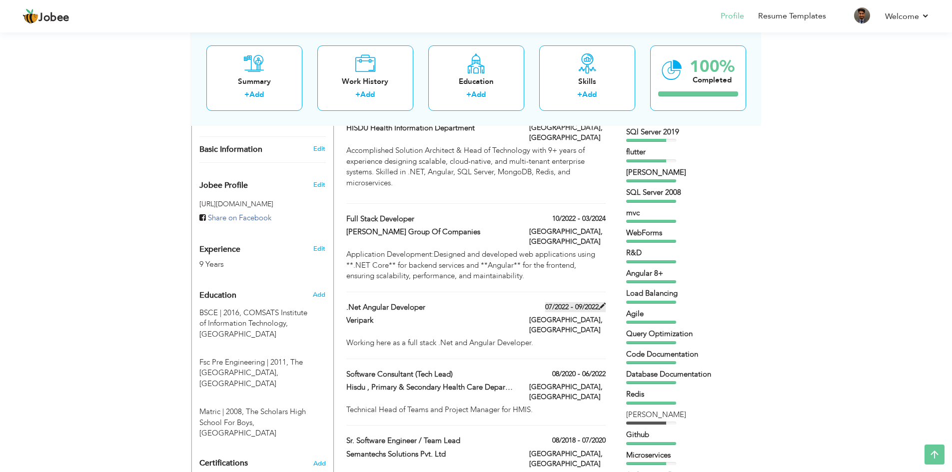
click at [605, 303] on span at bounding box center [602, 306] width 7 height 7
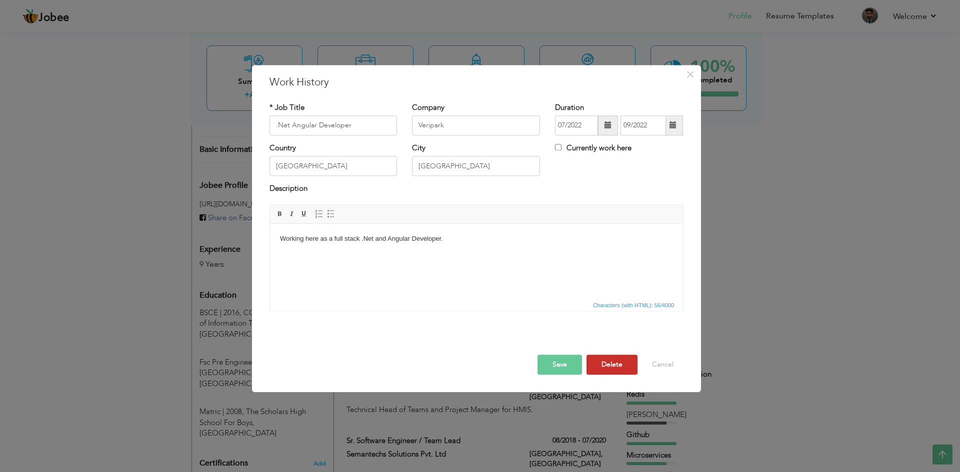
click at [615, 362] on button "Delete" at bounding box center [611, 365] width 51 height 20
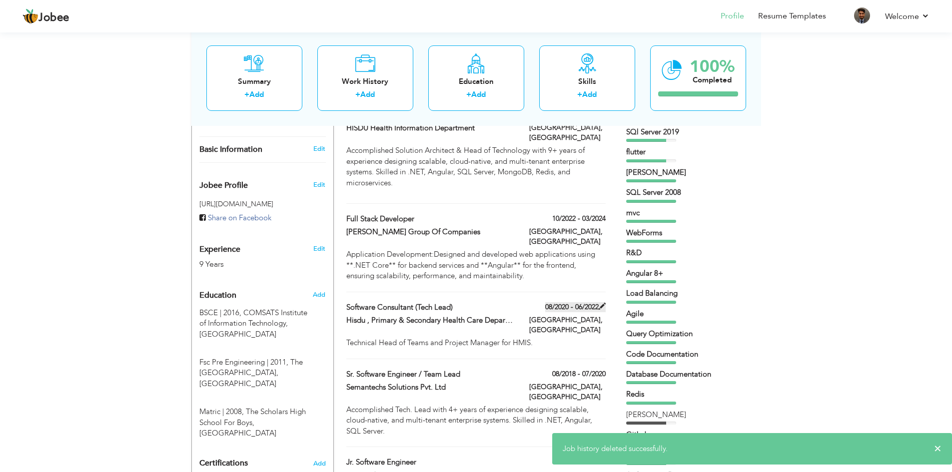
click at [601, 303] on span at bounding box center [602, 306] width 7 height 7
type input "Software Consultant (Tech Lead)"
type input "Hisdu , Primary & Secondary Health Care Department"
type input "08/2020"
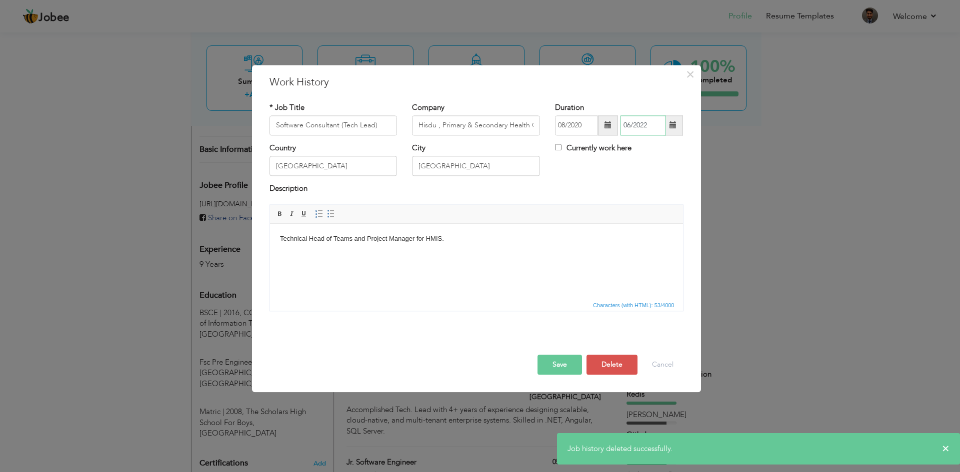
click at [629, 124] on input "06/2022" at bounding box center [642, 125] width 45 height 20
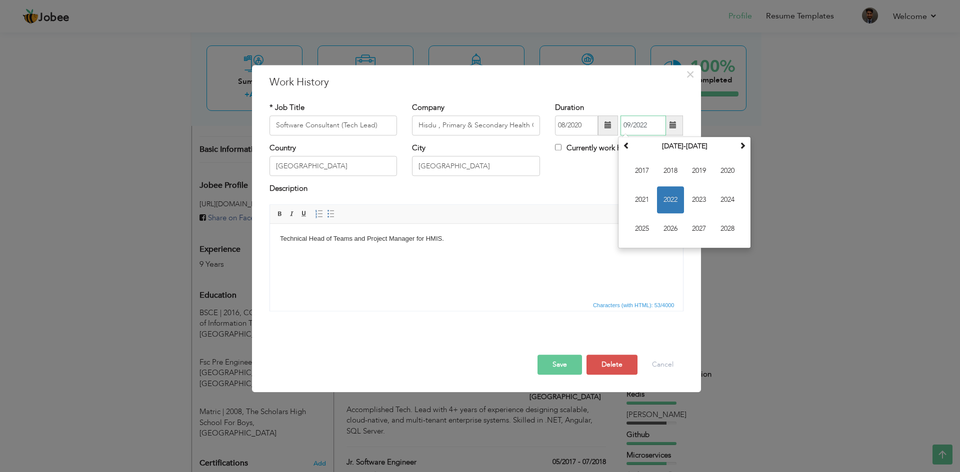
type input "09/2022"
click at [560, 362] on button "Save" at bounding box center [559, 365] width 44 height 20
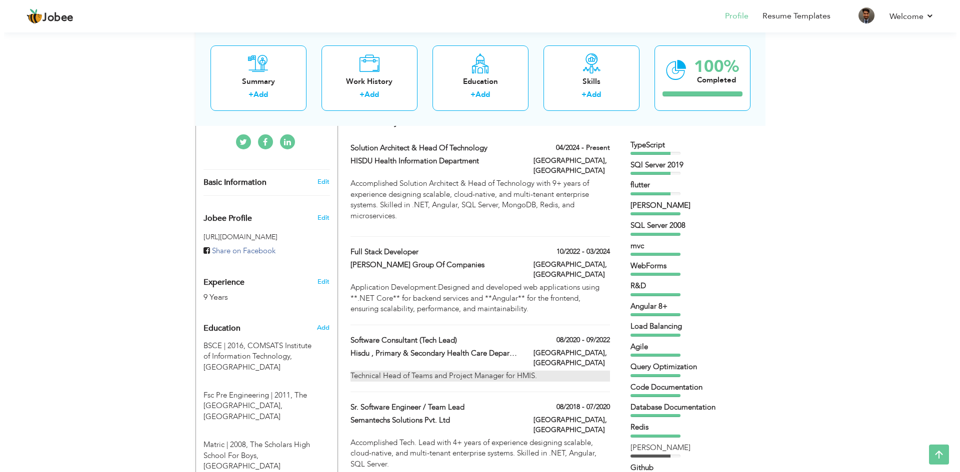
scroll to position [250, 0]
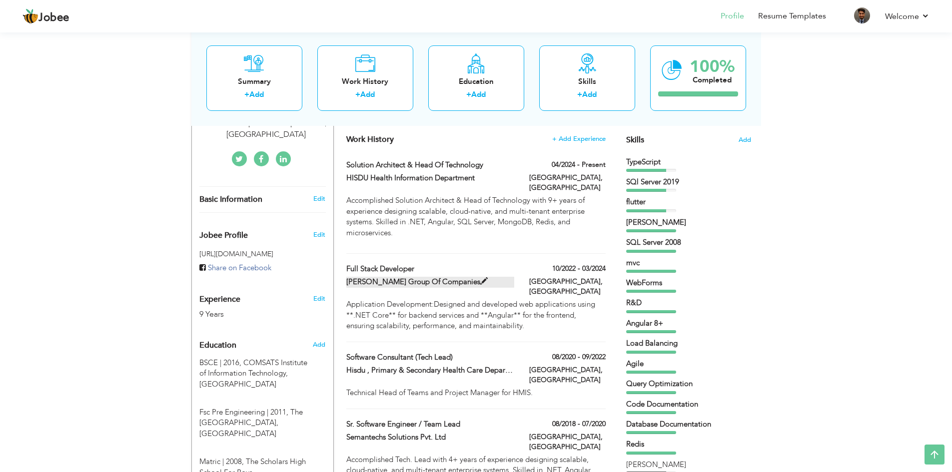
click at [480, 278] on span at bounding box center [483, 281] width 7 height 7
type input "Full Stack Developer"
type input "[PERSON_NAME] Group Of Companies"
type input "10/2022"
type input "03/2024"
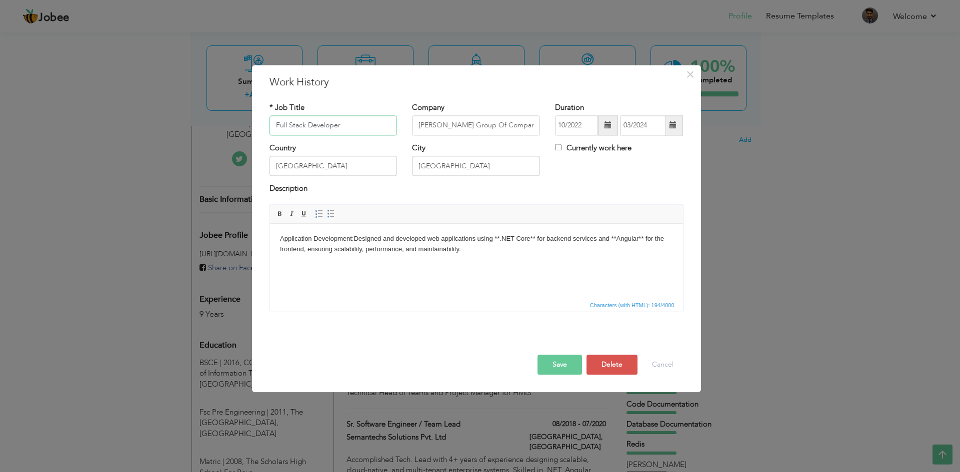
drag, startPoint x: 351, startPoint y: 122, endPoint x: 234, endPoint y: 122, distance: 117.5
click at [234, 122] on div "× Work History * Job Title Full Stack Developer Company Kline Group Of Companie…" at bounding box center [480, 236] width 960 height 472
drag, startPoint x: 508, startPoint y: 123, endPoint x: 384, endPoint y: 122, distance: 123.5
click at [384, 122] on div "* Job Title Full Stack Developer Company Kline Group Of Companies Duration 10/2…" at bounding box center [476, 122] width 429 height 40
drag, startPoint x: 362, startPoint y: 125, endPoint x: 182, endPoint y: 120, distance: 179.5
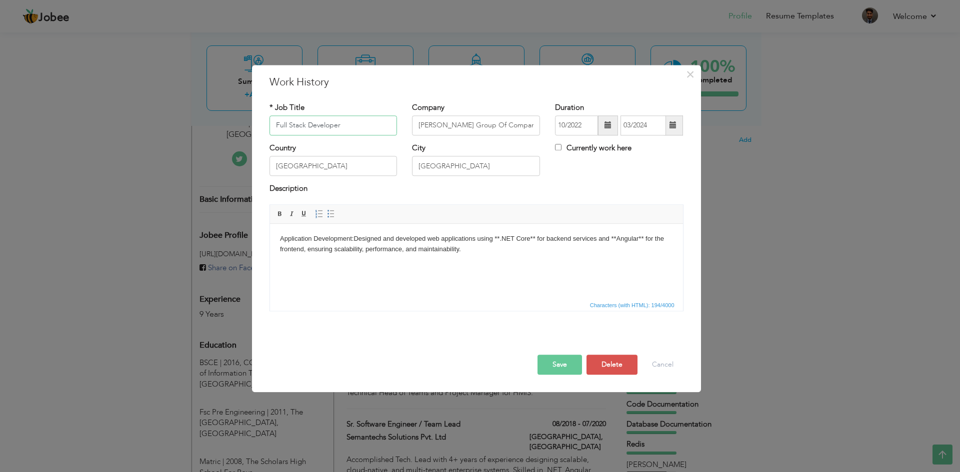
click at [182, 120] on div "× Work History * Job Title Full Stack Developer Company Kline Group Of Companie…" at bounding box center [480, 236] width 960 height 472
type input "Sr. Software Engineer Tech Lead"
drag, startPoint x: 452, startPoint y: 166, endPoint x: 381, endPoint y: 167, distance: 71.0
click at [381, 167] on div "Country Pakistan City Lahore Currently work here" at bounding box center [476, 163] width 429 height 40
type input "U"
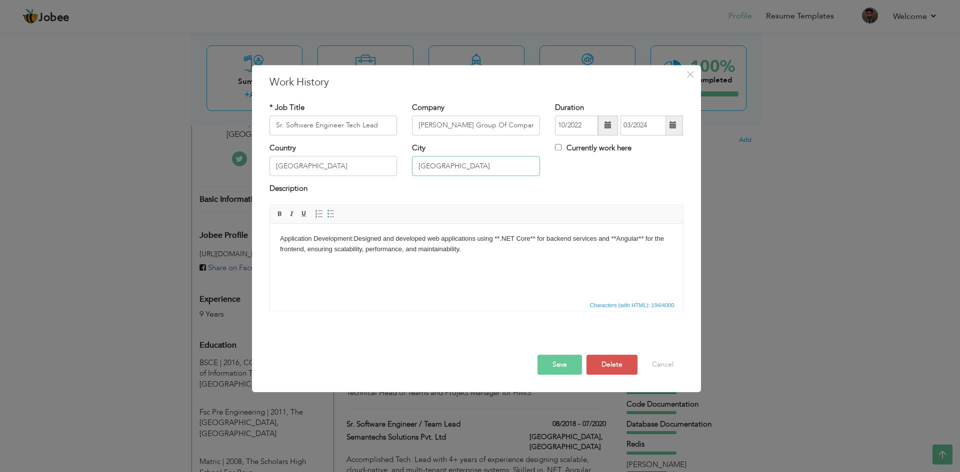
type input "[GEOGRAPHIC_DATA]"
drag, startPoint x: 320, startPoint y: 160, endPoint x: 214, endPoint y: 166, distance: 106.2
click at [221, 167] on div "× Work History * Job Title Sr. Software Engineer Tech Lead Company Kline Group …" at bounding box center [480, 236] width 960 height 472
type input "[GEOGRAPHIC_DATA]"
drag, startPoint x: 436, startPoint y: 168, endPoint x: 396, endPoint y: 172, distance: 40.6
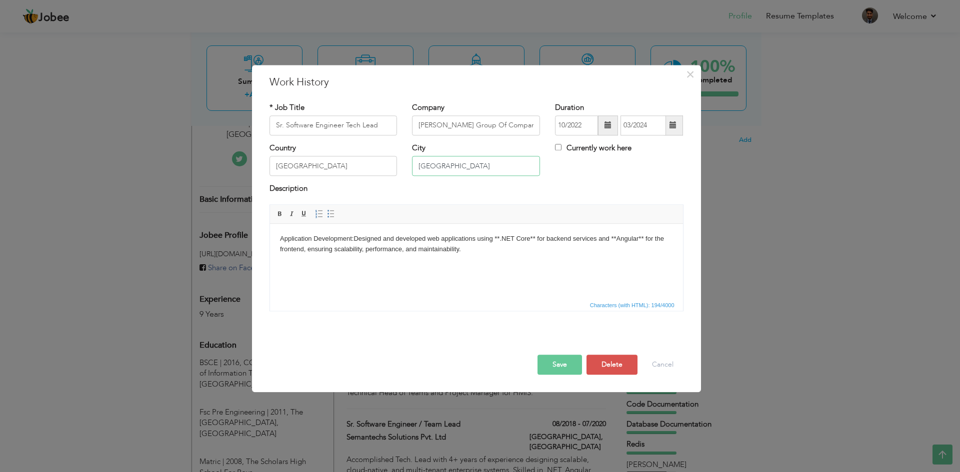
click at [396, 172] on div "Country USA City USA Currently work here" at bounding box center [476, 163] width 429 height 40
type input "NY"
click at [557, 364] on button "Save" at bounding box center [559, 365] width 44 height 20
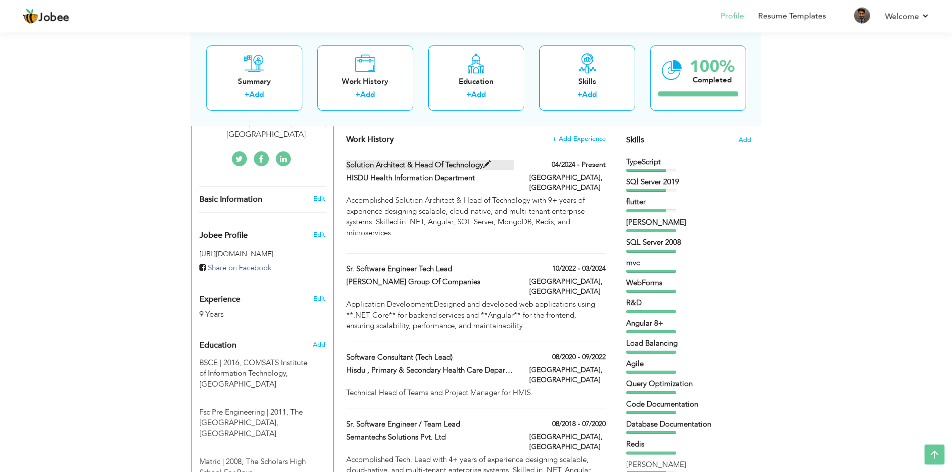
click at [488, 161] on span at bounding box center [486, 164] width 7 height 7
type input "Solution Architect & Head of Technology"
type input "HISDU Health Information Department"
type input "04/2024"
type input "[GEOGRAPHIC_DATA]"
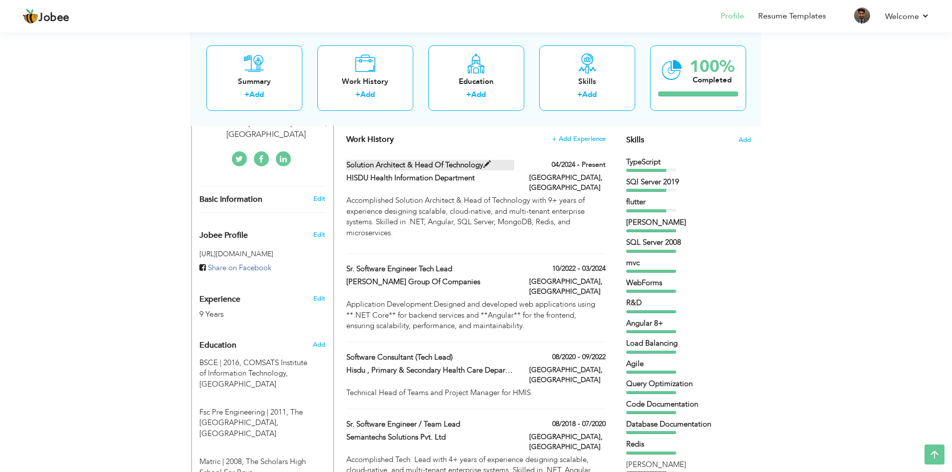
type input "[GEOGRAPHIC_DATA]"
checkbox input "true"
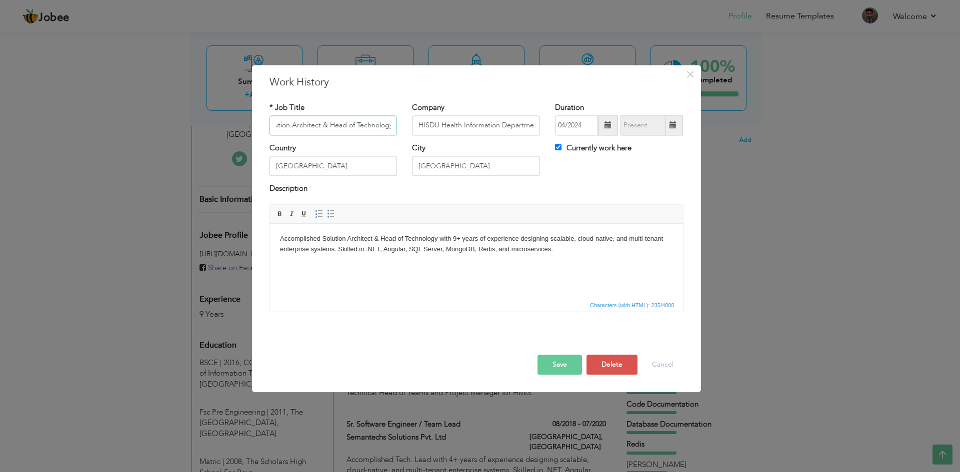
scroll to position [0, 0]
drag, startPoint x: 393, startPoint y: 128, endPoint x: 215, endPoint y: 122, distance: 178.5
click at [215, 122] on div "× Work History * Job Title Solution Architect & Head of Technology Company HISD…" at bounding box center [480, 236] width 960 height 472
click at [495, 124] on input "HISDU Health Information Department" at bounding box center [476, 125] width 128 height 20
click at [482, 123] on input "HISDU Health Information Department" at bounding box center [476, 125] width 128 height 20
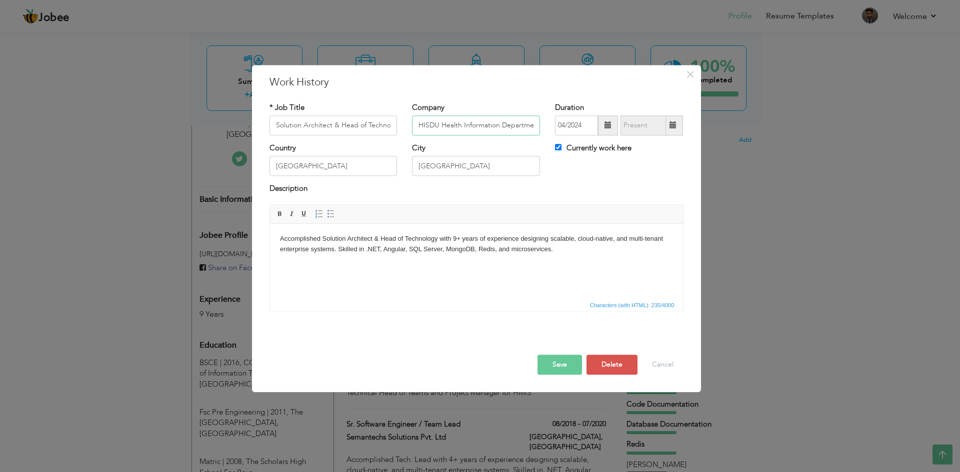
click at [482, 123] on input "HISDU Health Information Department" at bounding box center [476, 125] width 128 height 20
type input "Health & Population Department , [GEOGRAPHIC_DATA]"
click at [558, 363] on button "Save" at bounding box center [559, 365] width 44 height 20
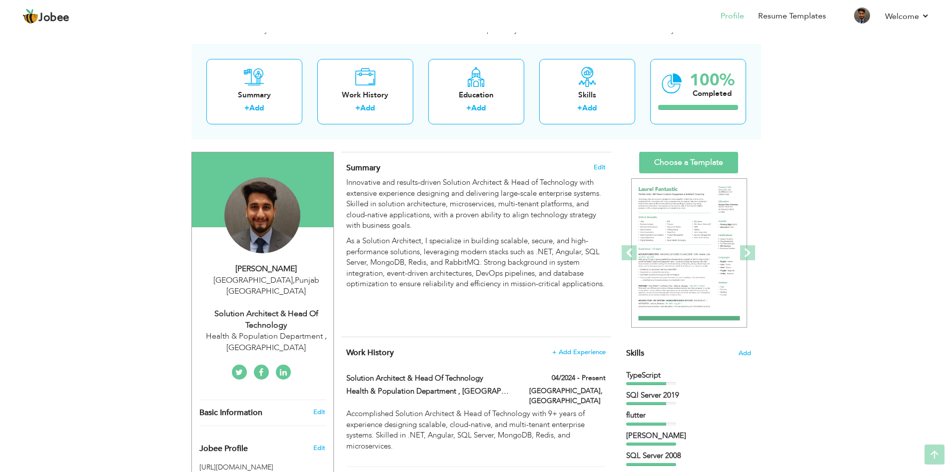
scroll to position [0, 0]
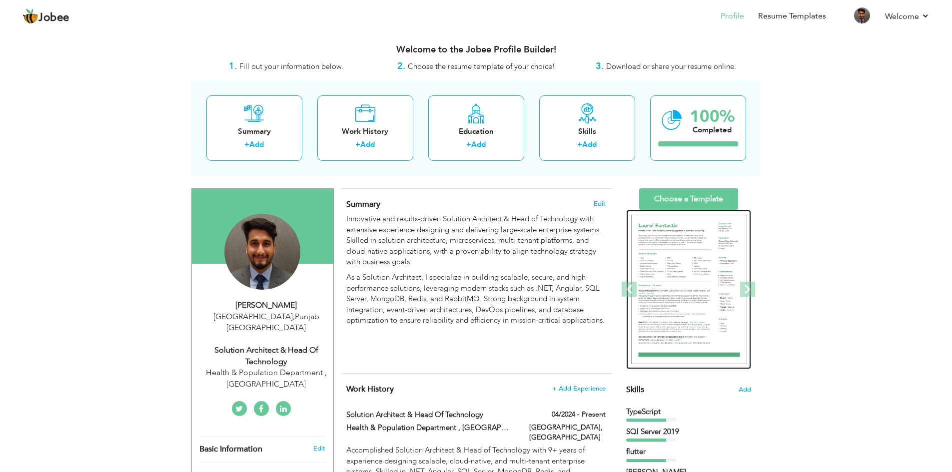
click at [700, 257] on img at bounding box center [689, 290] width 116 height 150
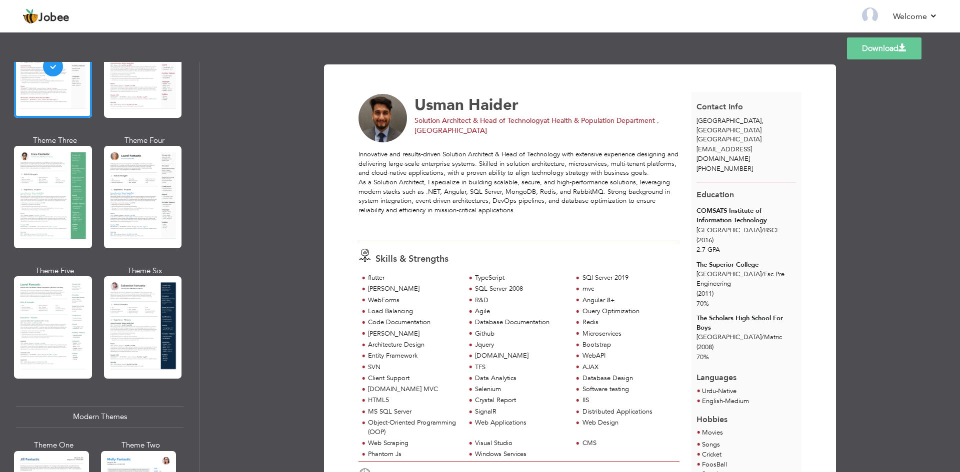
scroll to position [100, 0]
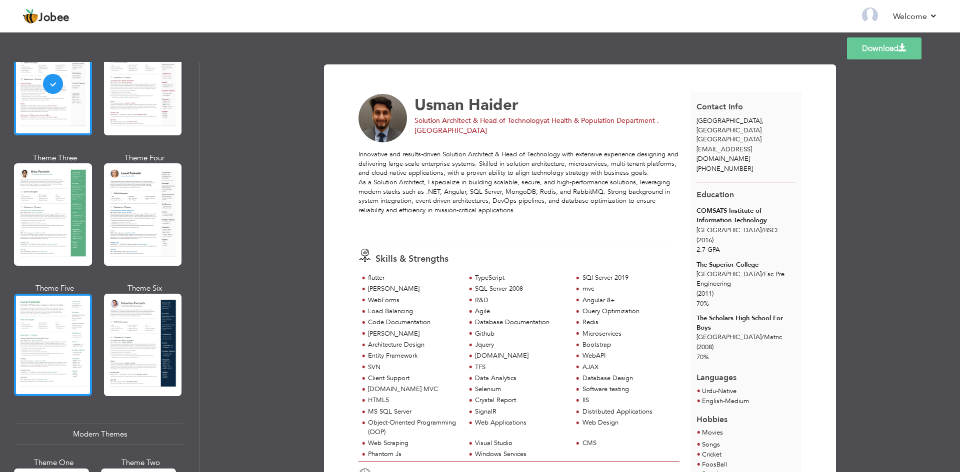
click at [55, 325] on div at bounding box center [53, 345] width 78 height 102
click at [54, 315] on div at bounding box center [53, 345] width 78 height 102
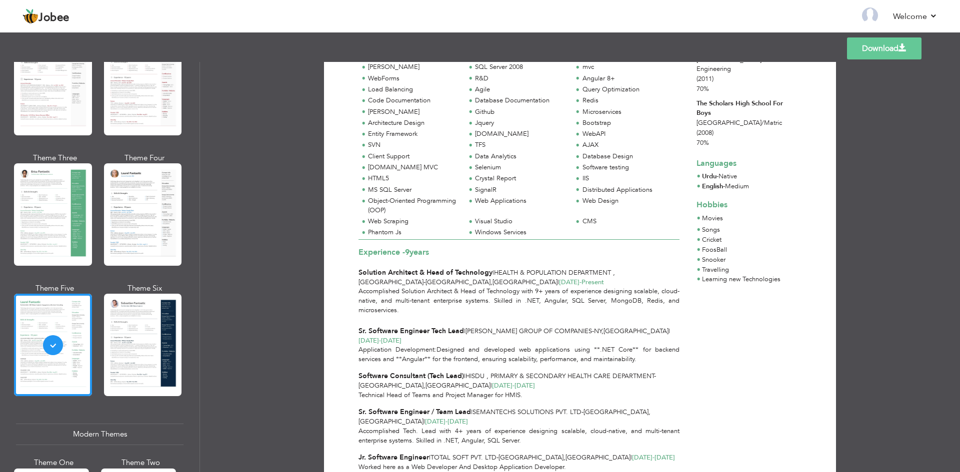
scroll to position [0, 0]
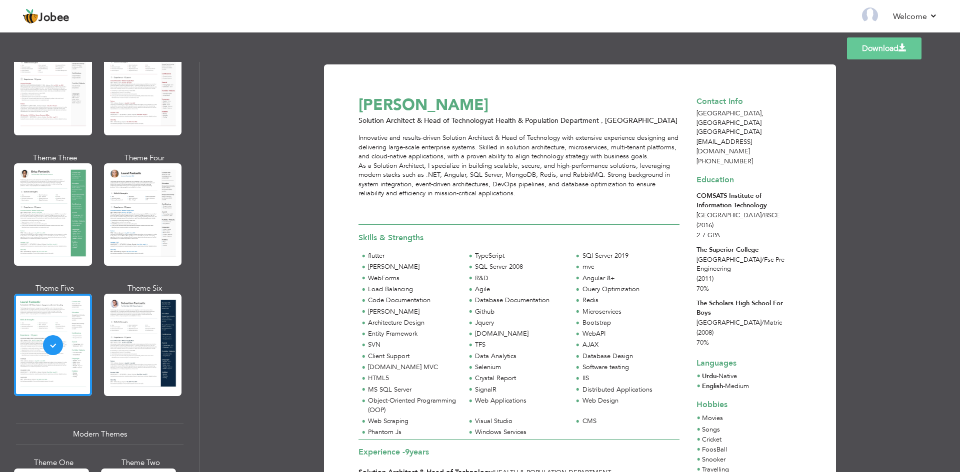
click at [884, 52] on link "Download" at bounding box center [884, 48] width 74 height 22
